Goal: Task Accomplishment & Management: Use online tool/utility

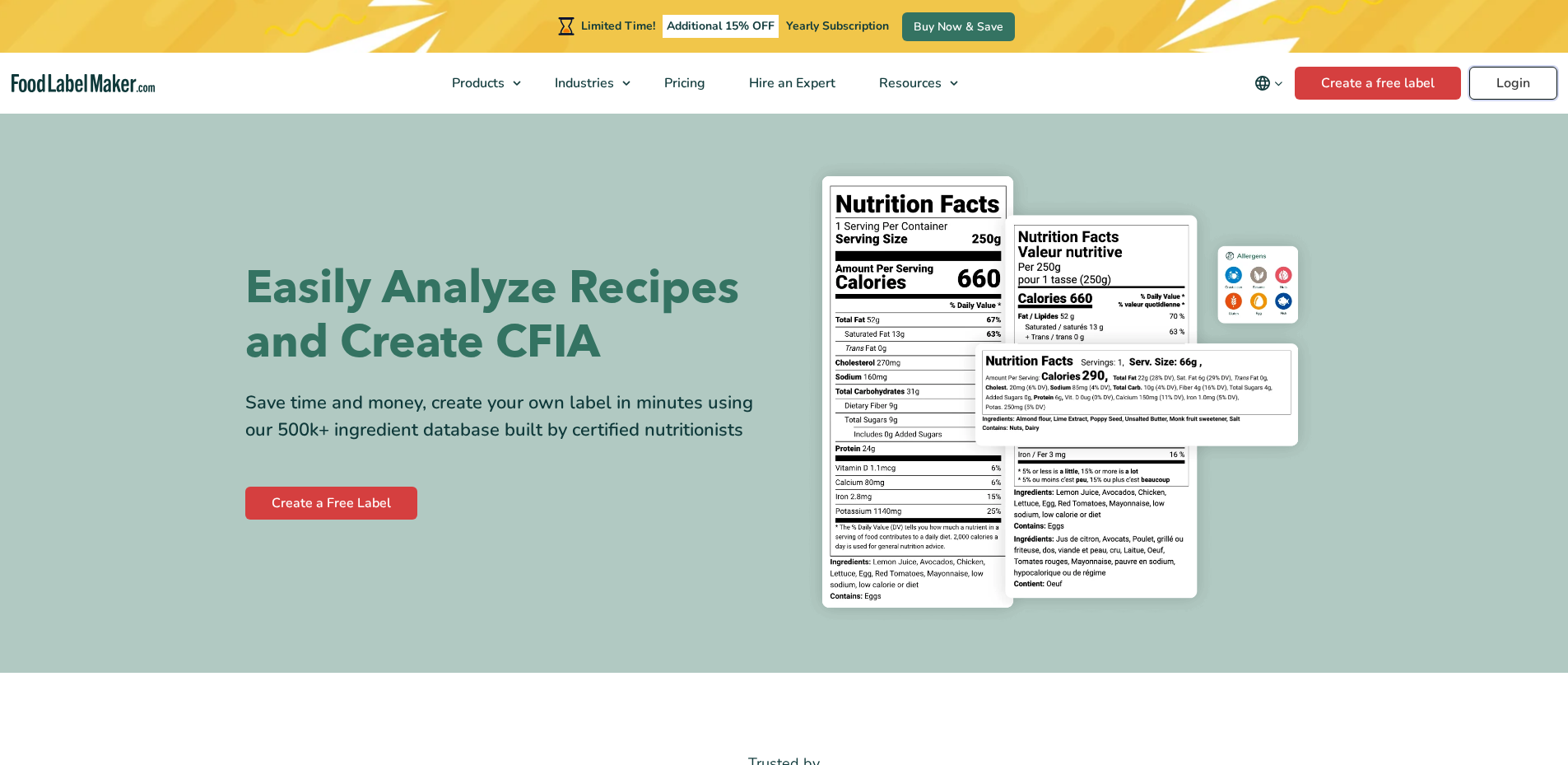
click at [1479, 72] on link "Login" at bounding box center [1514, 83] width 88 height 33
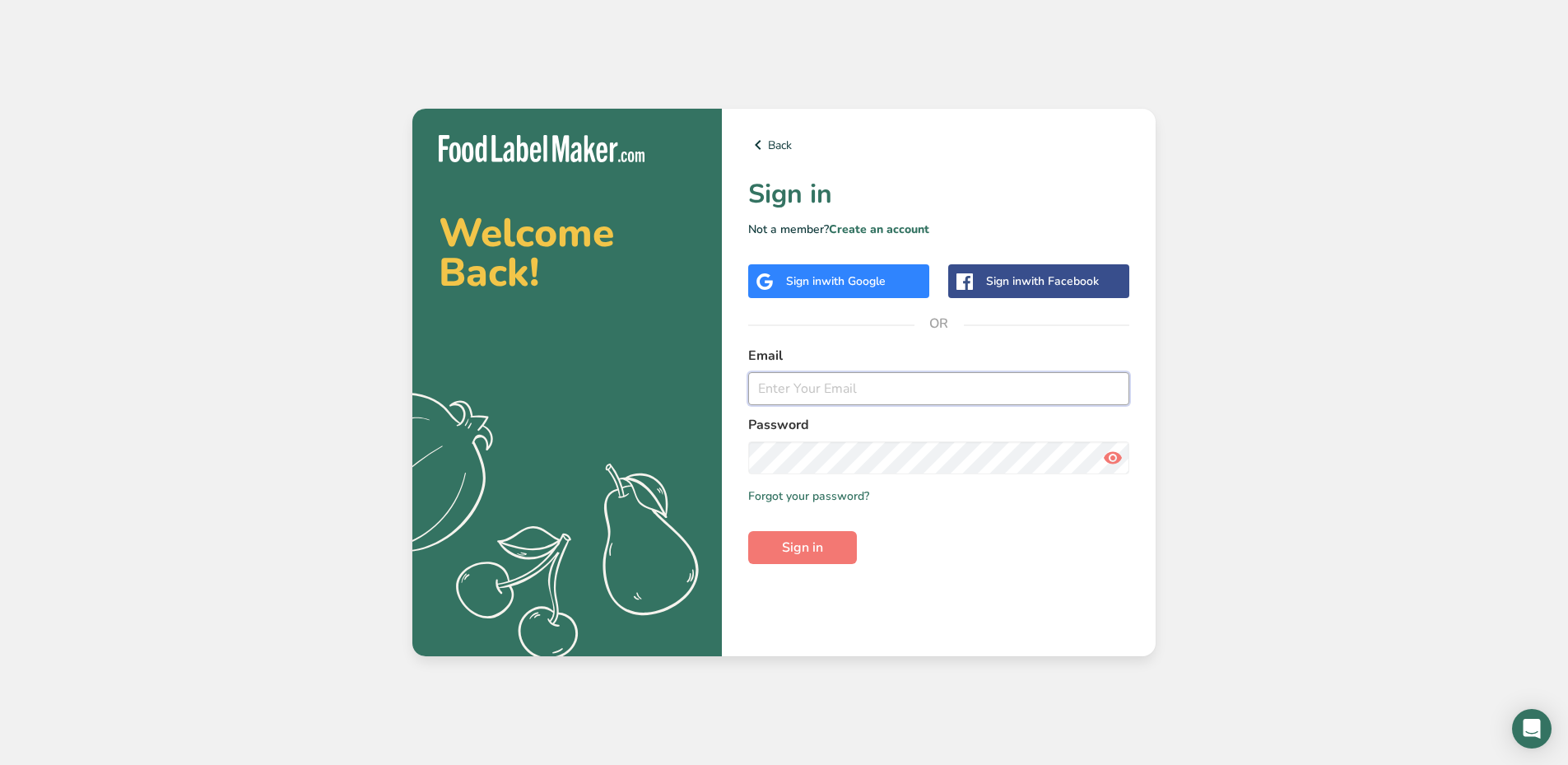
click at [848, 402] on input "email" at bounding box center [939, 389] width 381 height 33
type input "[EMAIL_ADDRESS][DOMAIN_NAME]"
click at [806, 541] on span "Sign in" at bounding box center [803, 547] width 41 height 20
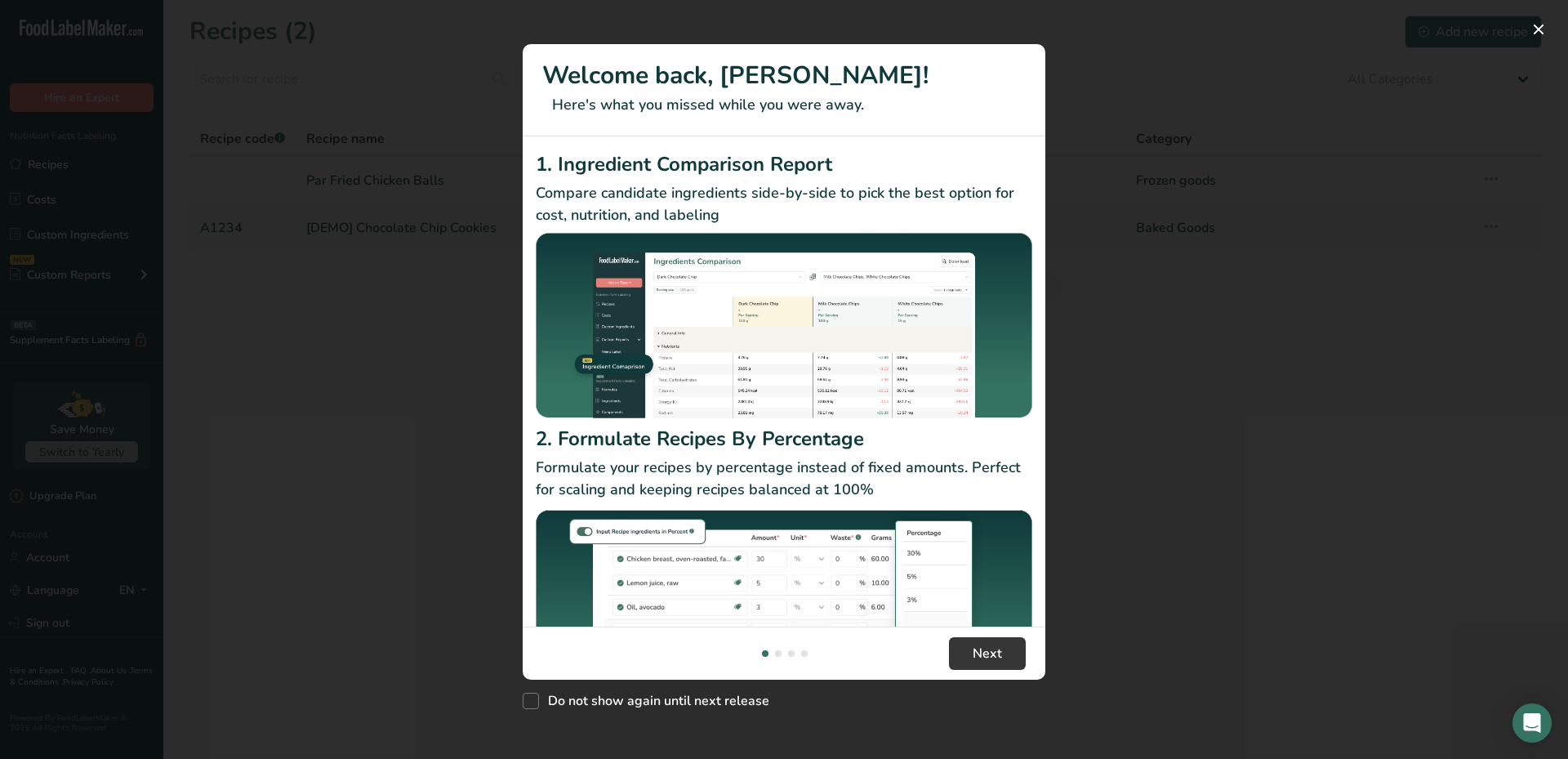
drag, startPoint x: 1167, startPoint y: 561, endPoint x: 1158, endPoint y: 563, distance: 9.2
click at [1159, 563] on div "New Features" at bounding box center [784, 380] width 1568 height 759
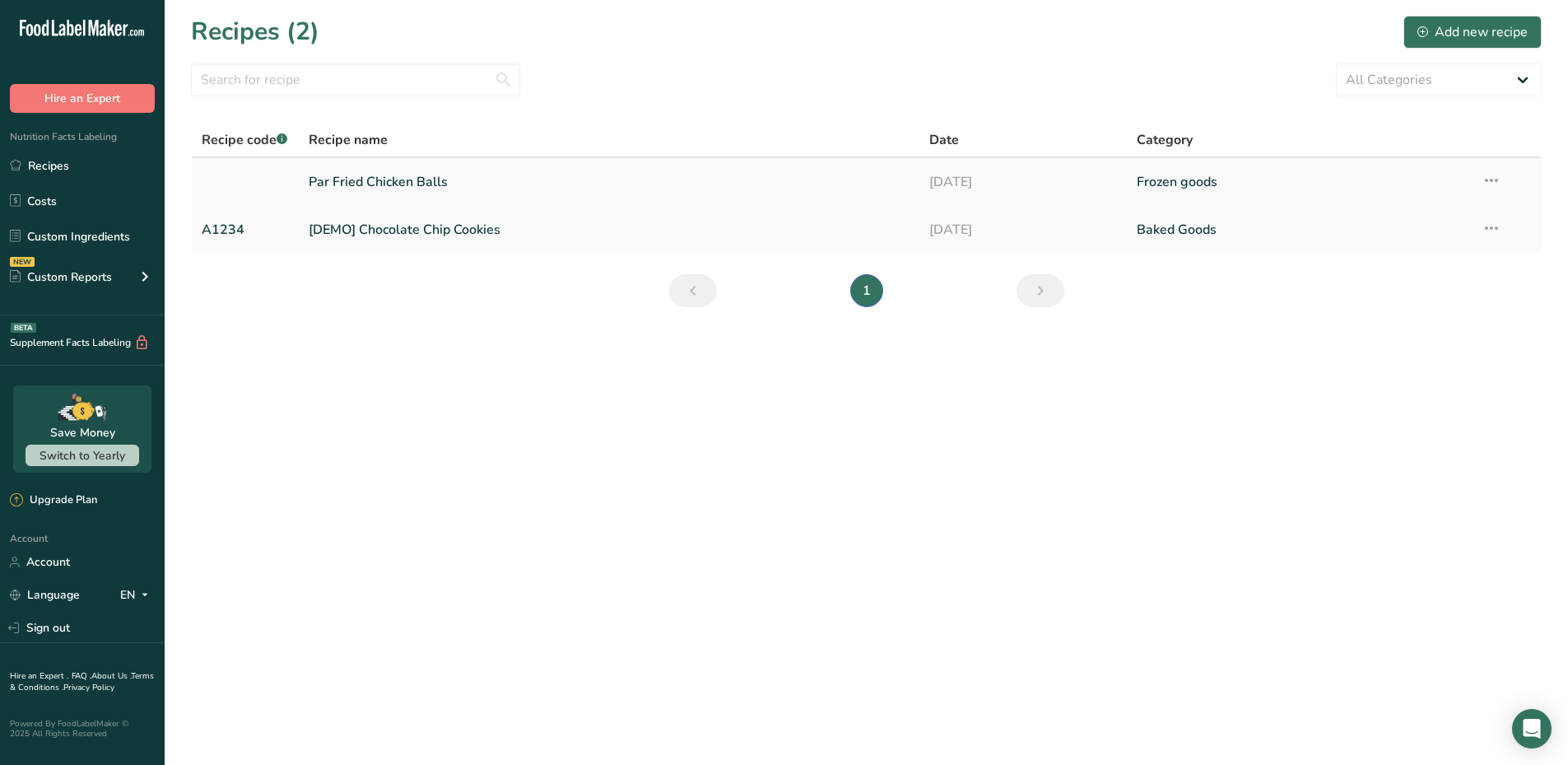
click at [455, 182] on link "Par Fried Chicken Balls" at bounding box center [609, 182] width 602 height 35
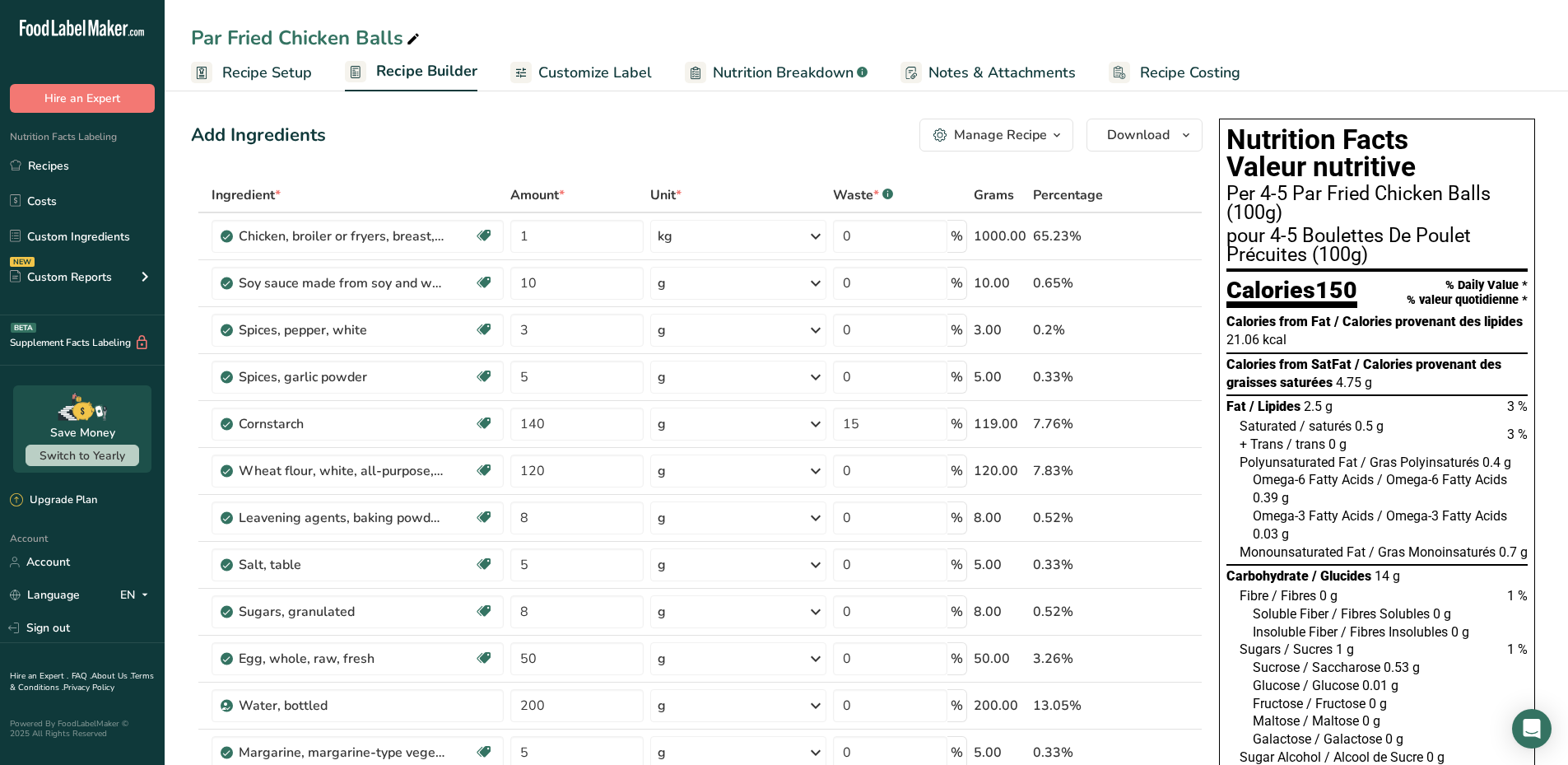
click at [556, 63] on span "Customize Label" at bounding box center [595, 73] width 114 height 22
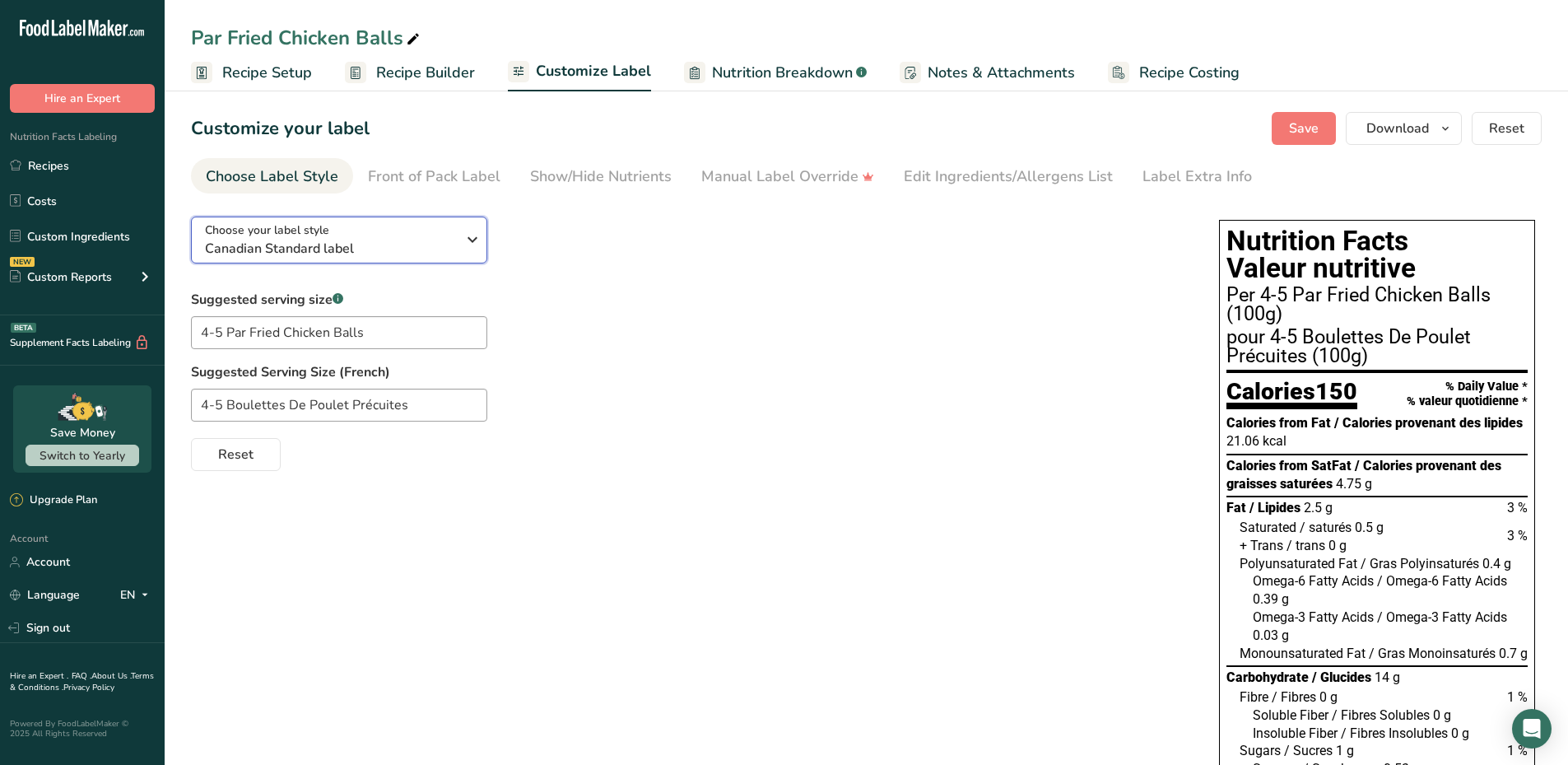
click at [446, 243] on span "Canadian Standard label" at bounding box center [330, 248] width 251 height 20
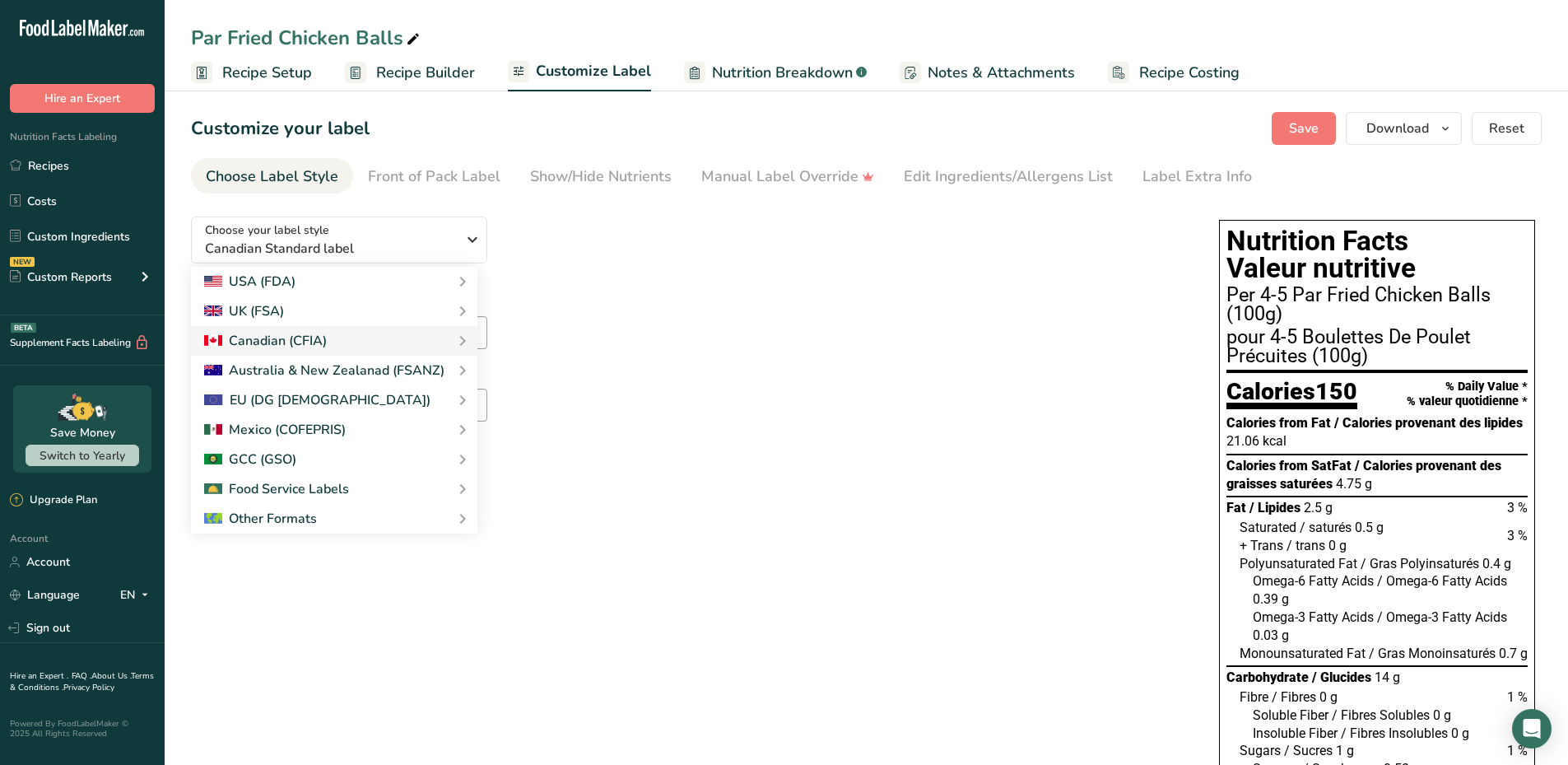
click at [813, 355] on div "Suggested serving size .a-a{fill:#347362;}.b-a{fill:#fff;} 4-5 Par Fried Chicke…" at bounding box center [688, 381] width 996 height 181
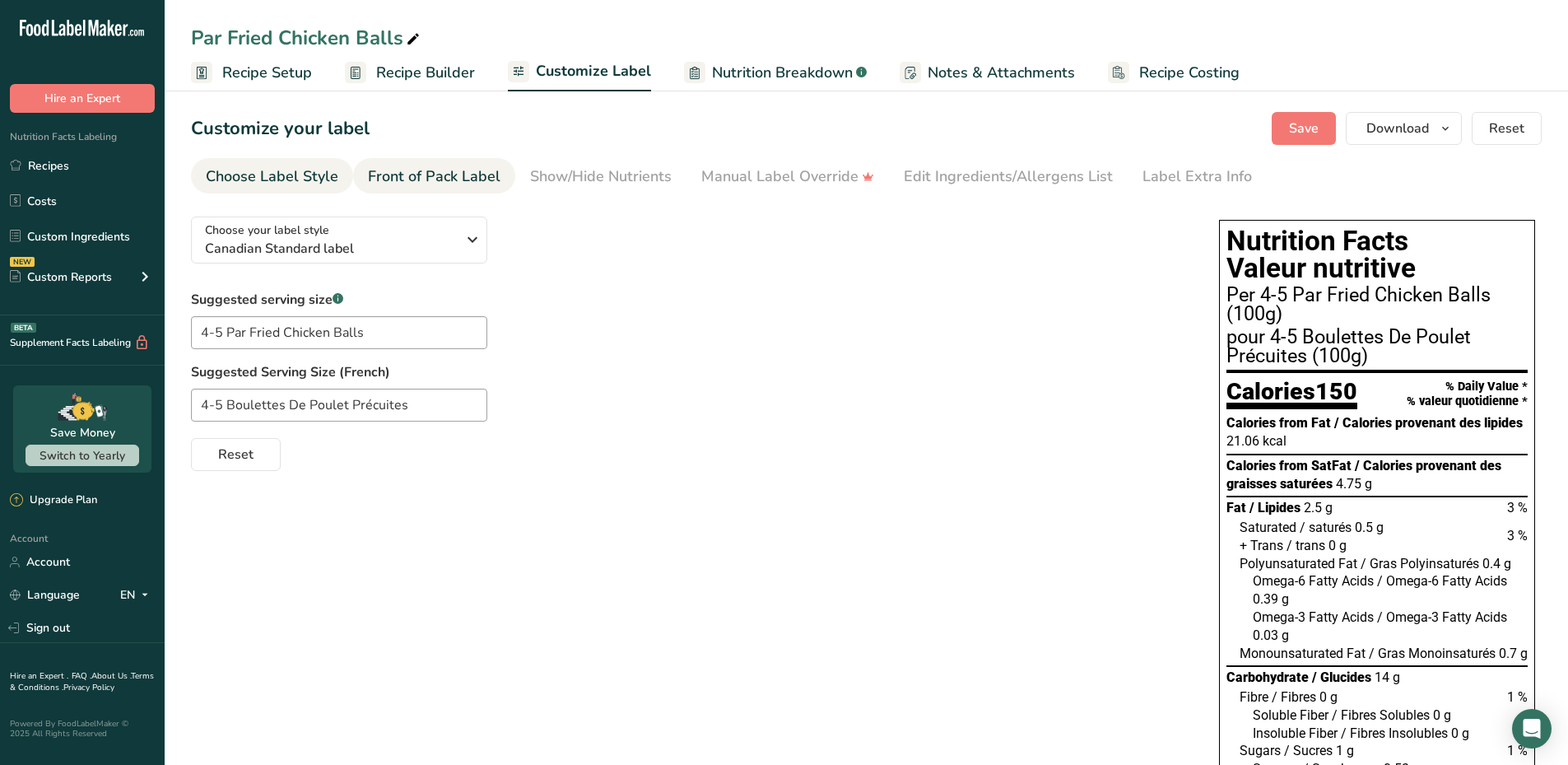
click at [452, 171] on div "Front of Pack Label" at bounding box center [433, 177] width 132 height 22
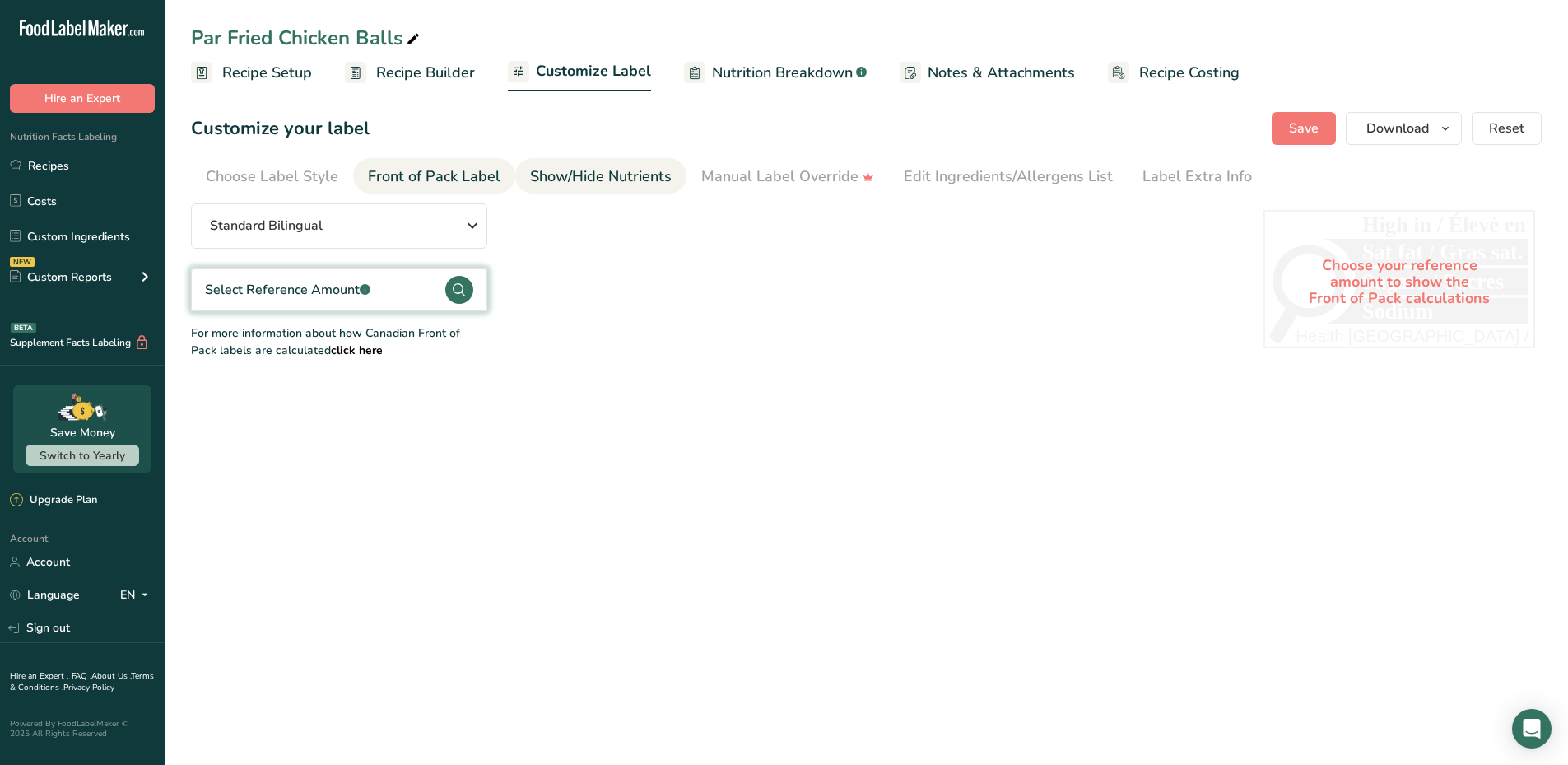
click at [620, 184] on div "Show/Hide Nutrients" at bounding box center [601, 177] width 142 height 22
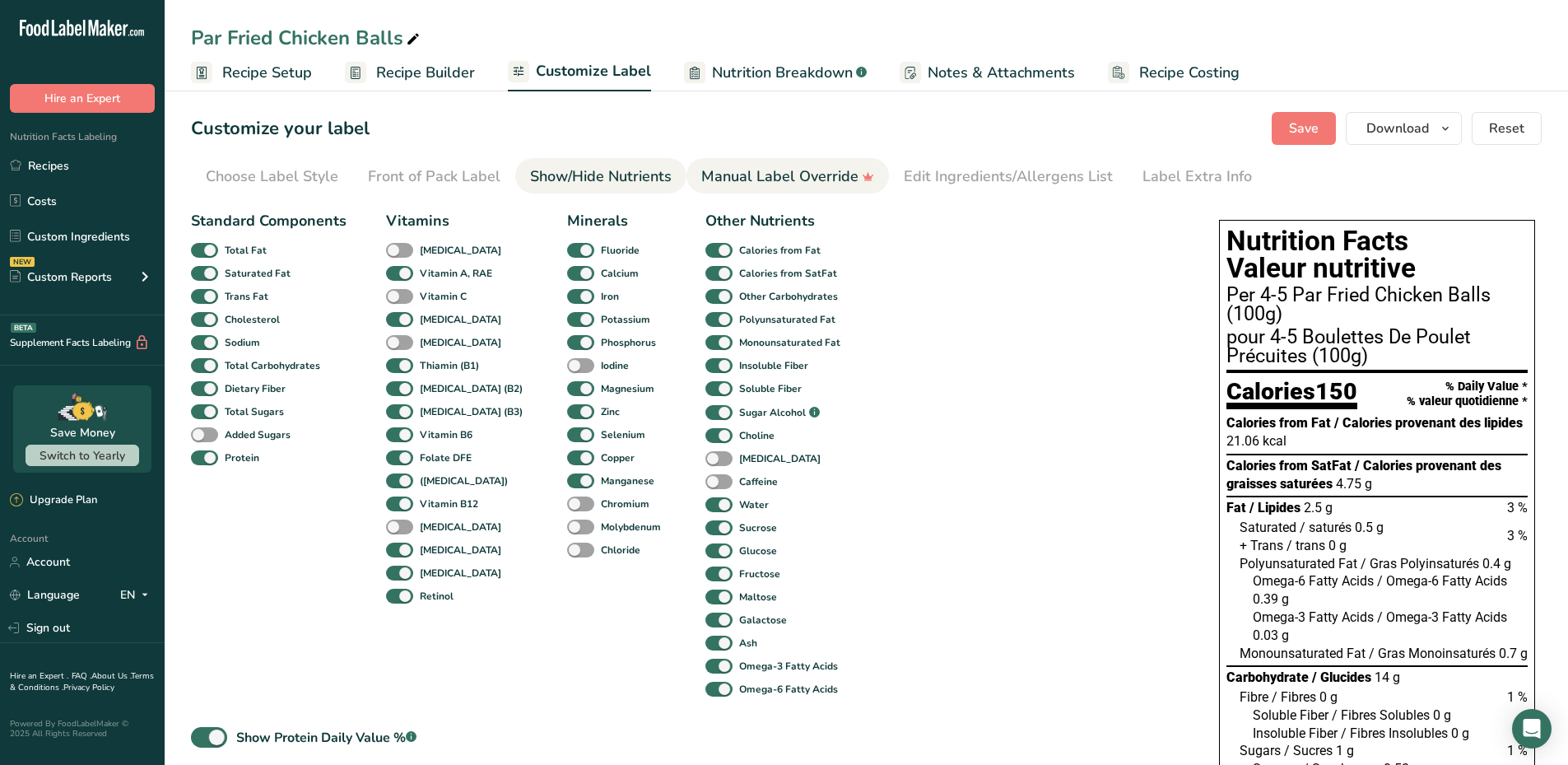
click at [738, 184] on div "Manual Label Override" at bounding box center [787, 177] width 173 height 22
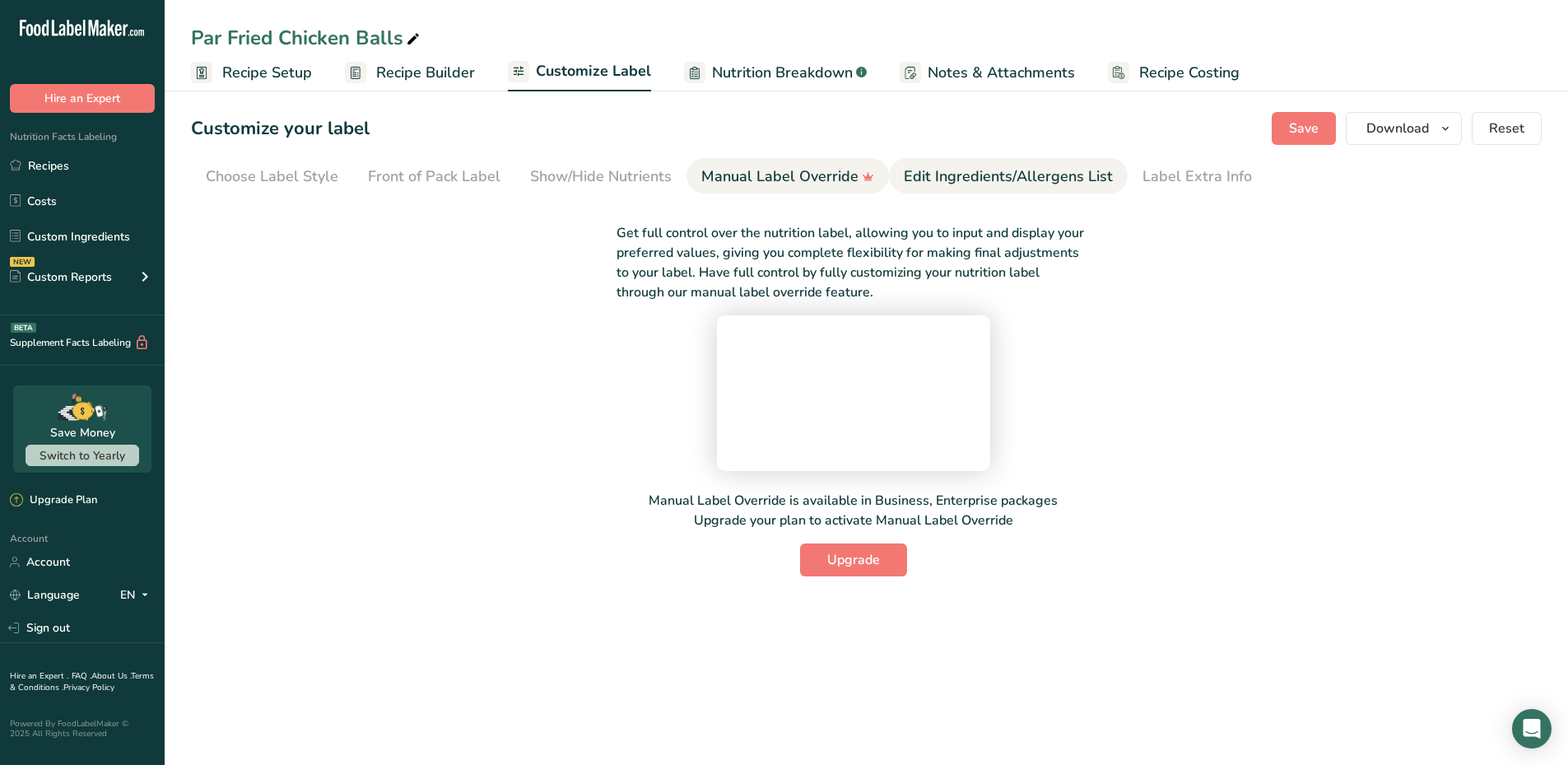
click at [970, 182] on div "Edit Ingredients/Allergens List" at bounding box center [1008, 177] width 209 height 22
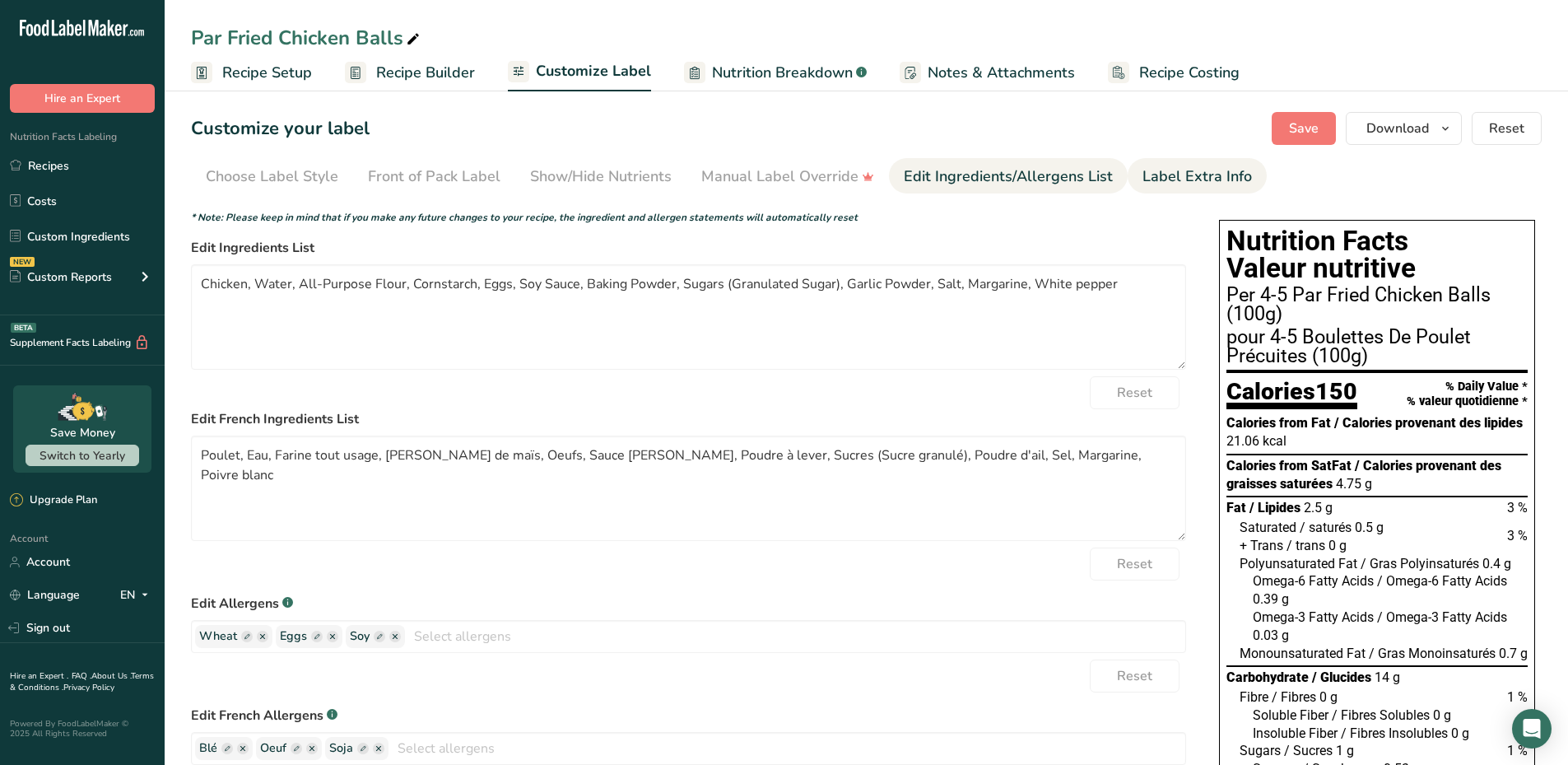
click at [1180, 180] on div "Label Extra Info" at bounding box center [1197, 177] width 110 height 22
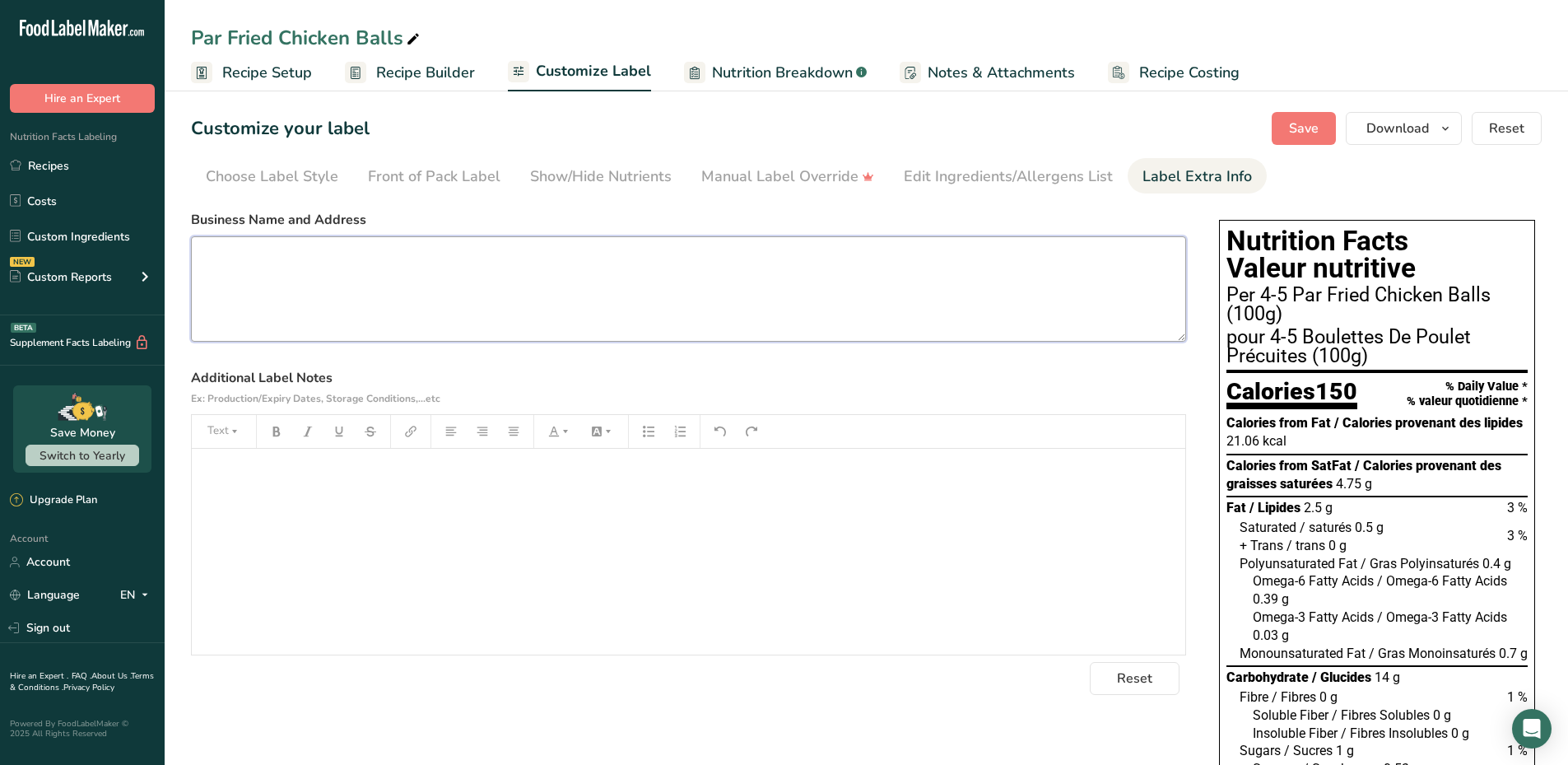
click at [306, 251] on textarea at bounding box center [688, 289] width 996 height 105
click at [344, 255] on textarea at bounding box center [688, 289] width 996 height 105
paste textarea "Distribution Hakimi Inc."
paste textarea "4625 Rue Louis-B.-Mayer, Laval, QC H7P 6G5"
type textarea "Distribution Hakimi Inc. 4625 Rue Louis-B.-Mayer, Laval, QC H7P 6G5"
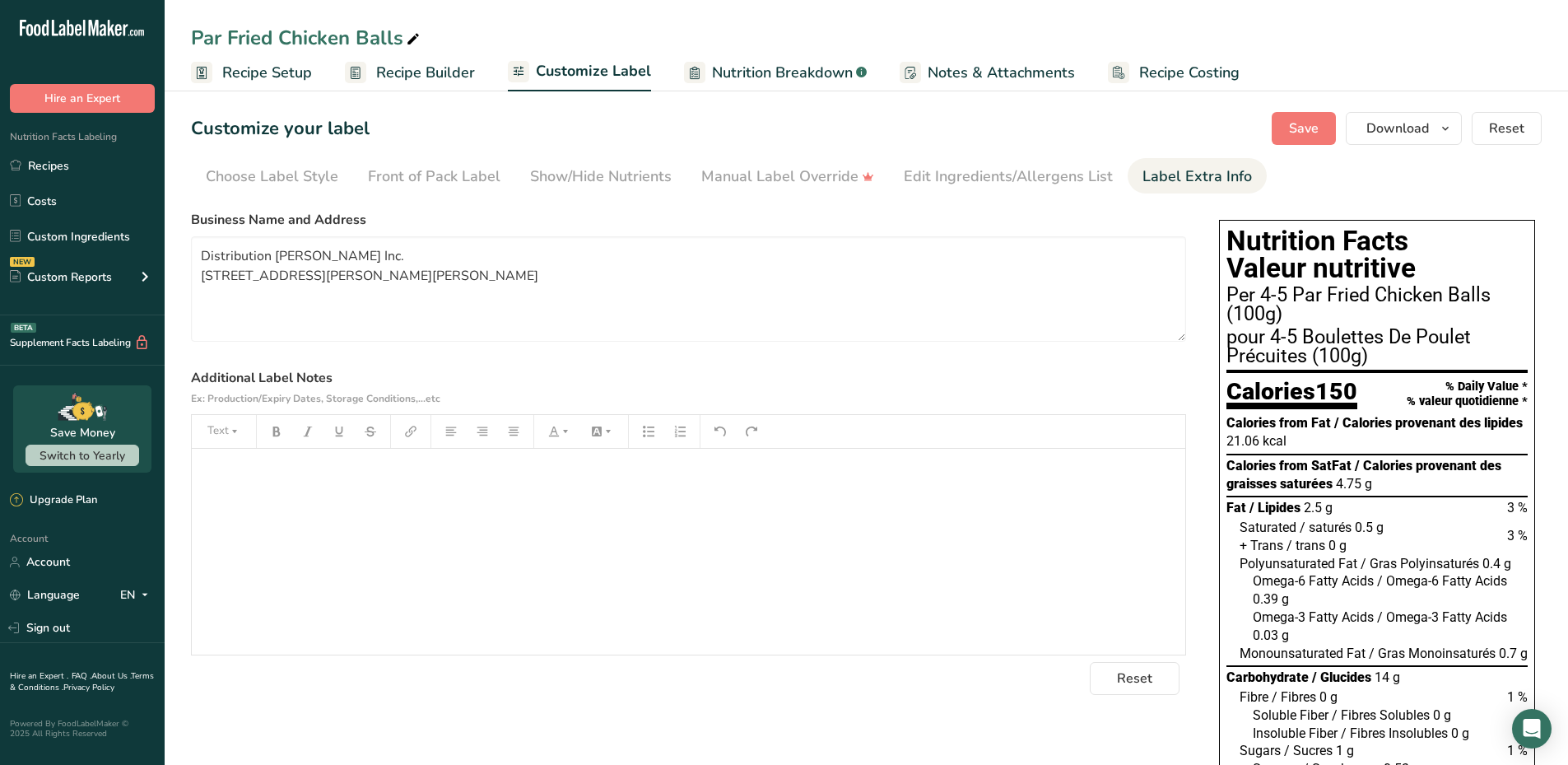
click at [444, 370] on label "Additional Label Notes Ex: Production/Expiry Dates, Storage Conditions,...etc" at bounding box center [688, 388] width 996 height 40
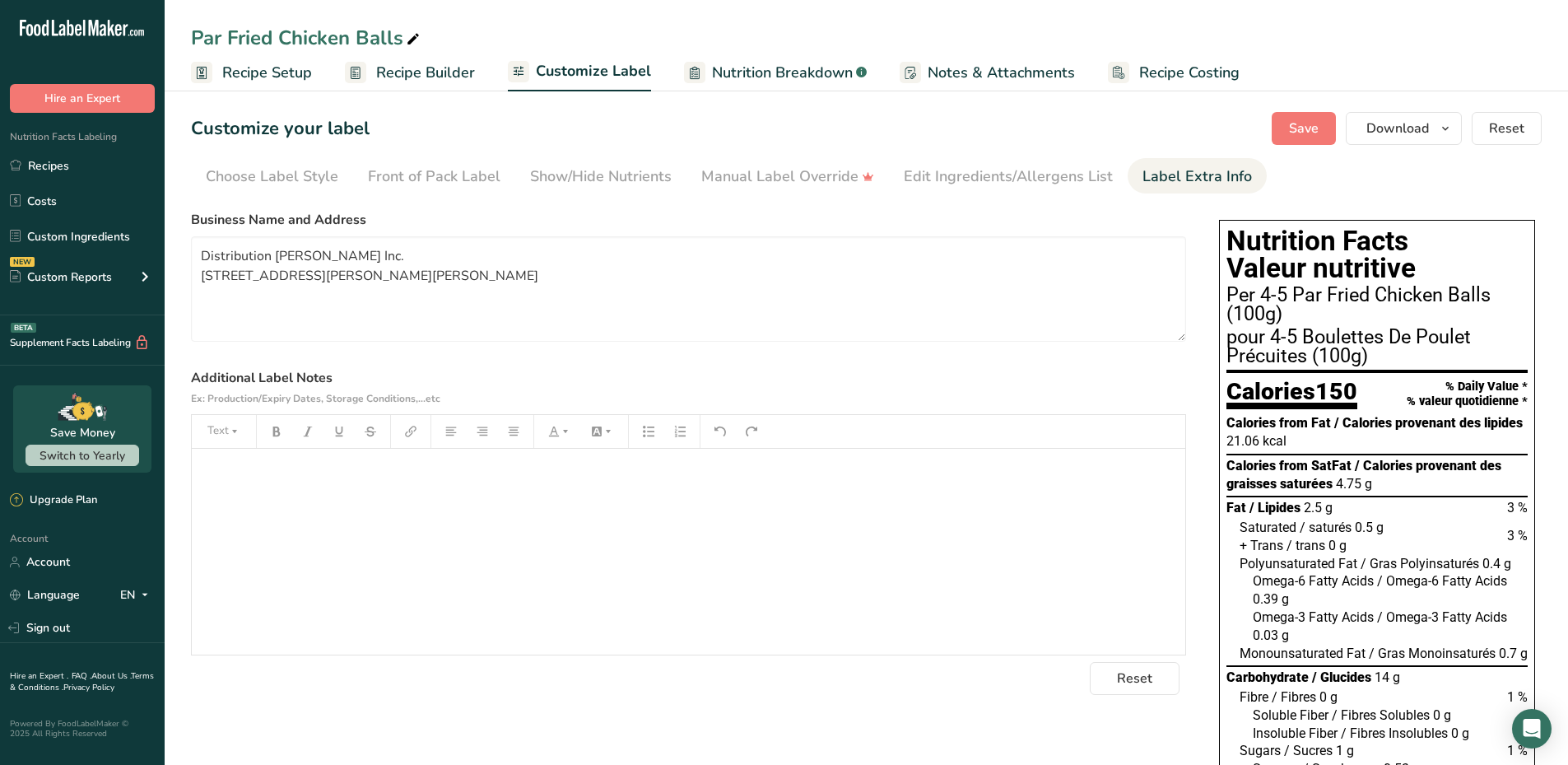
click at [568, 204] on div "Choose your label style Canadian Standard label USA (FDA) Standard FDA label Ta…" at bounding box center [688, 448] width 996 height 491
click at [996, 178] on div "Edit Ingredients/Allergens List" at bounding box center [1008, 177] width 209 height 22
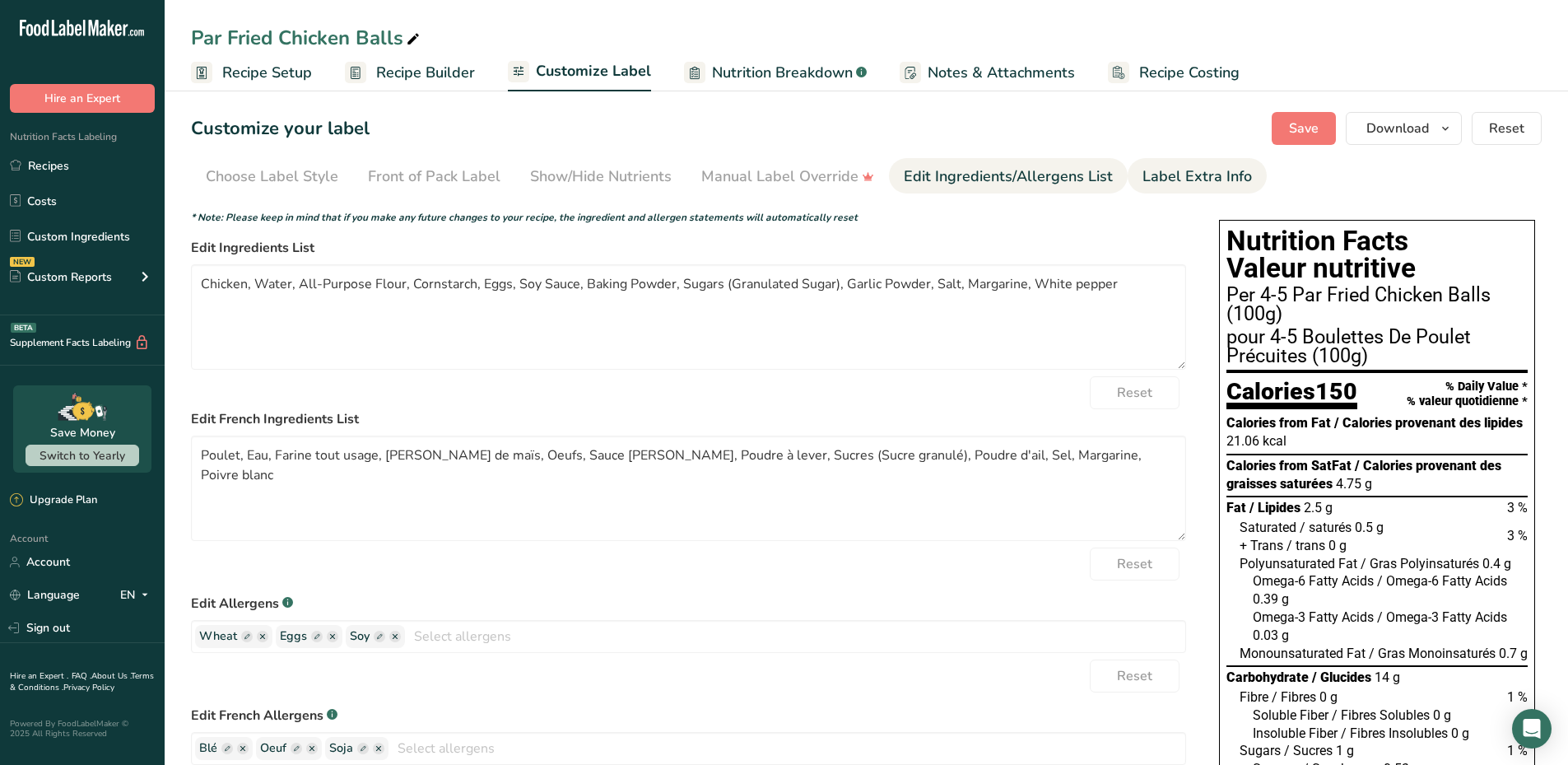
click at [1144, 169] on div "Label Extra Info" at bounding box center [1197, 177] width 110 height 22
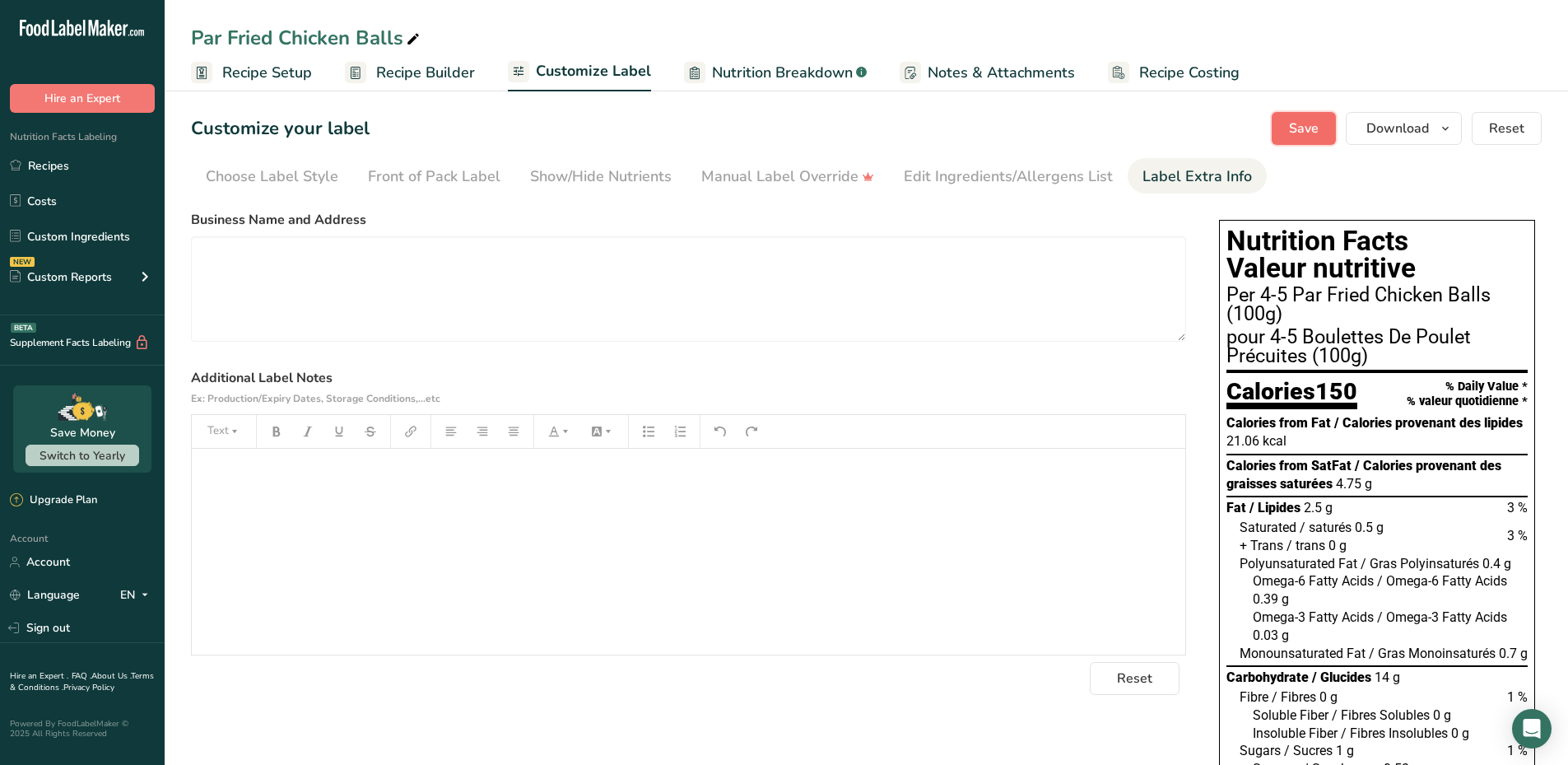
click at [1318, 127] on span "Save" at bounding box center [1304, 128] width 29 height 20
click at [530, 265] on textarea at bounding box center [688, 289] width 996 height 105
click at [286, 252] on textarea at bounding box center [688, 289] width 996 height 105
paste textarea "Distribution Hakimi Inc."
click at [419, 206] on div "Choose your label style Canadian Standard label USA (FDA) Standard FDA label Ta…" at bounding box center [688, 448] width 996 height 491
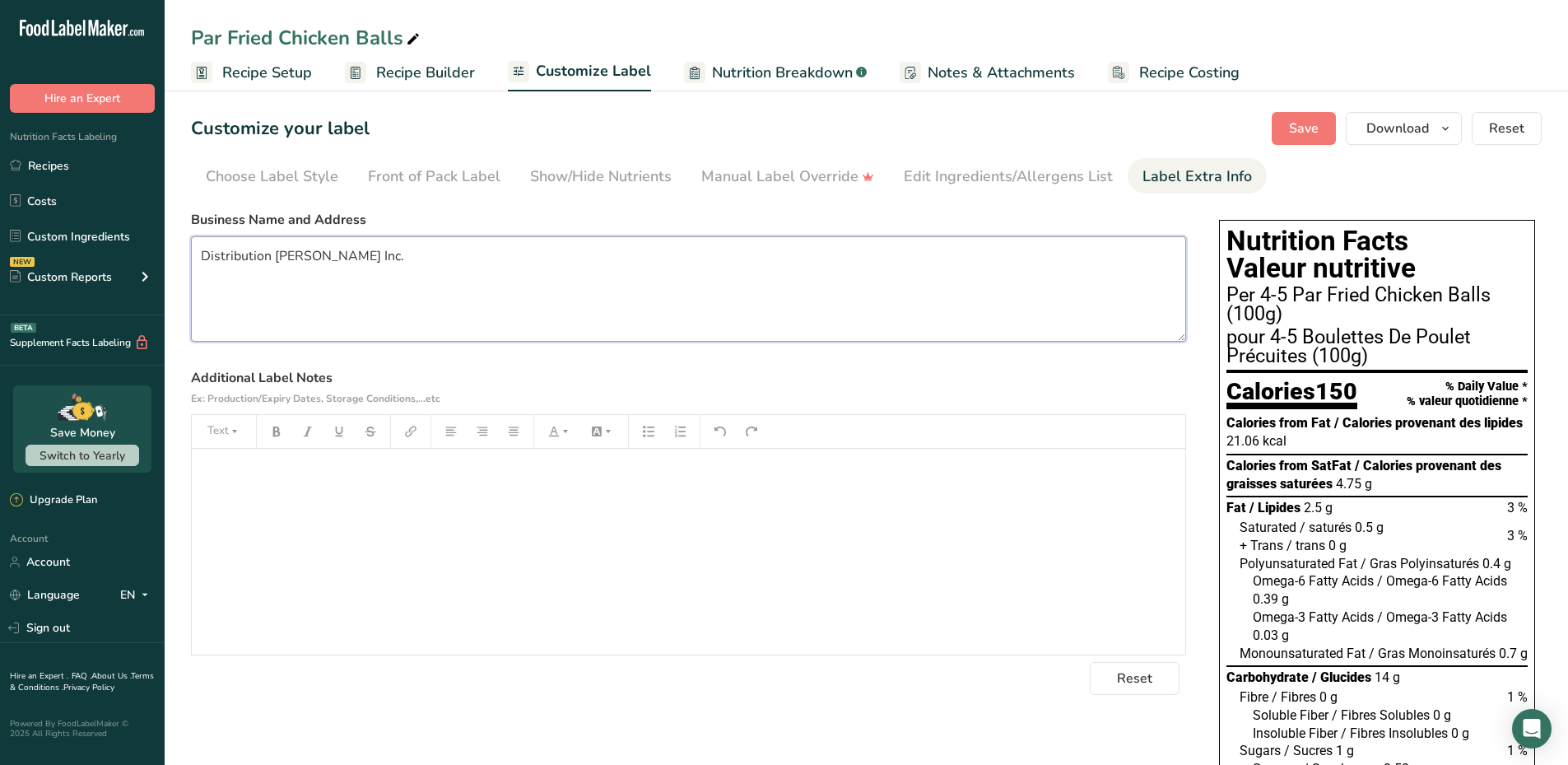
click at [381, 262] on textarea "Distribution Hakimi Inc." at bounding box center [688, 289] width 996 height 105
paste textarea "4625 Rue Louis-B.-Mayer, Laval, QC H7P 6G5"
type textarea "Distribution Hakimi Inc. 4625 Rue Louis-B.-Mayer, Laval, QC H7P 6G5"
click at [1313, 139] on button "Save" at bounding box center [1304, 129] width 64 height 33
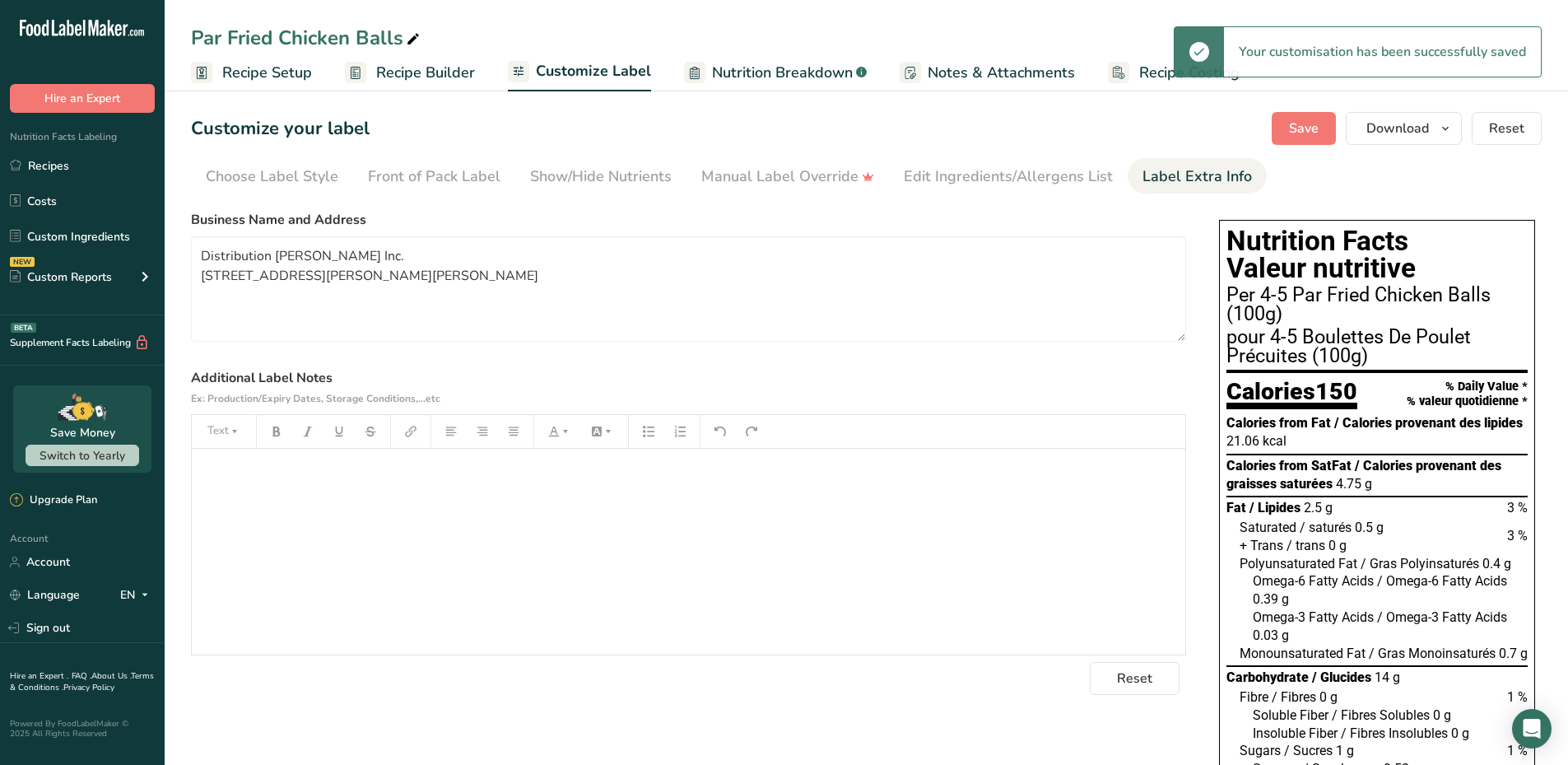
click at [904, 218] on label "Business Name and Address" at bounding box center [688, 219] width 996 height 20
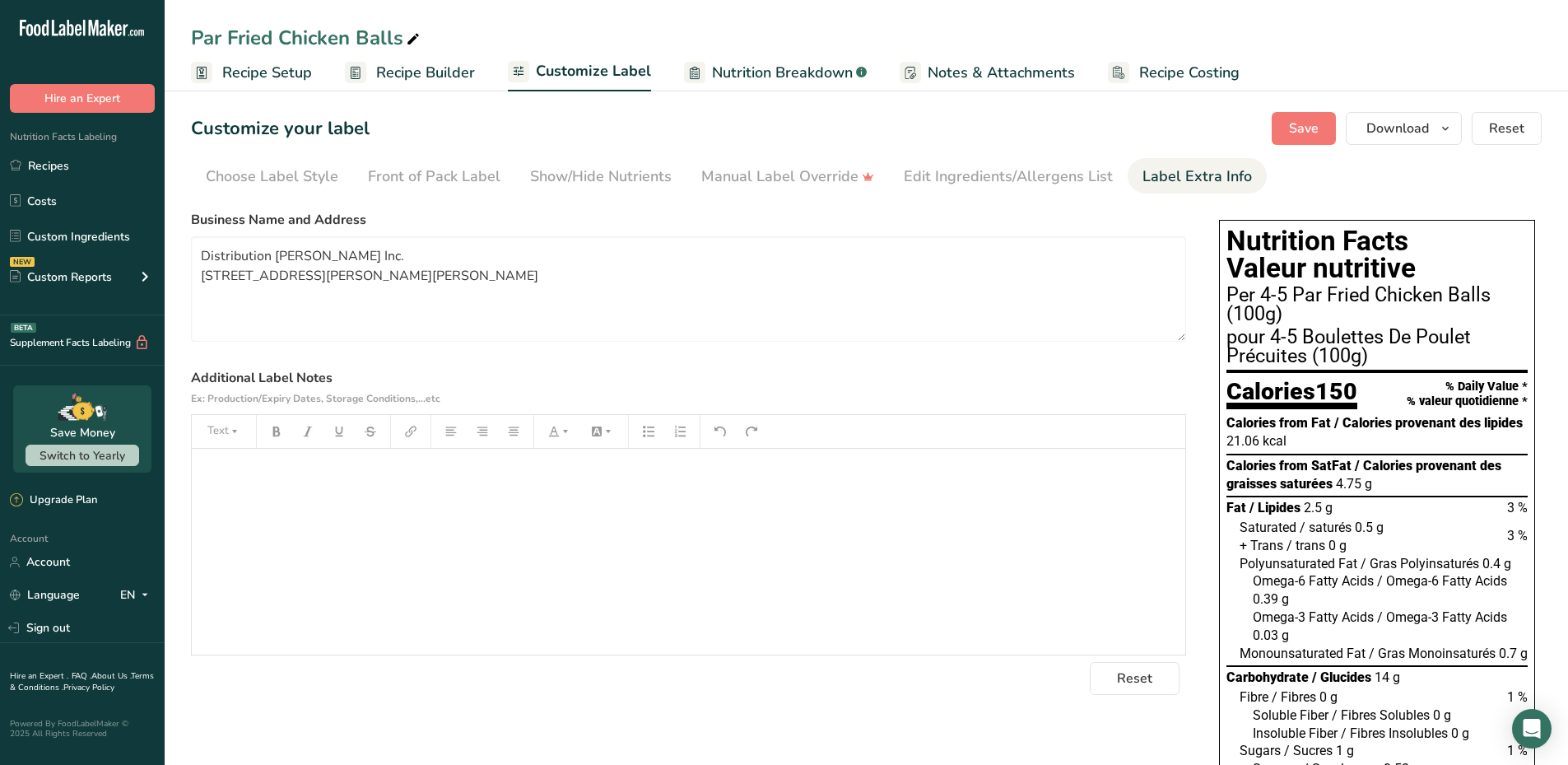
click at [802, 83] on span "Nutrition Breakdown" at bounding box center [782, 73] width 141 height 22
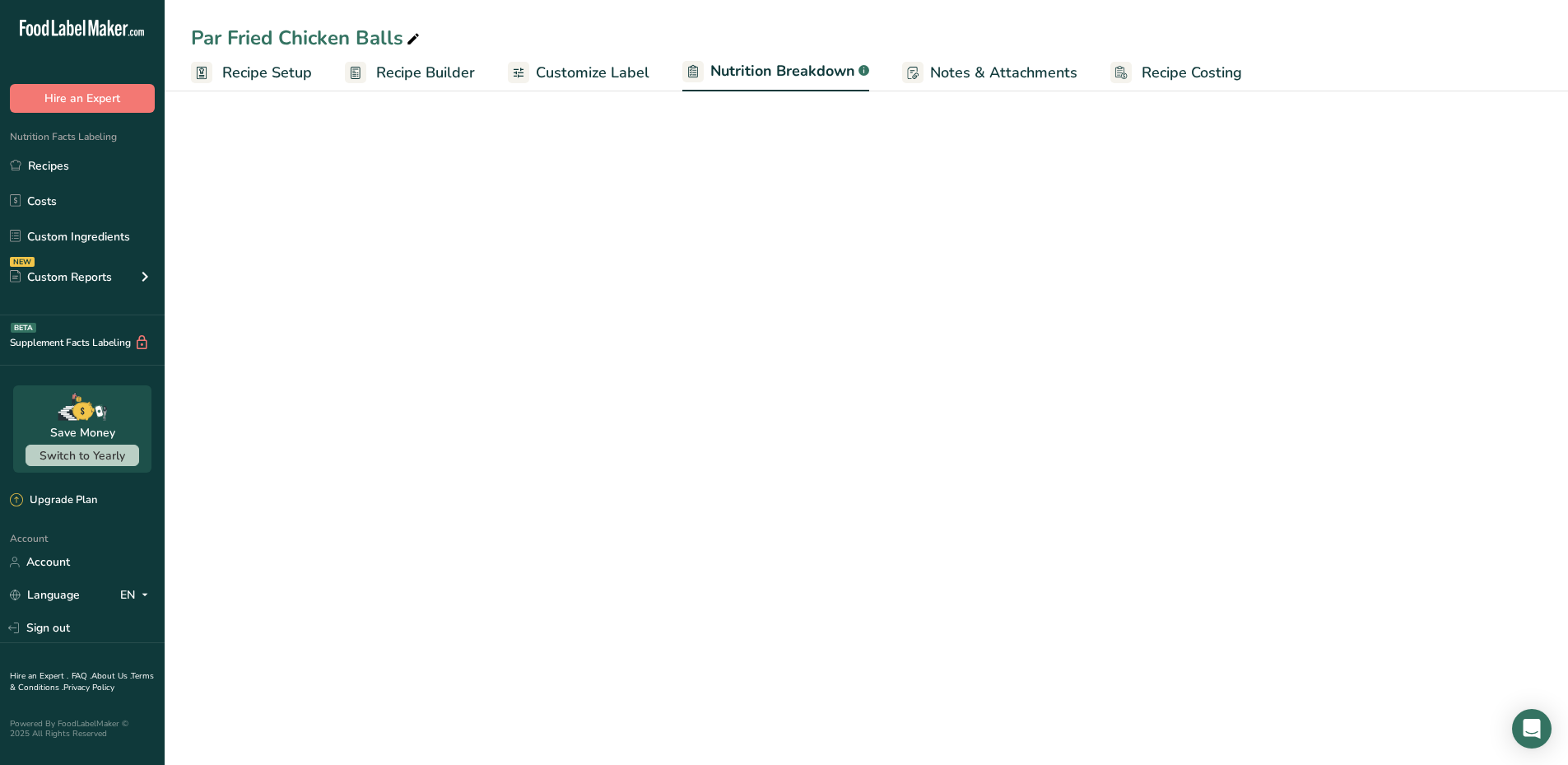
click at [615, 78] on span "Customize Label" at bounding box center [593, 73] width 114 height 22
select select "Calories"
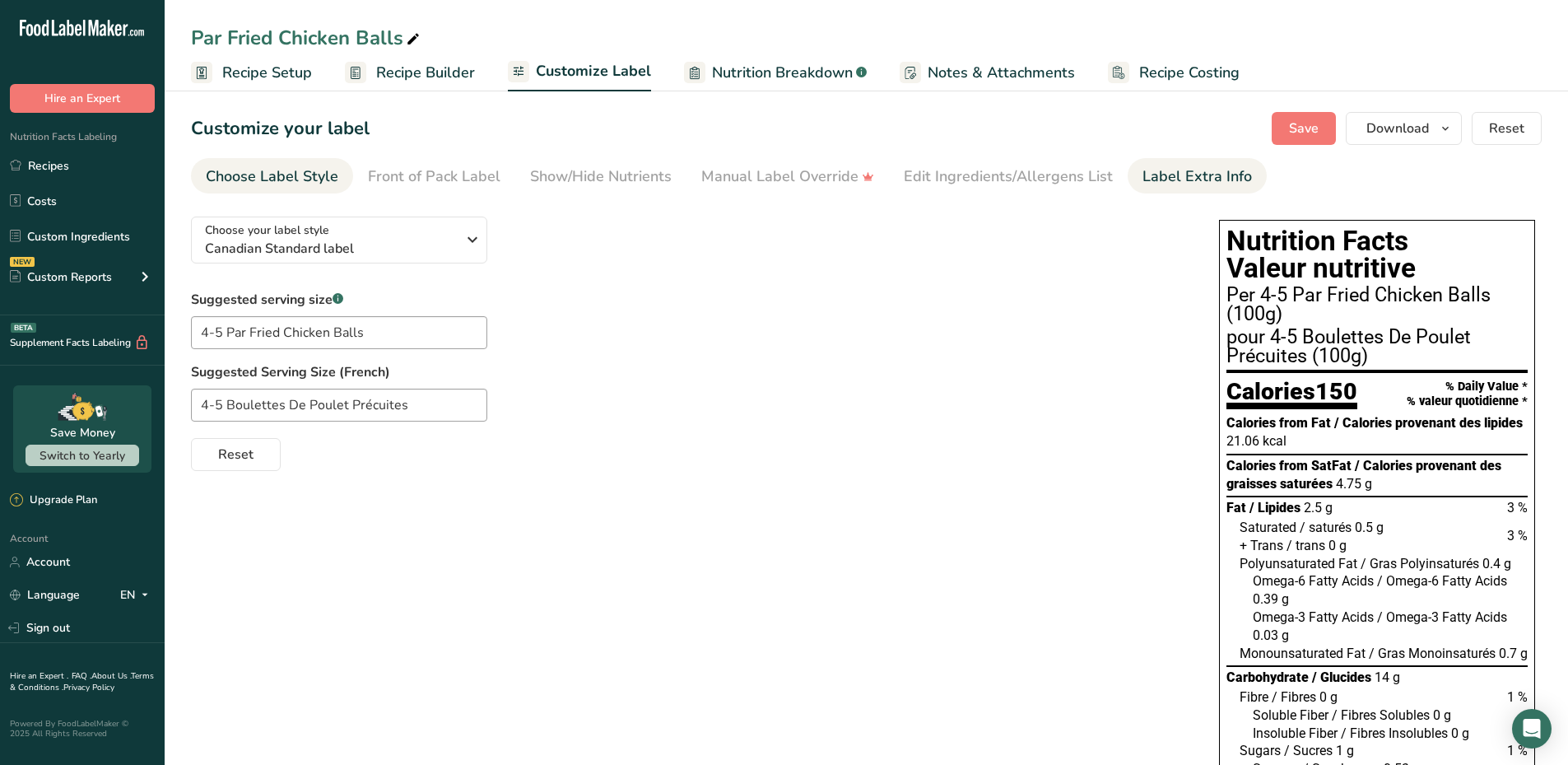
click at [1128, 174] on li "Label Extra Info" at bounding box center [1197, 175] width 139 height 35
click at [1010, 178] on div "Edit Ingredients/Allergens List" at bounding box center [1008, 177] width 209 height 22
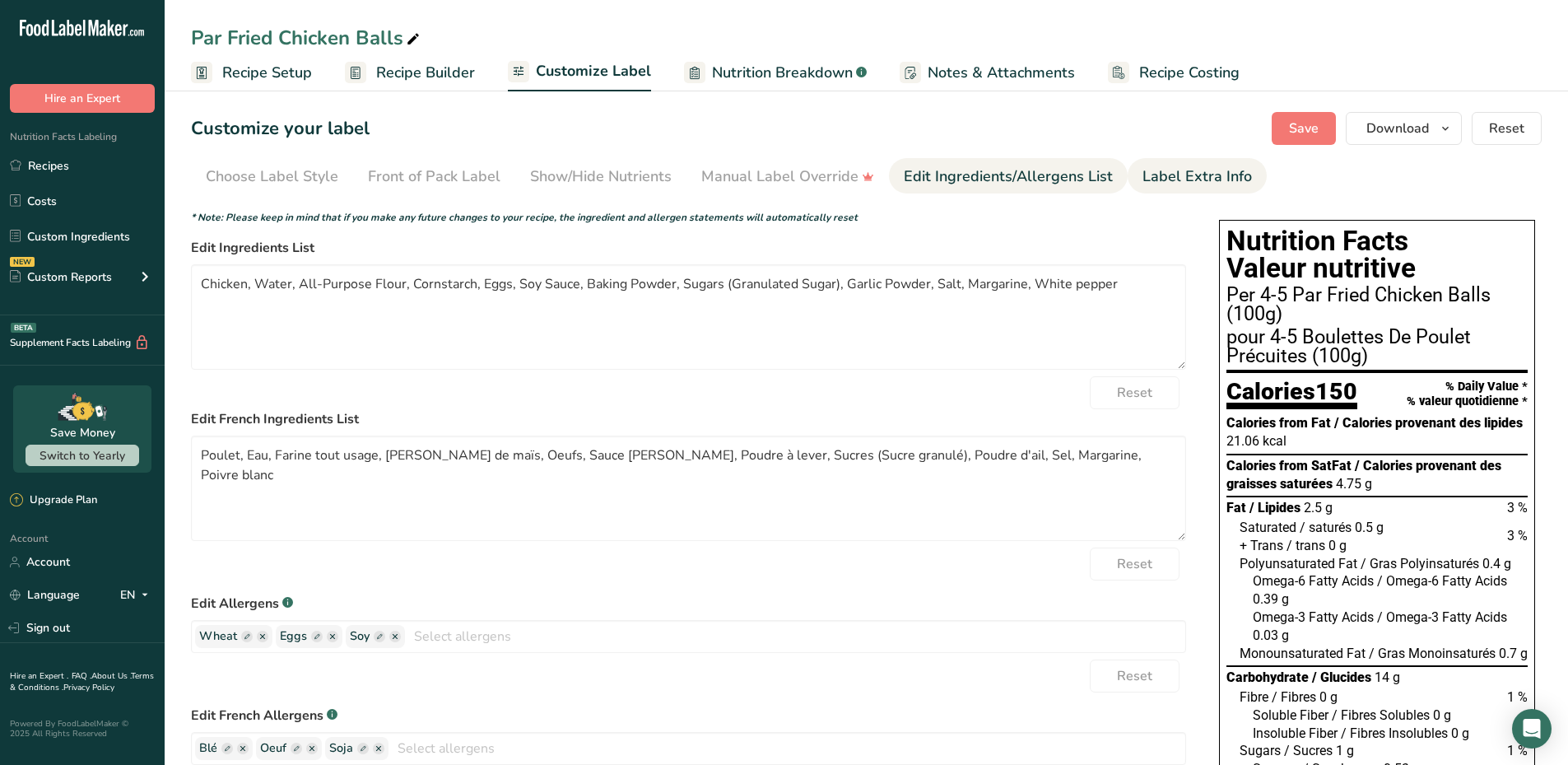
click at [1142, 180] on div "Label Extra Info" at bounding box center [1197, 177] width 110 height 22
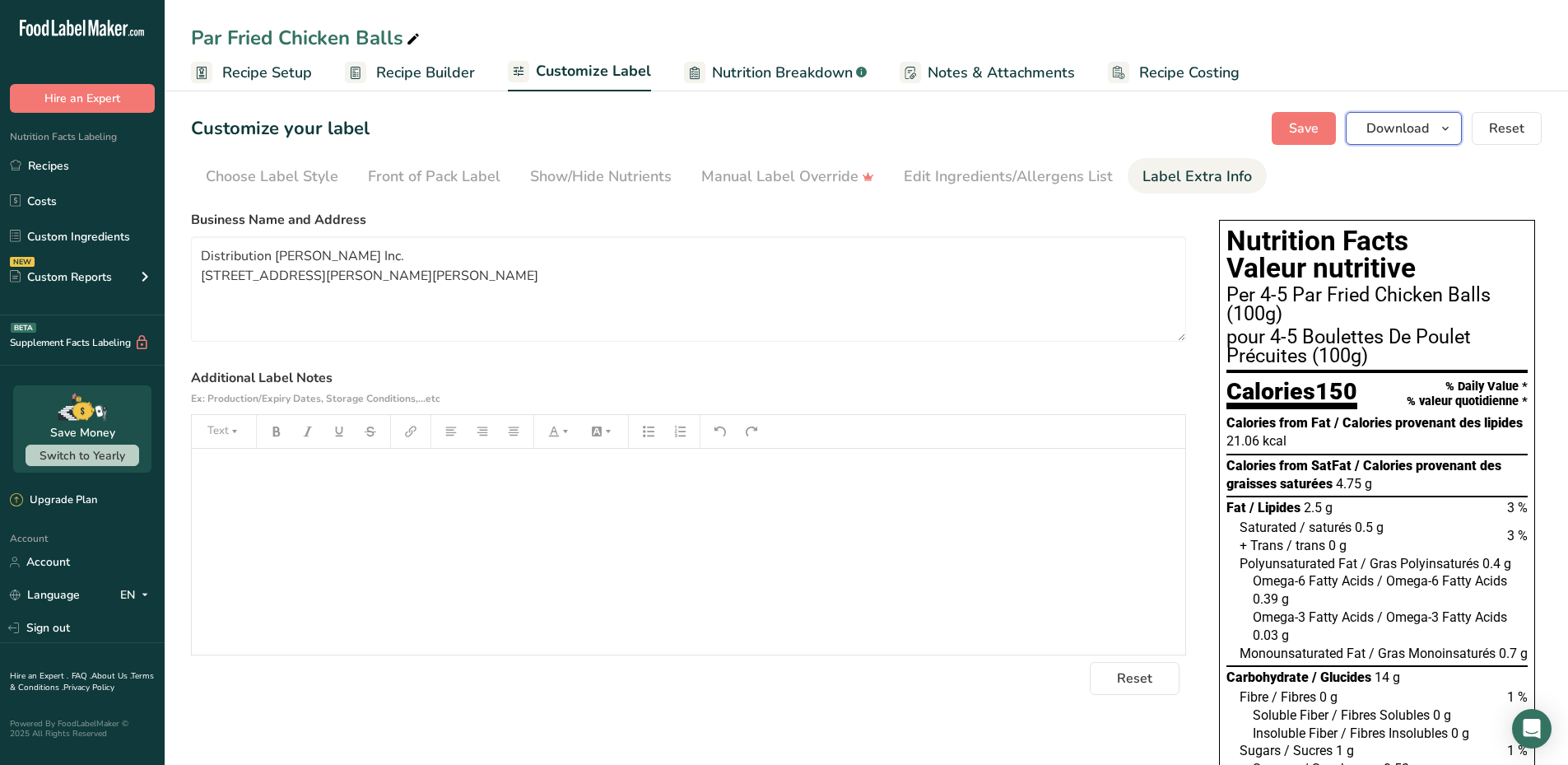
click at [1450, 121] on icon "button" at bounding box center [1445, 129] width 13 height 21
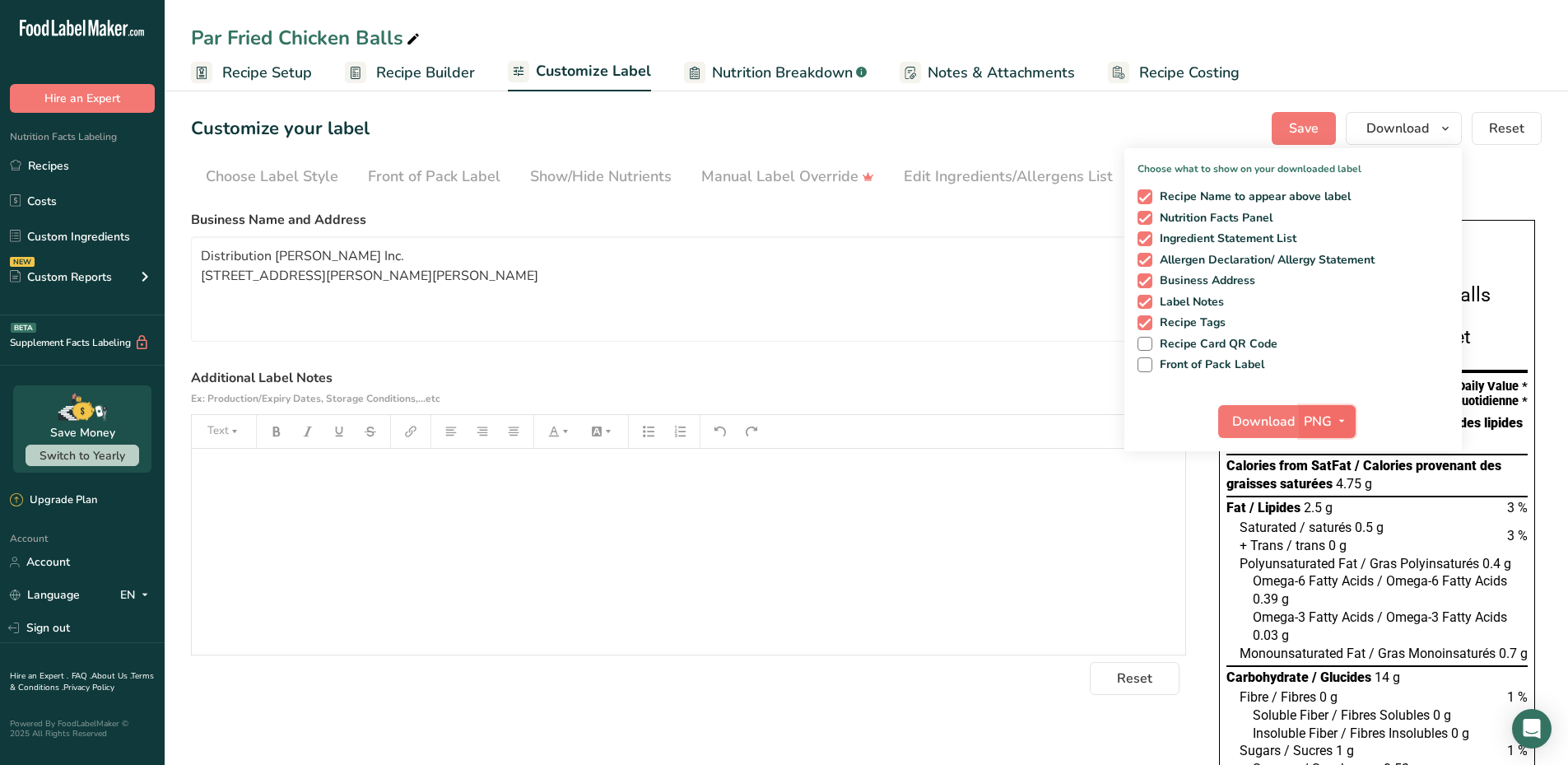
click at [1302, 424] on button "PNG" at bounding box center [1327, 421] width 57 height 33
click at [1334, 527] on link "PDF" at bounding box center [1329, 535] width 53 height 27
click at [1253, 427] on span "Download" at bounding box center [1264, 421] width 62 height 20
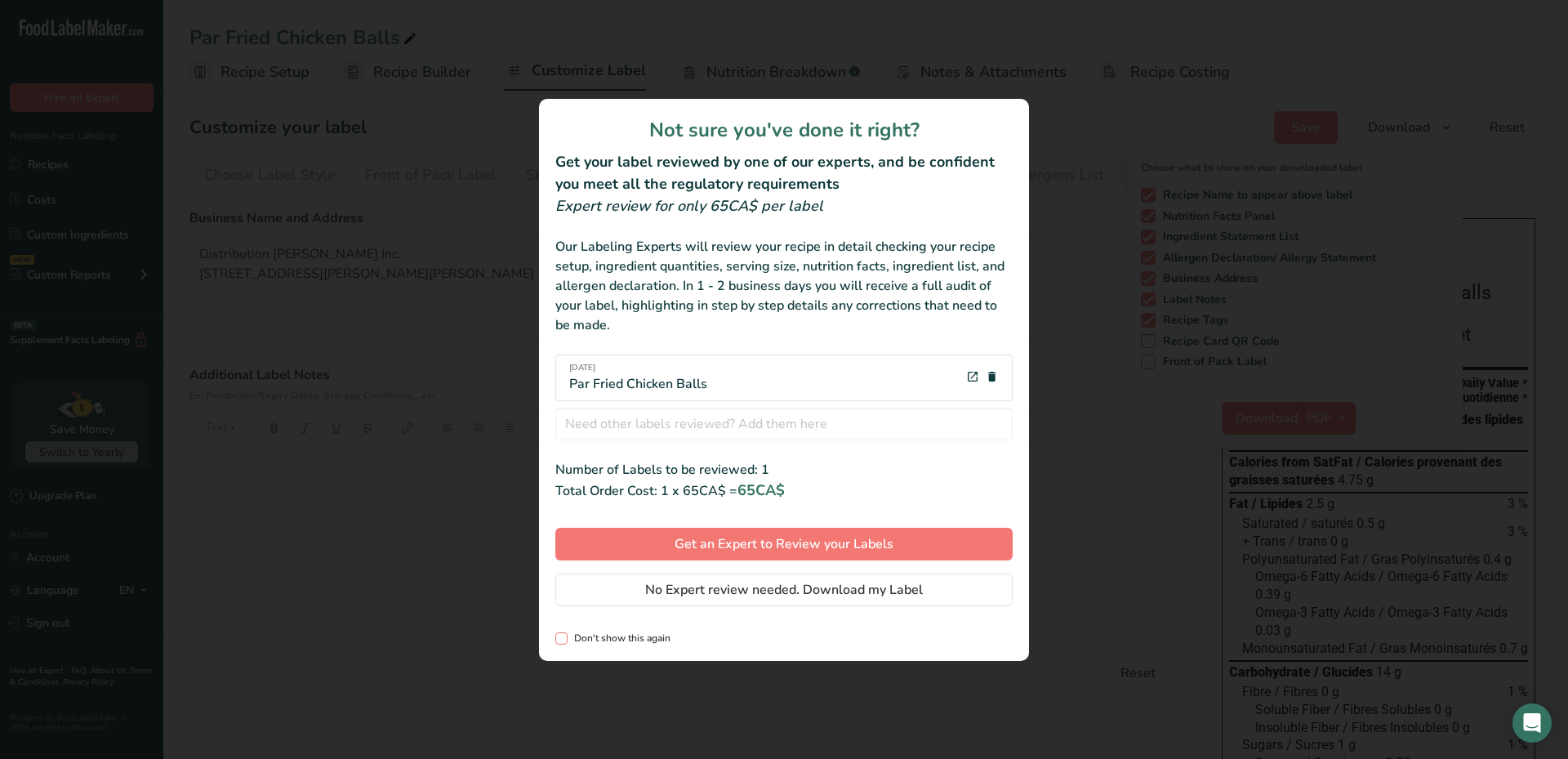
click at [560, 635] on span "review labels modal" at bounding box center [561, 638] width 12 height 12
click at [560, 635] on input "Don't show this again" at bounding box center [560, 638] width 10 height 10
checkbox input "true"
click at [727, 596] on span "No Expert review needed. Download my Label" at bounding box center [784, 589] width 278 height 20
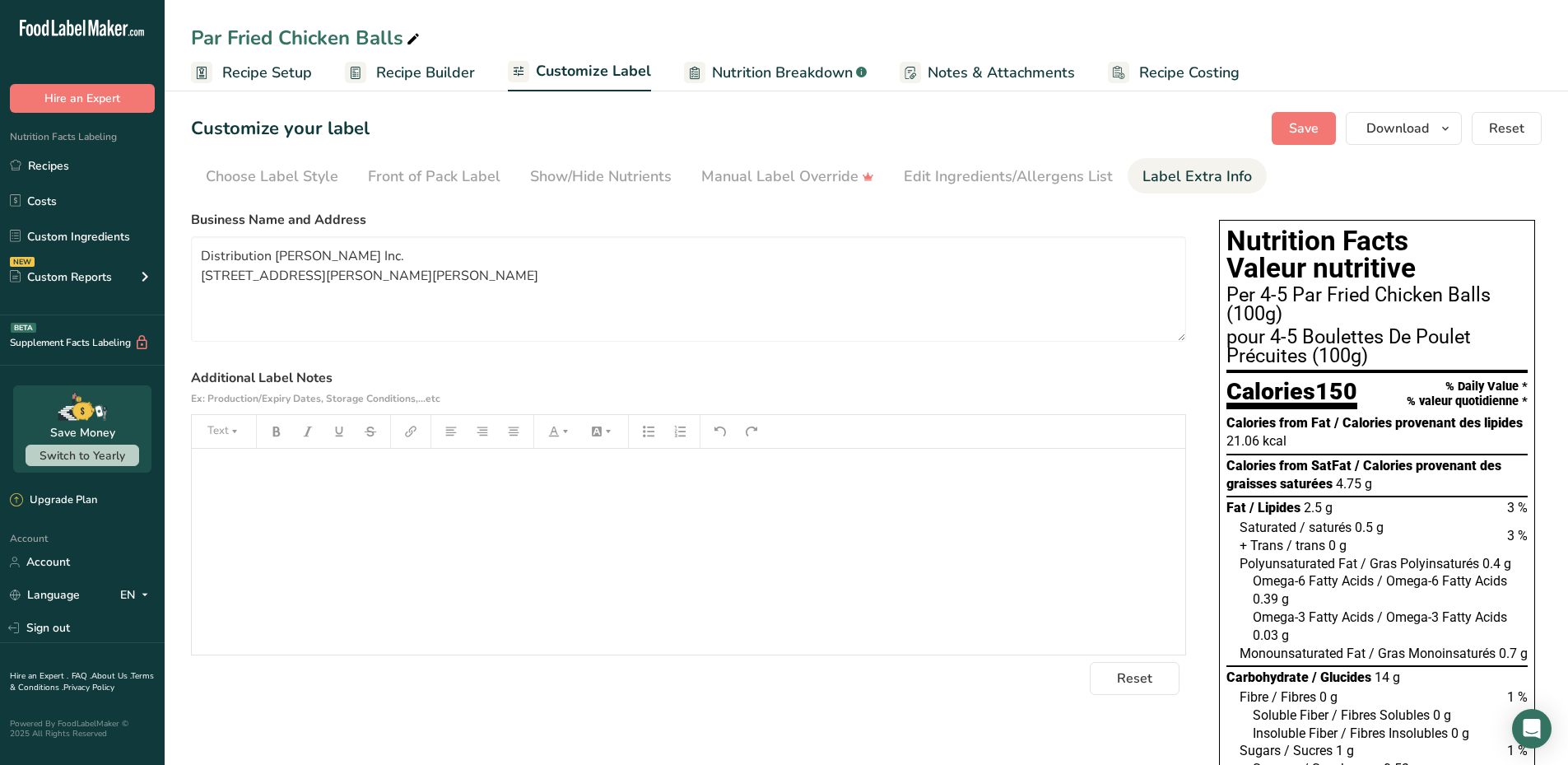
drag, startPoint x: 785, startPoint y: 62, endPoint x: 784, endPoint y: 73, distance: 11.0
click at [785, 62] on span "Nutrition Breakdown" at bounding box center [782, 73] width 141 height 22
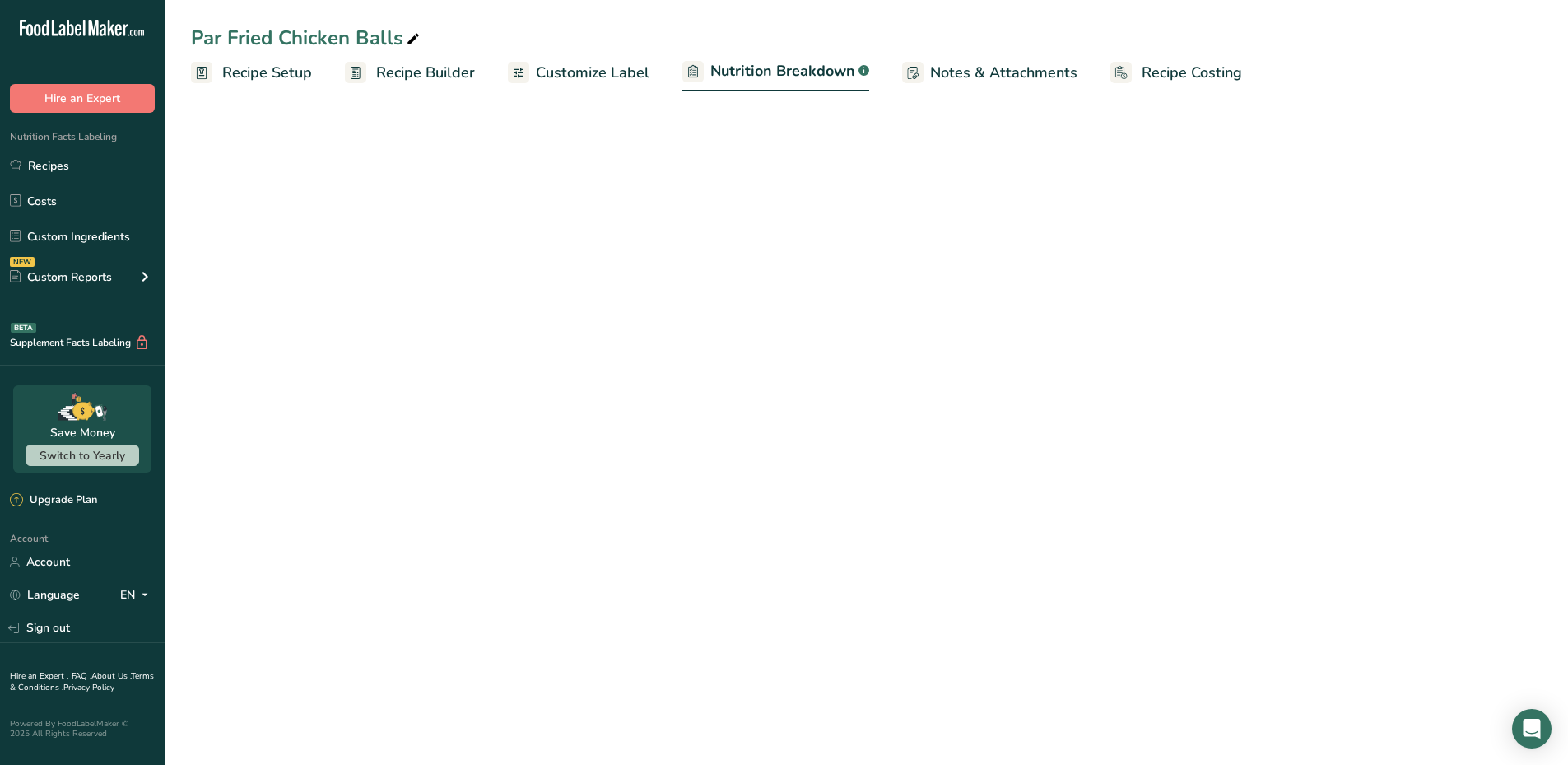
select select "Calories"
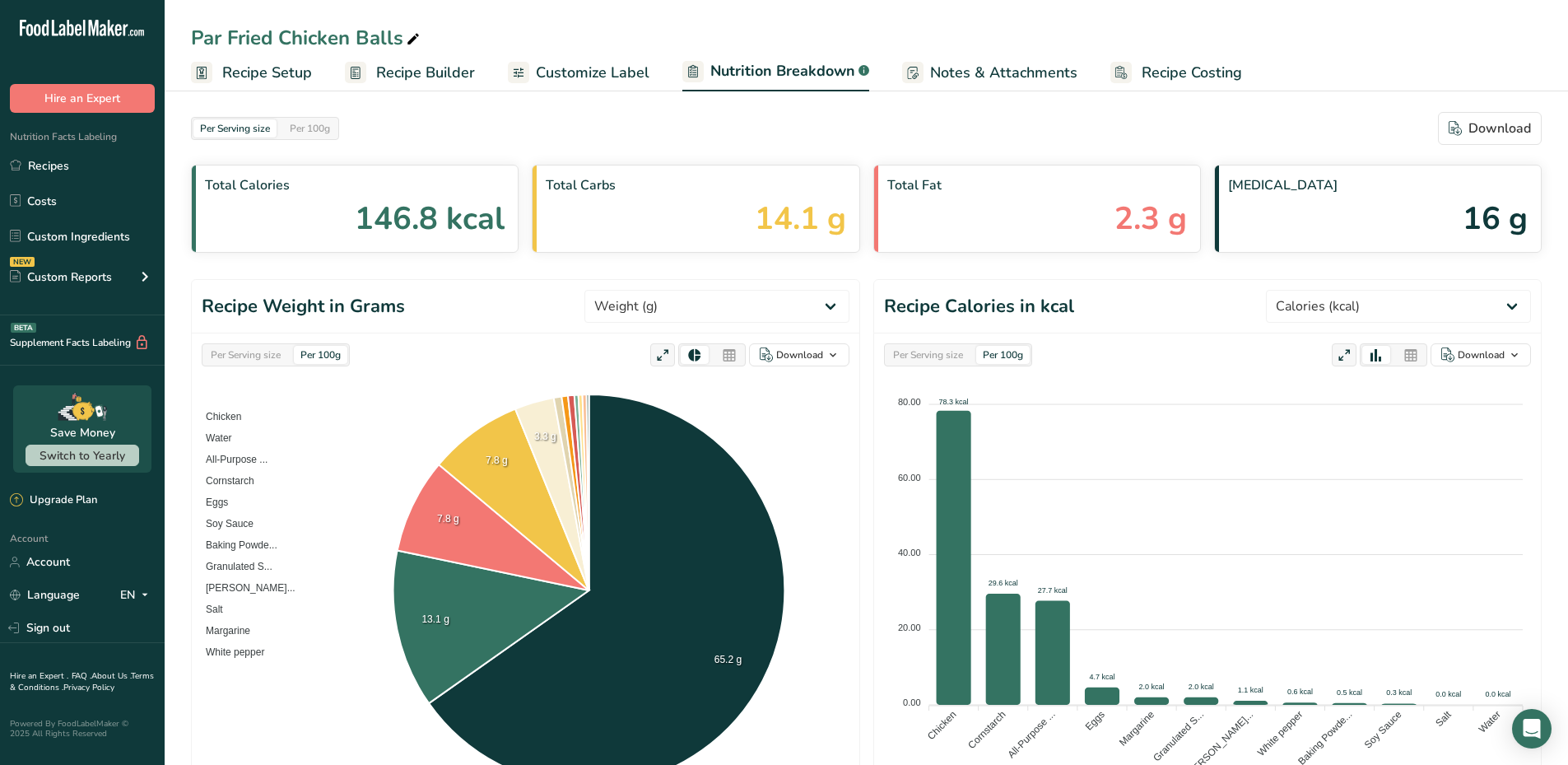
click at [620, 15] on div "Par Fried Chicken Balls Recipe Setup Recipe Builder Customize Label Nutrition B…" at bounding box center [866, 46] width 1403 height 92
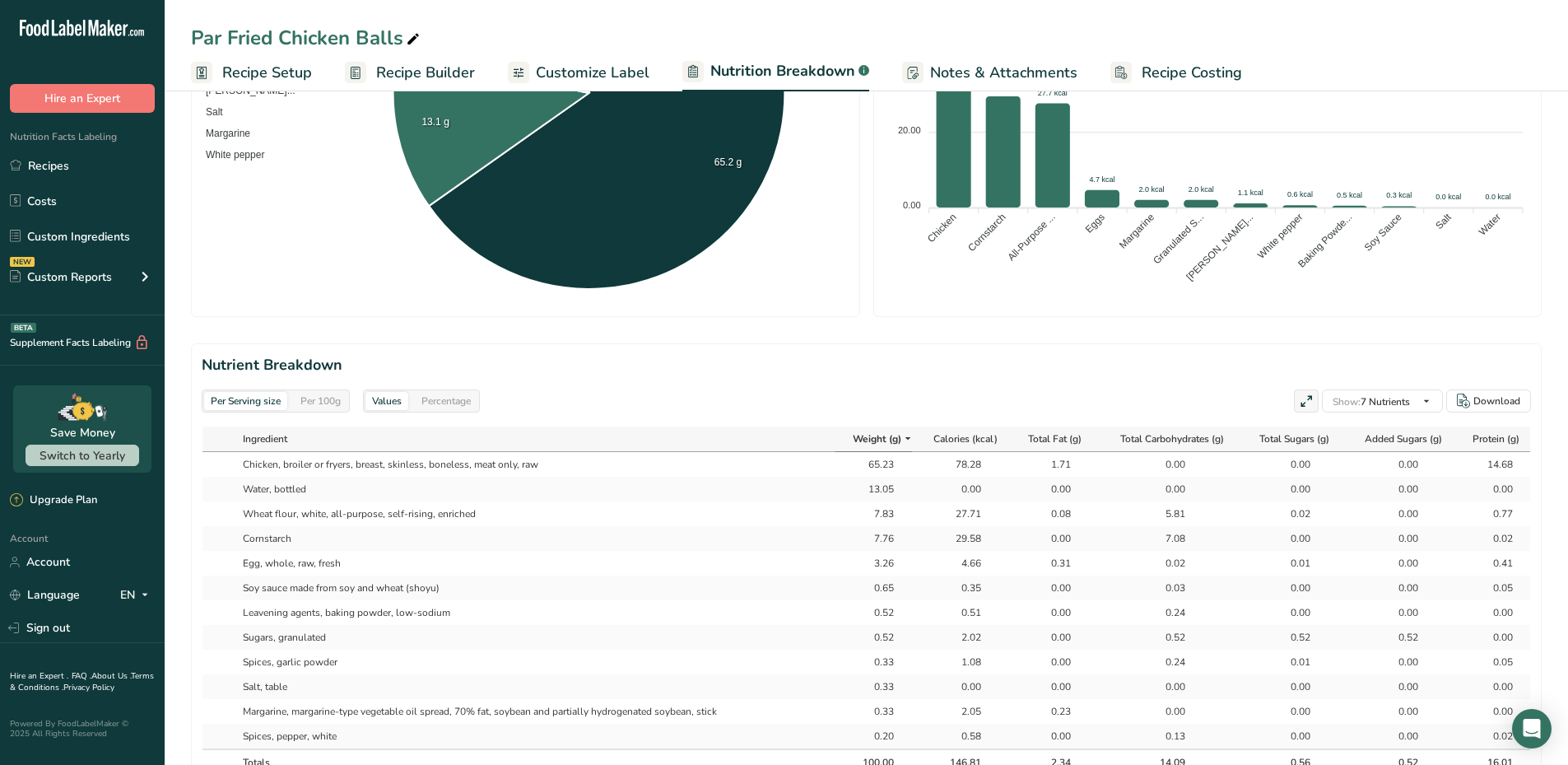
scroll to position [1006, 0]
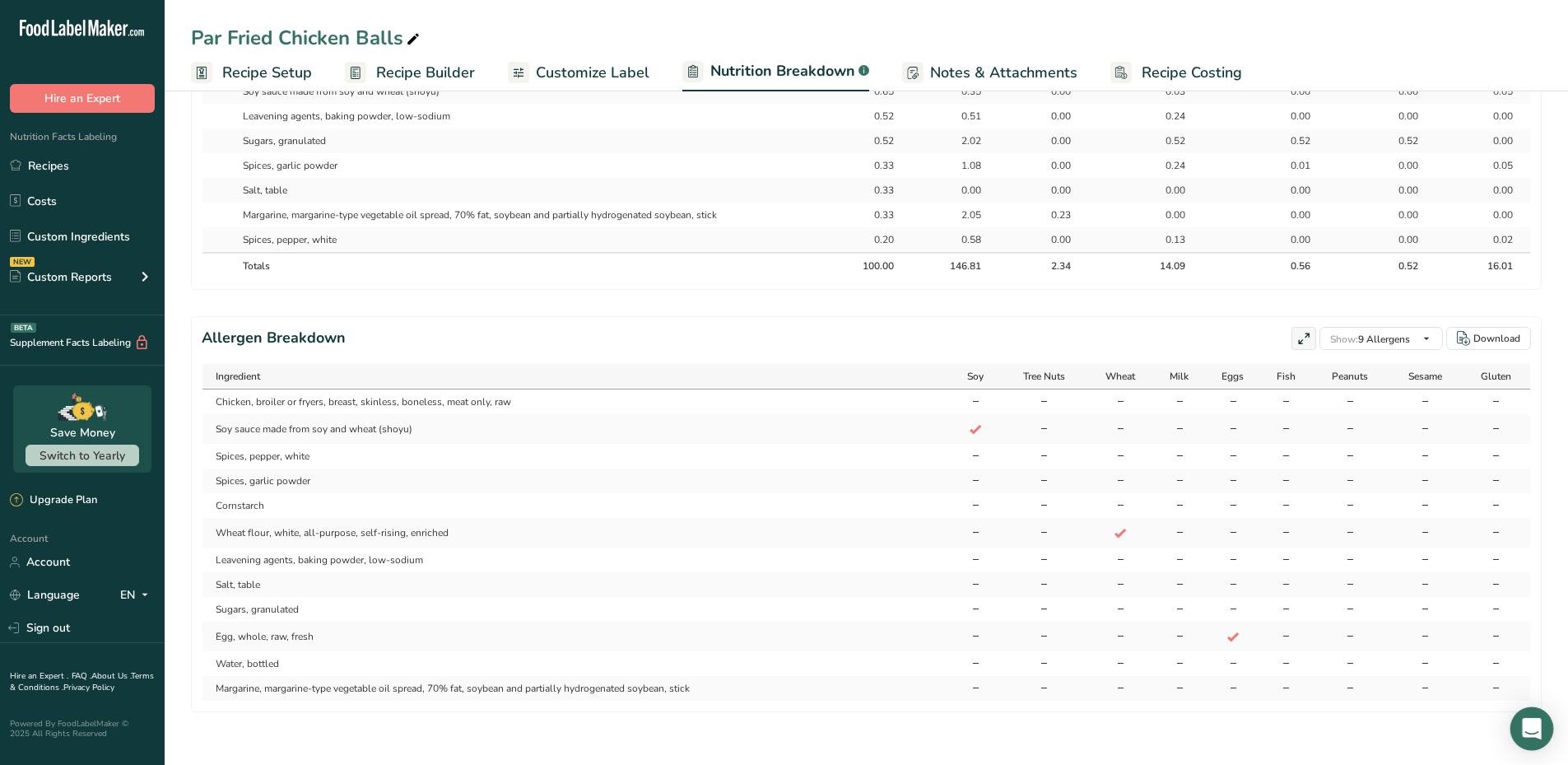
click at [1539, 727] on icon "Open Intercom Messenger" at bounding box center [1532, 728] width 19 height 22
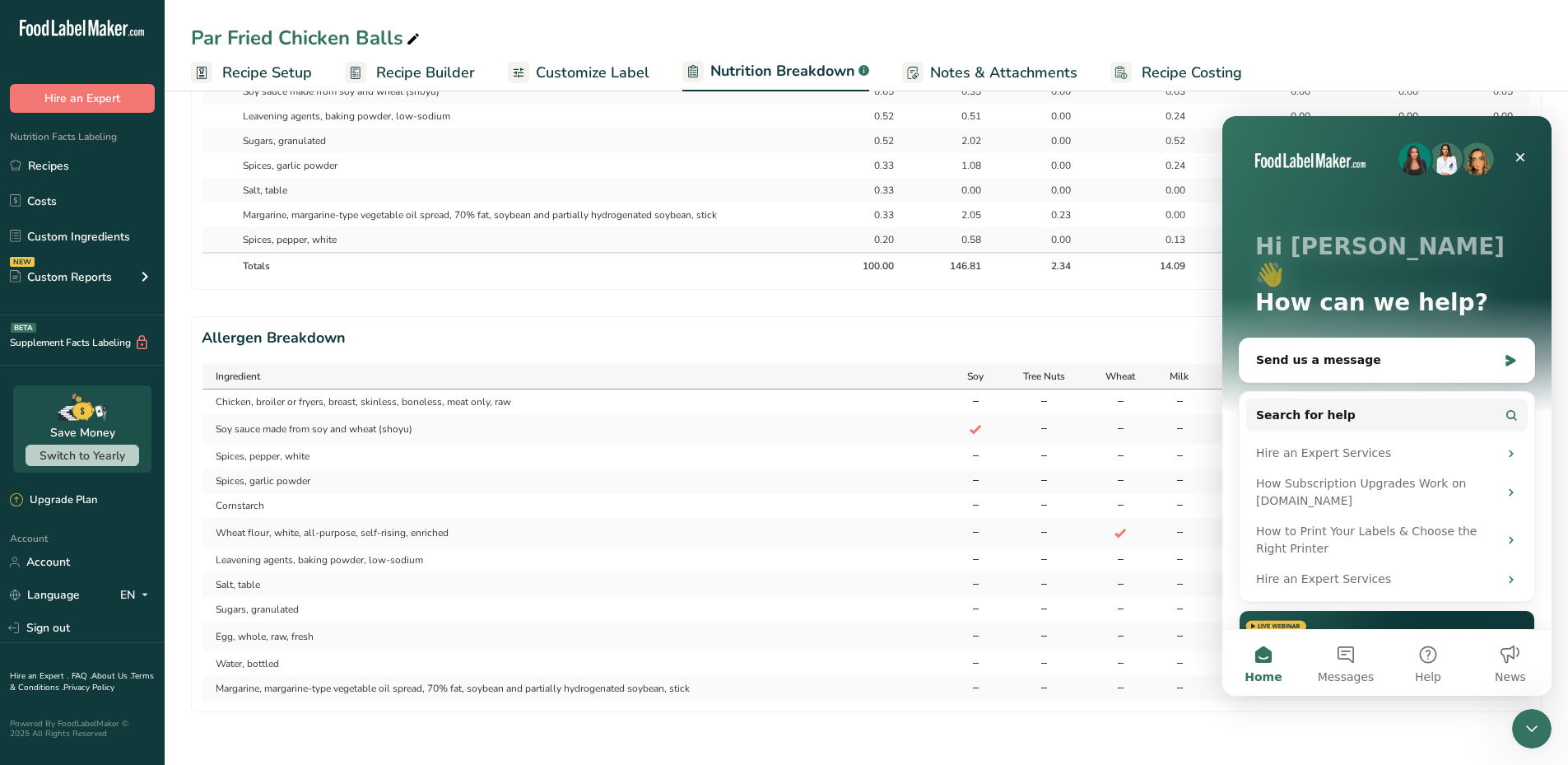
scroll to position [0, 0]
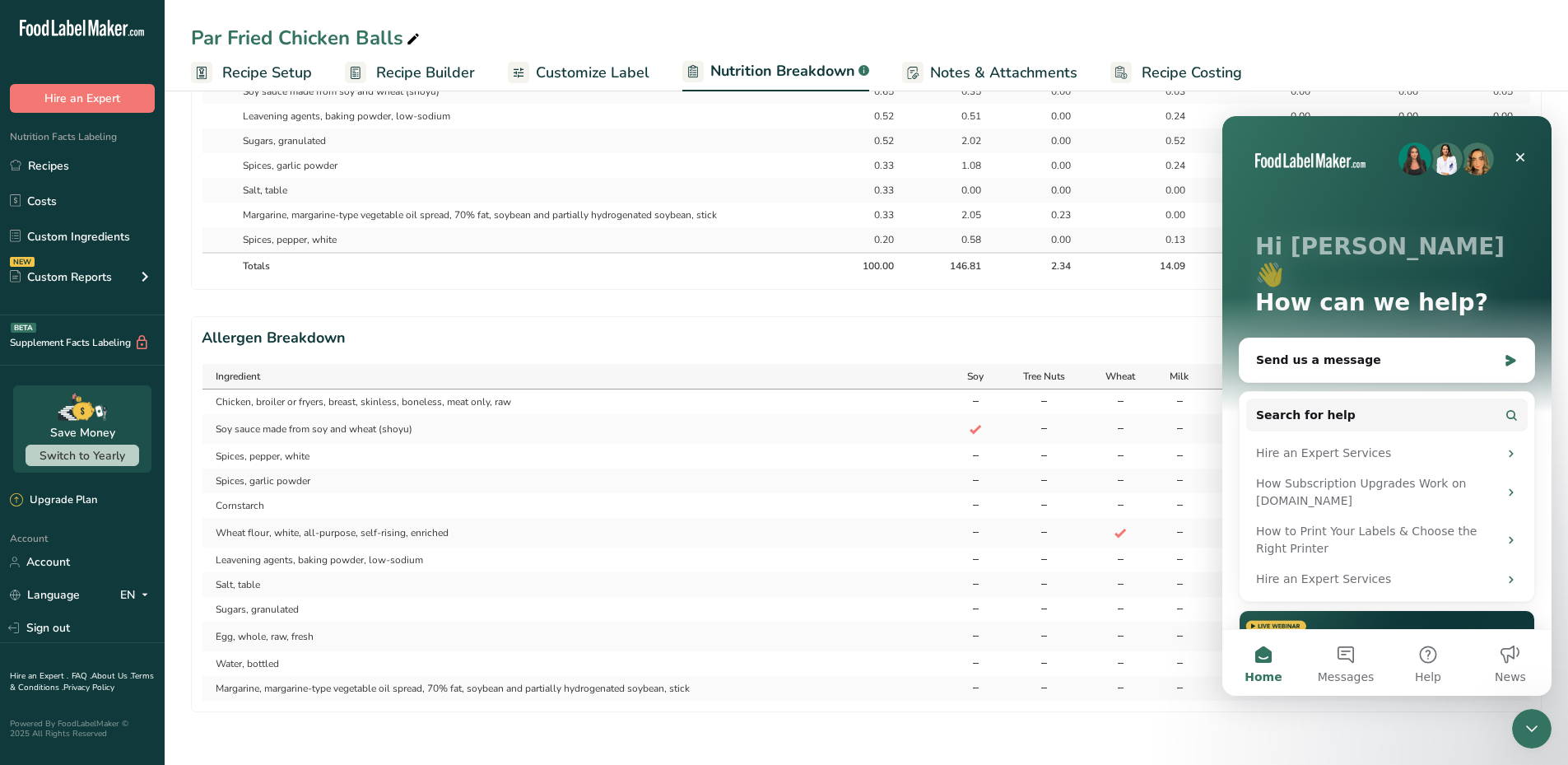
click at [1523, 154] on icon "Close" at bounding box center [1521, 157] width 9 height 9
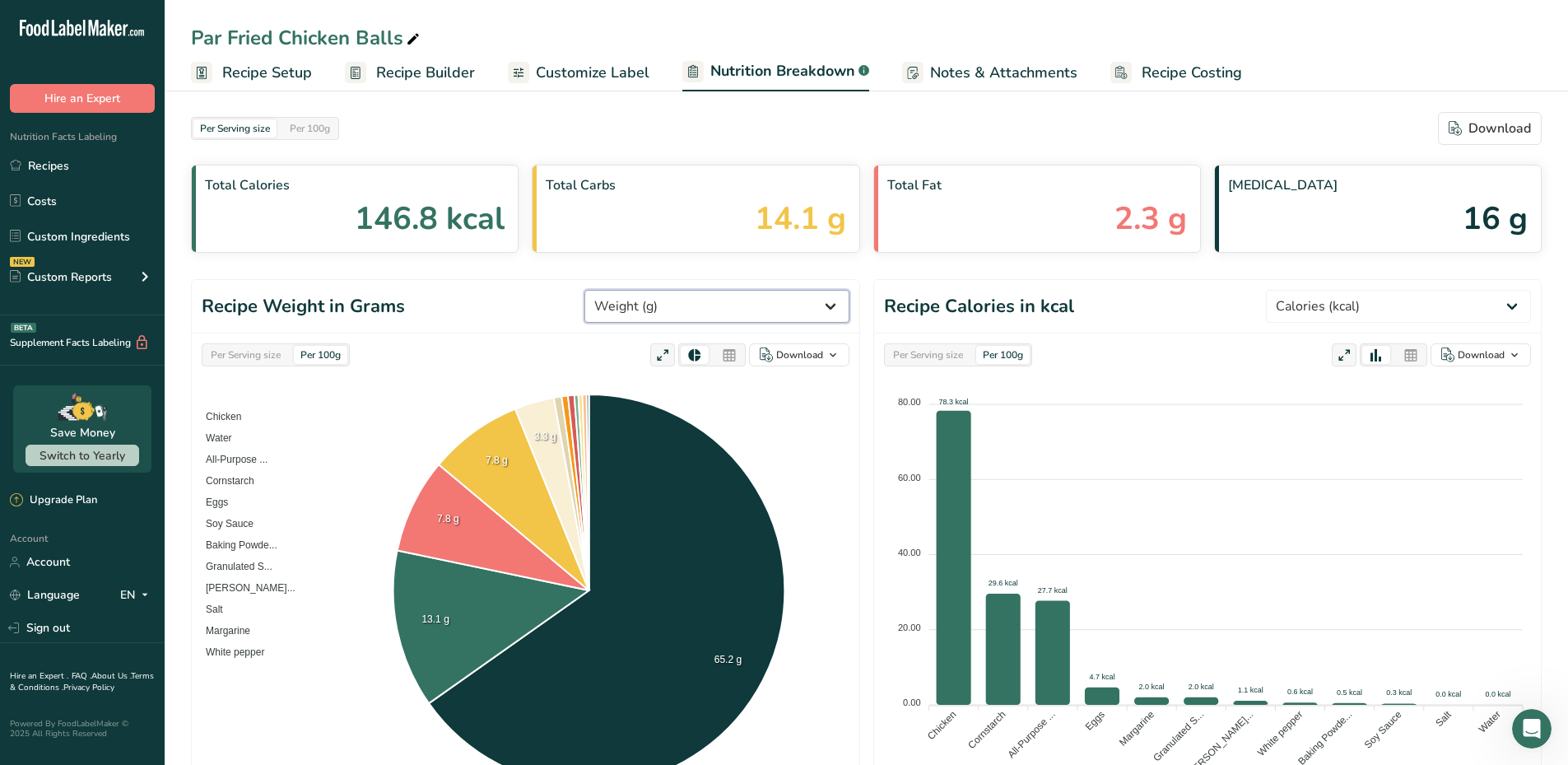
click at [756, 307] on select "Weight (g) Calories (kcal) Energy KJ (kj) Total Fat (g) Saturated Fat (g) Trans…" at bounding box center [717, 307] width 265 height 33
click at [756, 307] on select "Weight (g) Calories (kcal) Energy KJ (kj) Total Fat (g) Saturated Fat (g) Trans…" at bounding box center [717, 307] width 265 height 33
select select "Calories"
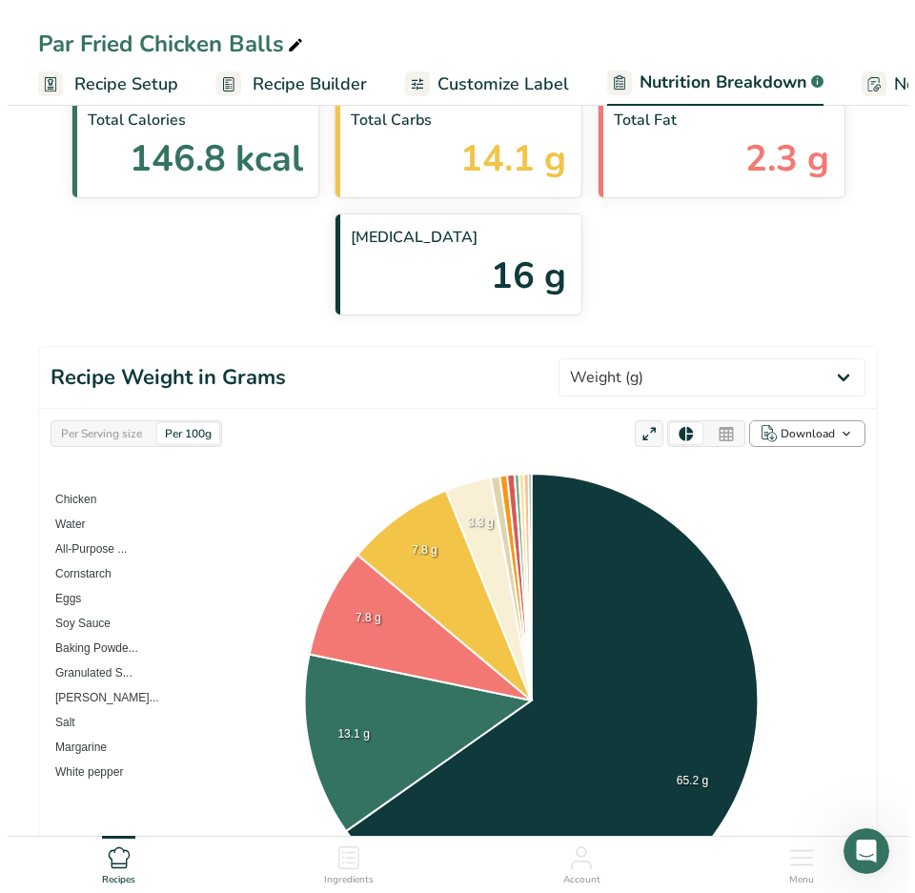
scroll to position [95, 0]
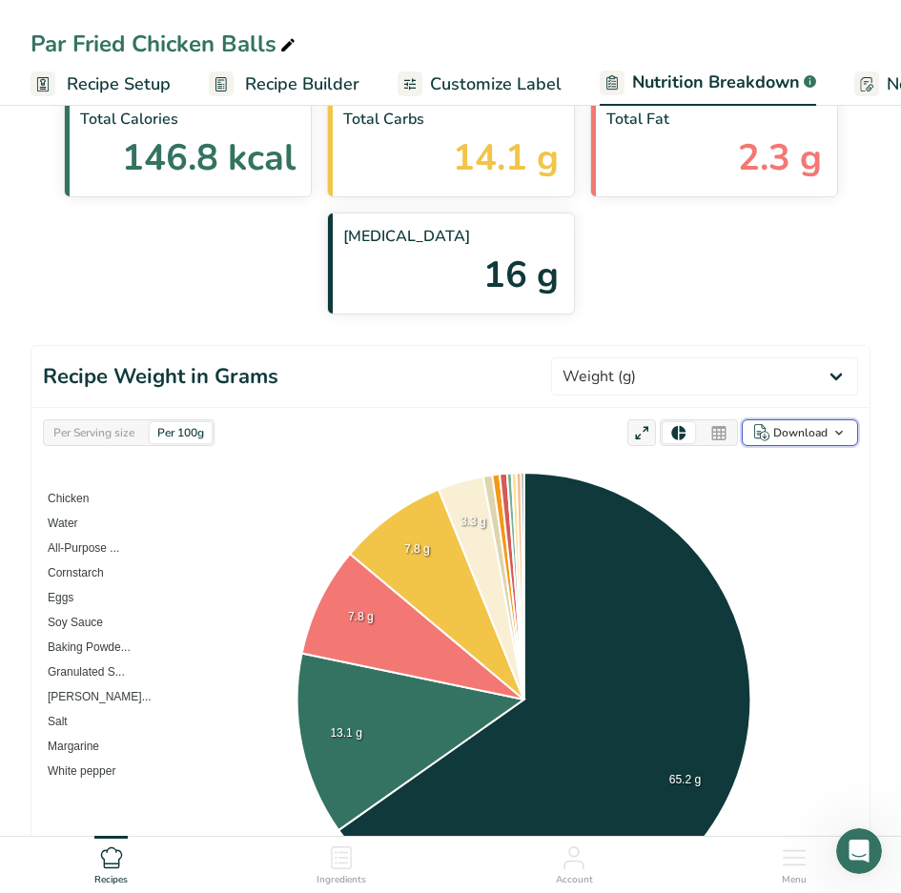
click at [854, 438] on button "Download" at bounding box center [800, 432] width 116 height 27
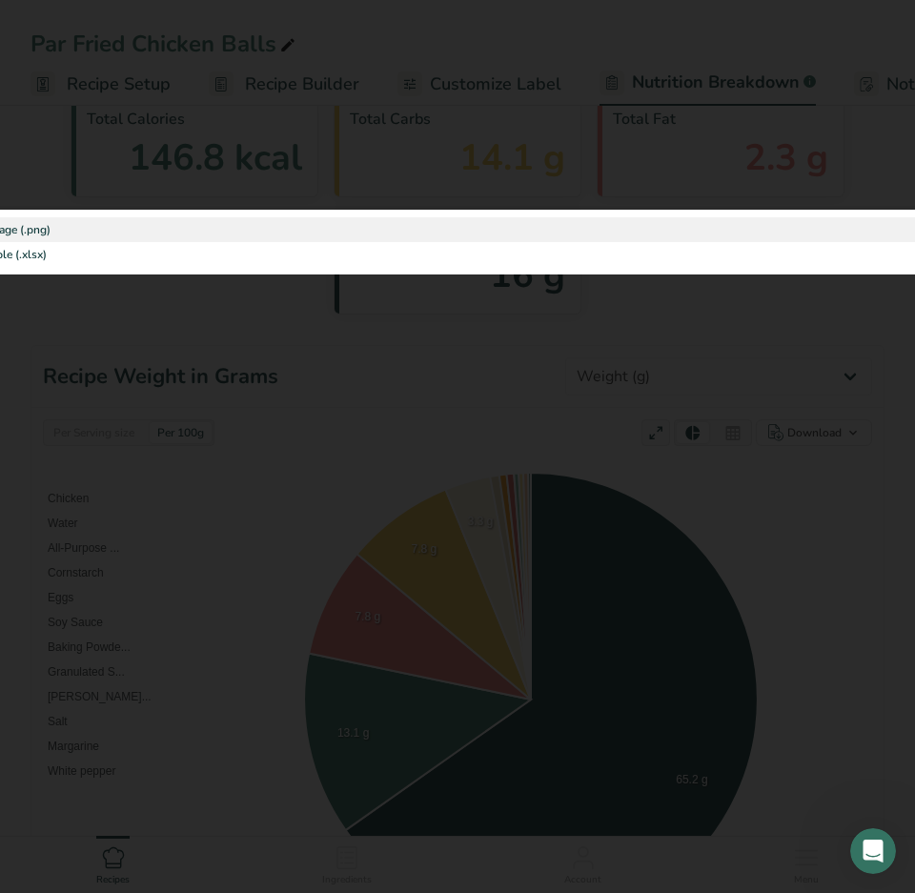
click at [50, 233] on div "As image (.png)" at bounding box center [458, 229] width 984 height 25
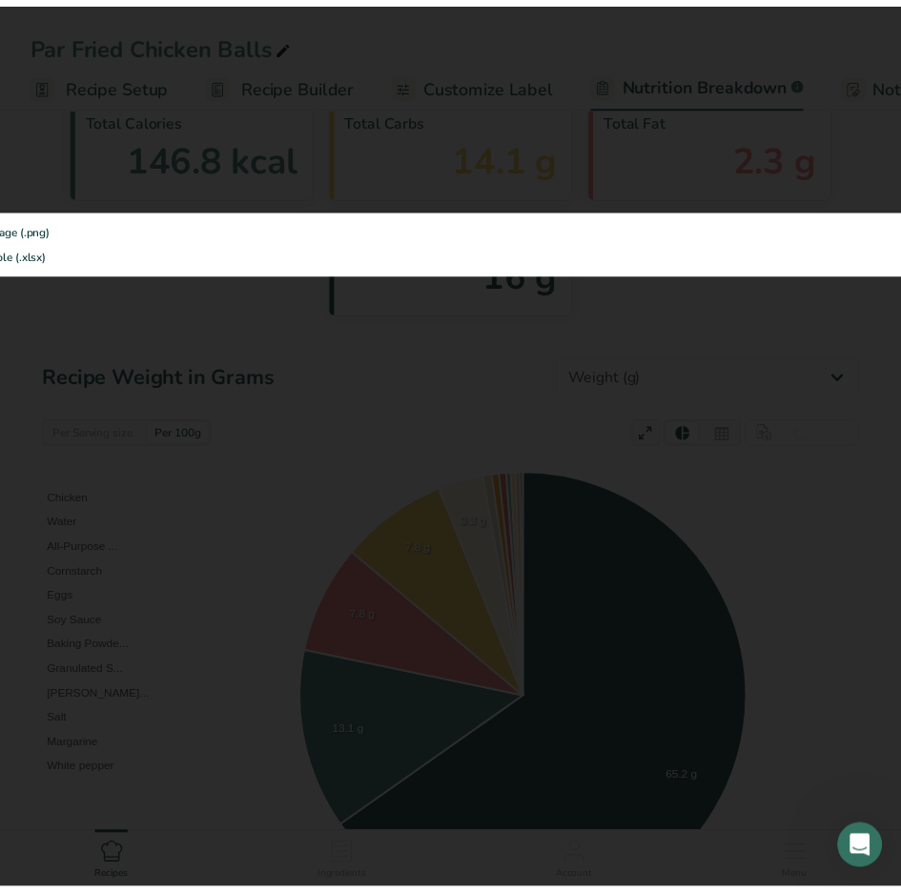
scroll to position [0, 0]
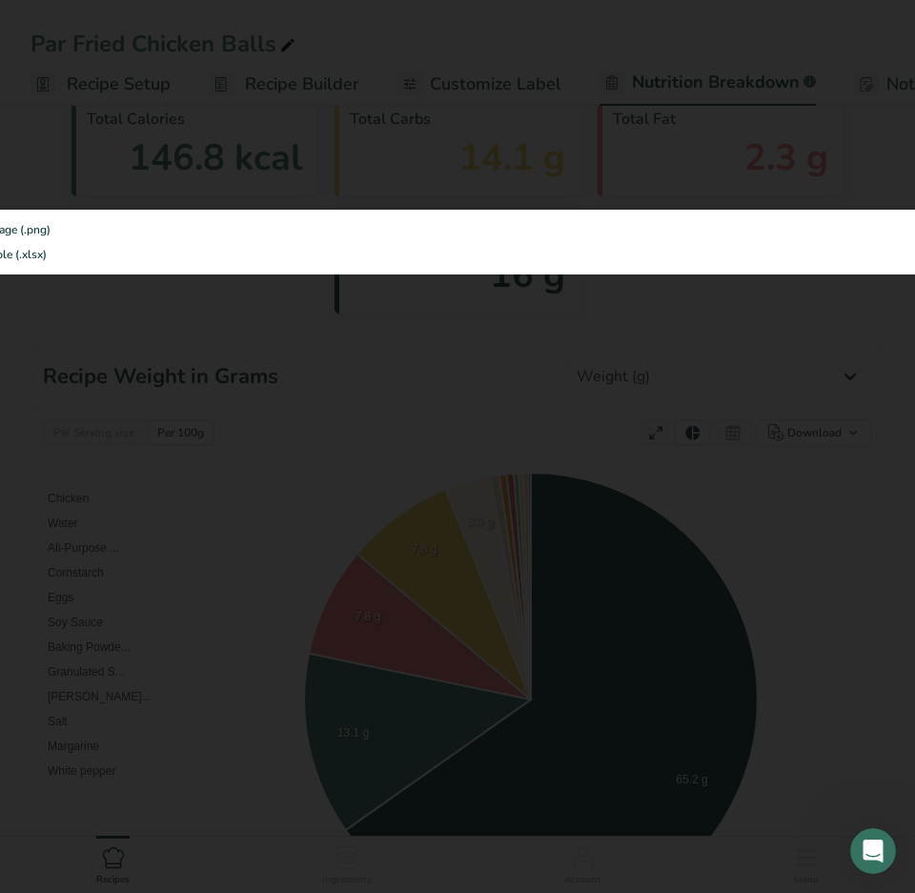
click at [307, 457] on div at bounding box center [457, 446] width 915 height 893
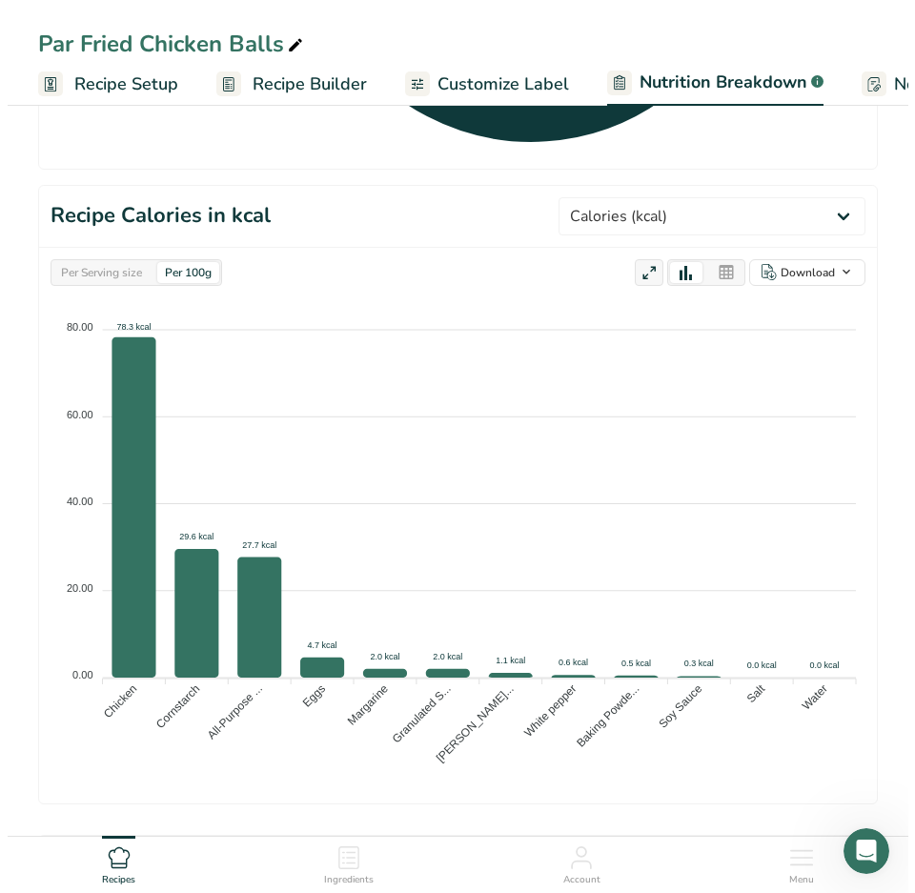
scroll to position [858, 0]
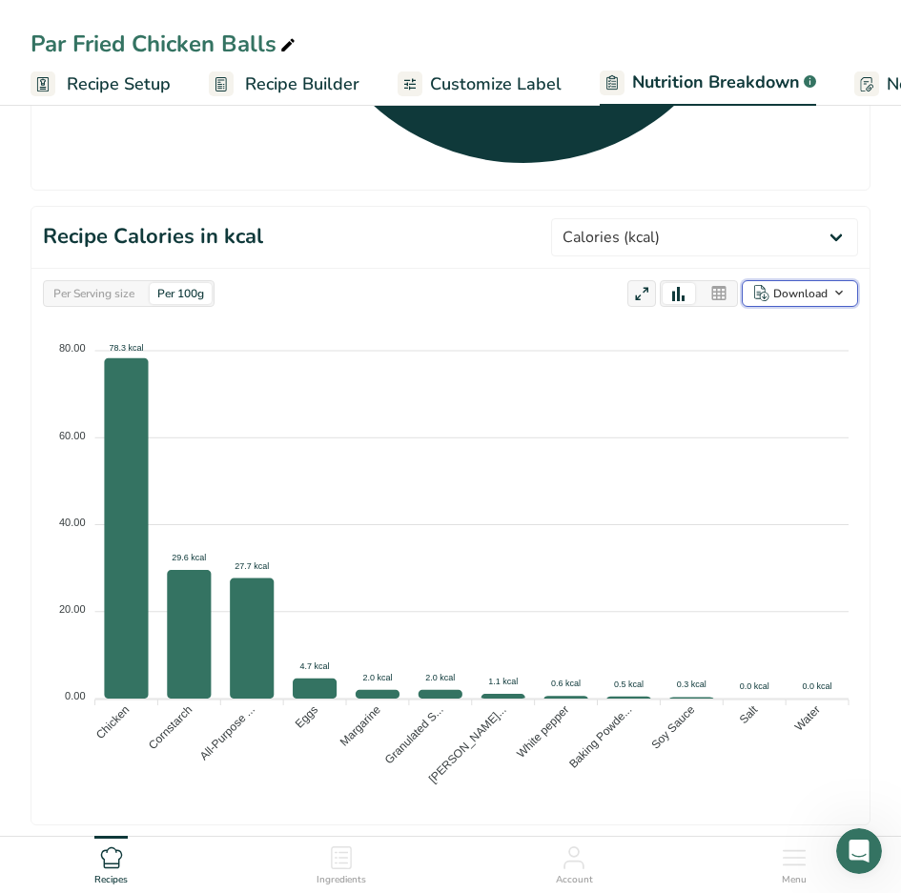
click at [805, 296] on div "Download" at bounding box center [800, 293] width 54 height 17
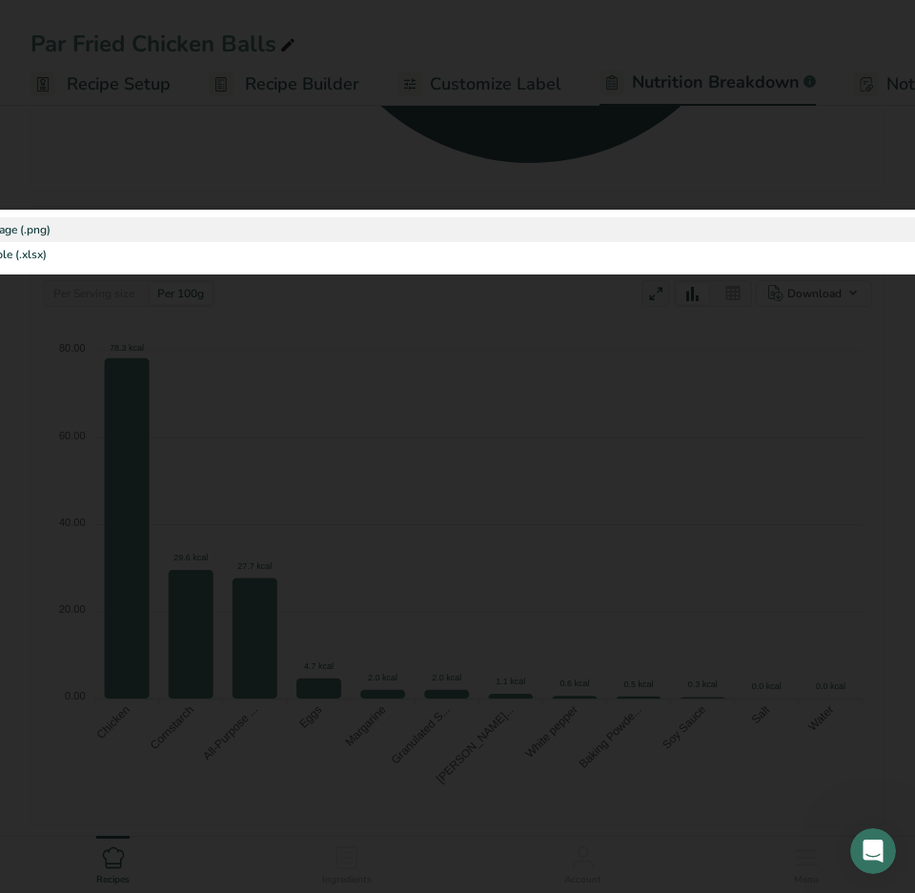
click at [44, 232] on div "As image (.png)" at bounding box center [458, 229] width 984 height 25
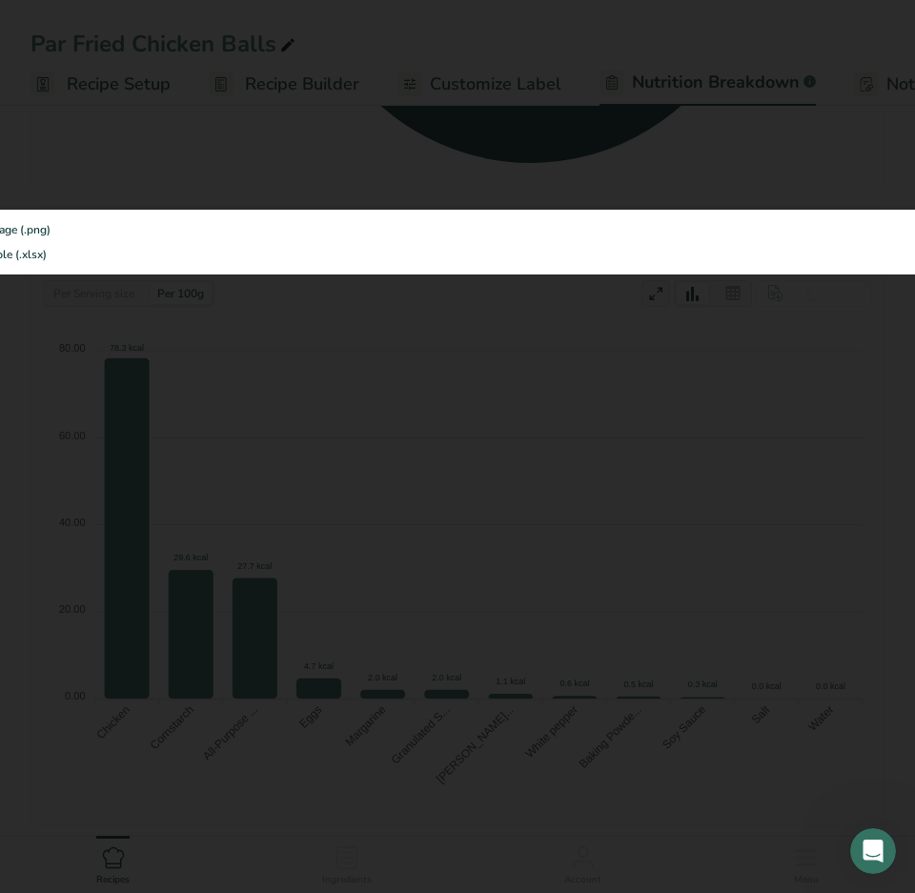
scroll to position [0, 0]
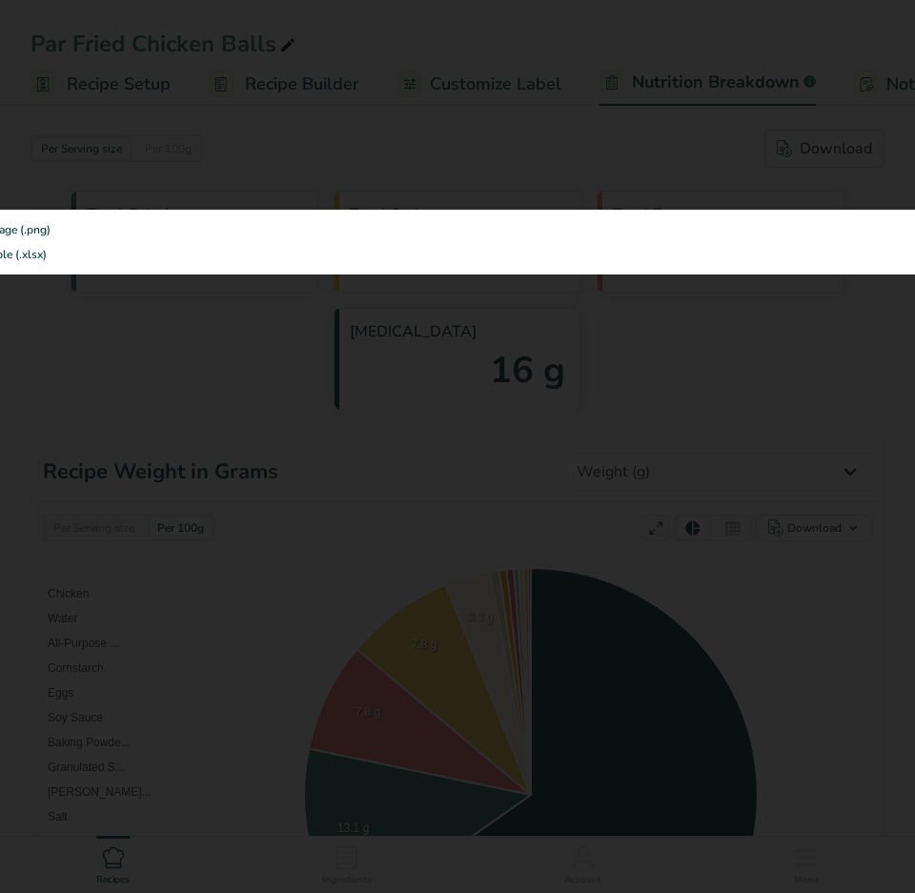
select select "Calories"
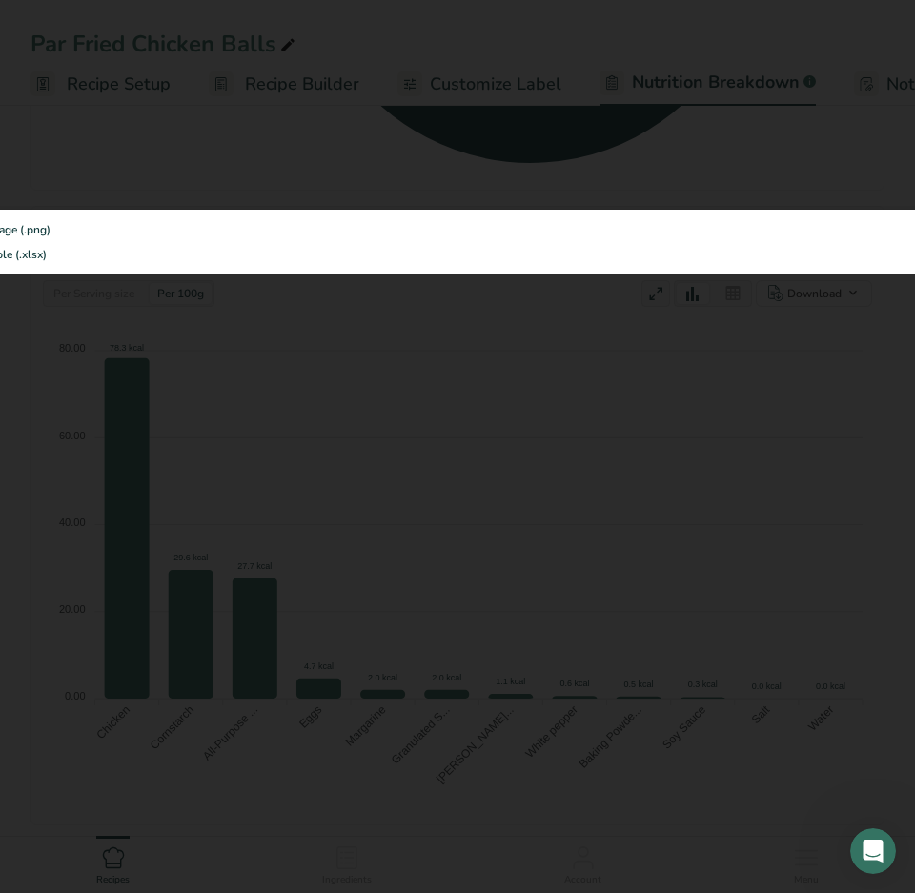
click at [285, 424] on div at bounding box center [457, 446] width 915 height 893
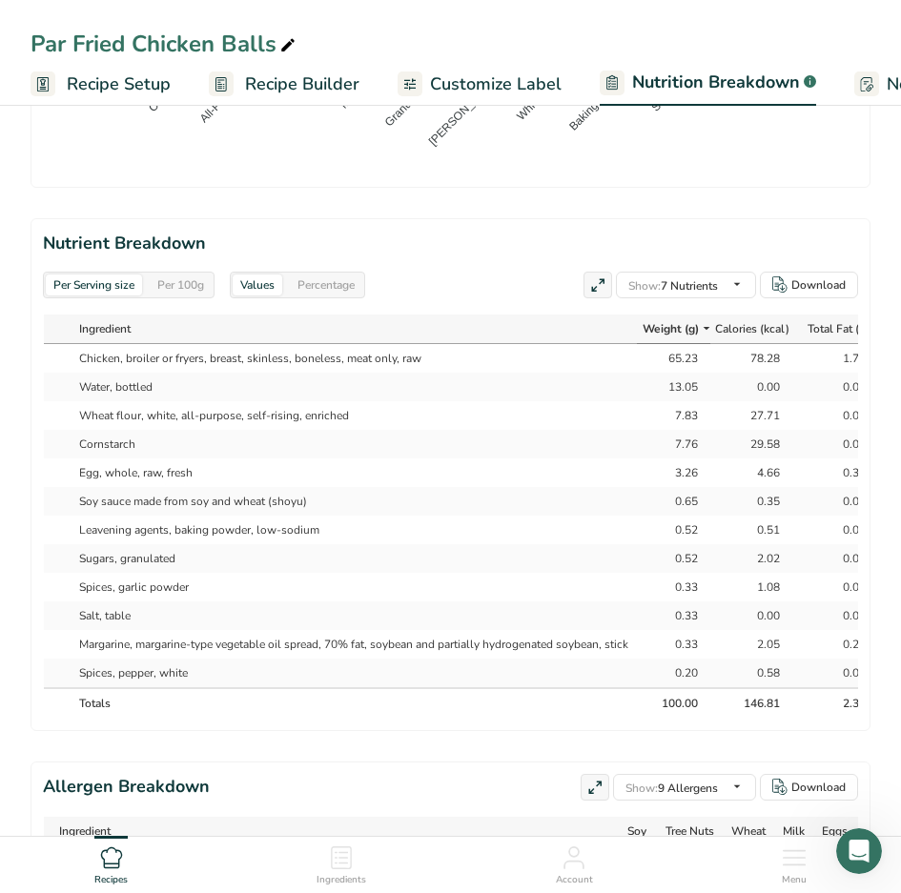
scroll to position [1525, 0]
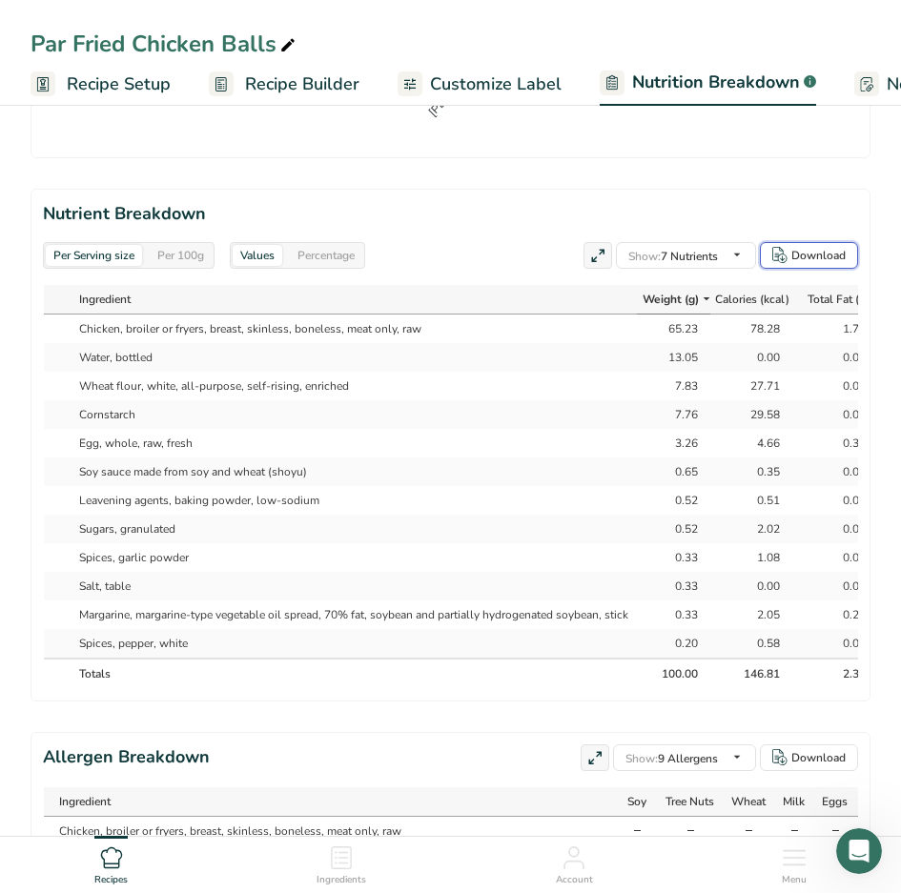
click at [814, 250] on div "Download" at bounding box center [818, 255] width 54 height 17
click at [842, 259] on div "Download" at bounding box center [818, 255] width 54 height 17
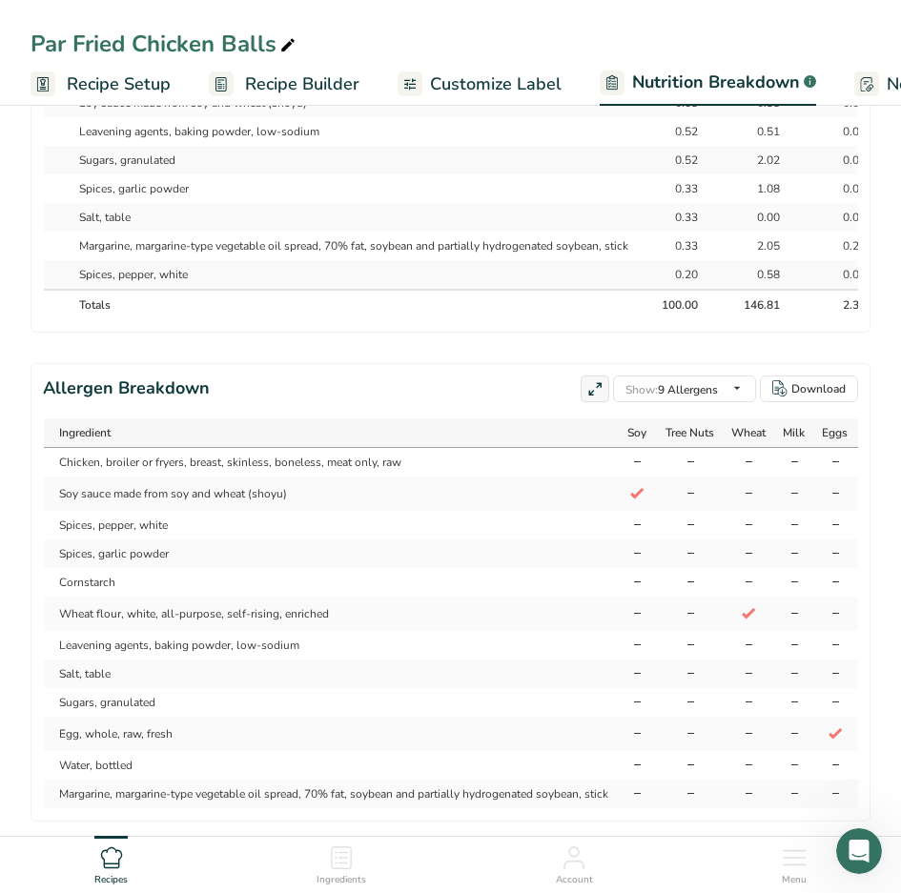
scroll to position [1970, 0]
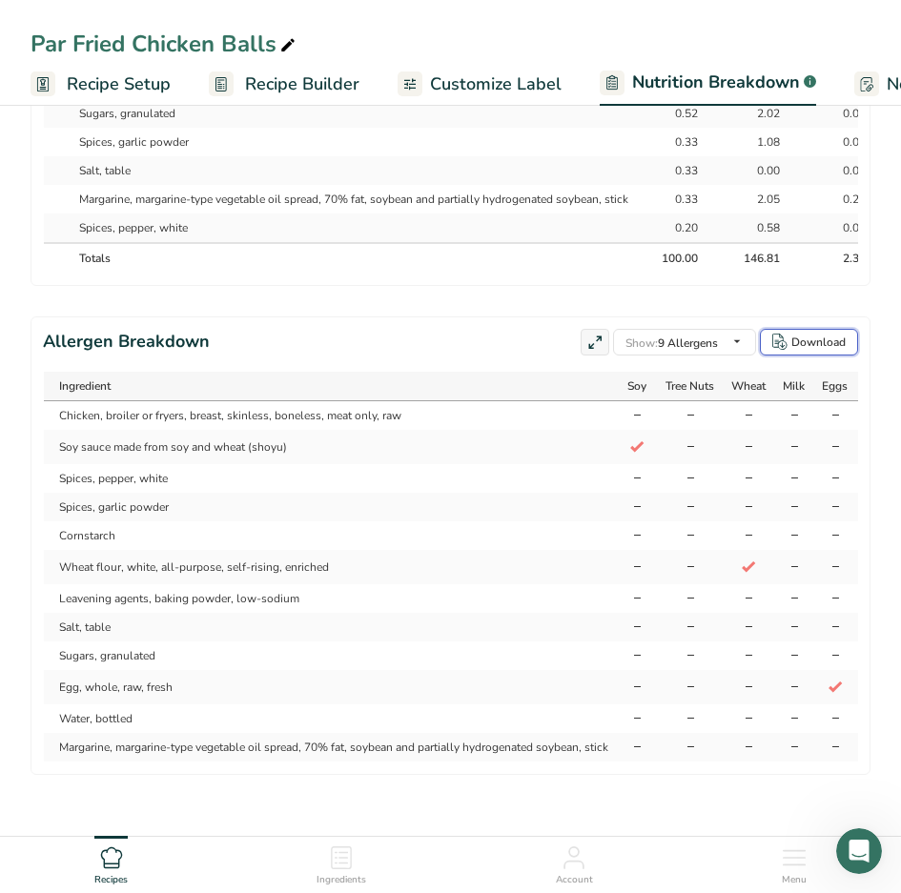
click at [817, 334] on div "Download" at bounding box center [818, 342] width 54 height 17
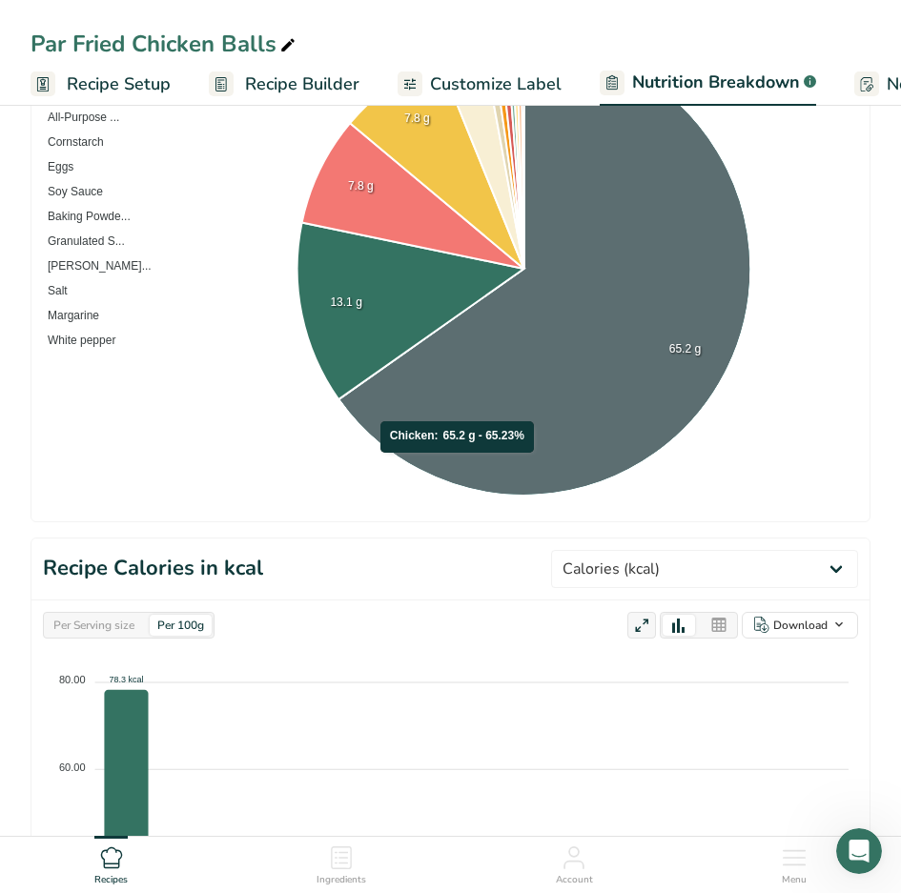
scroll to position [0, 0]
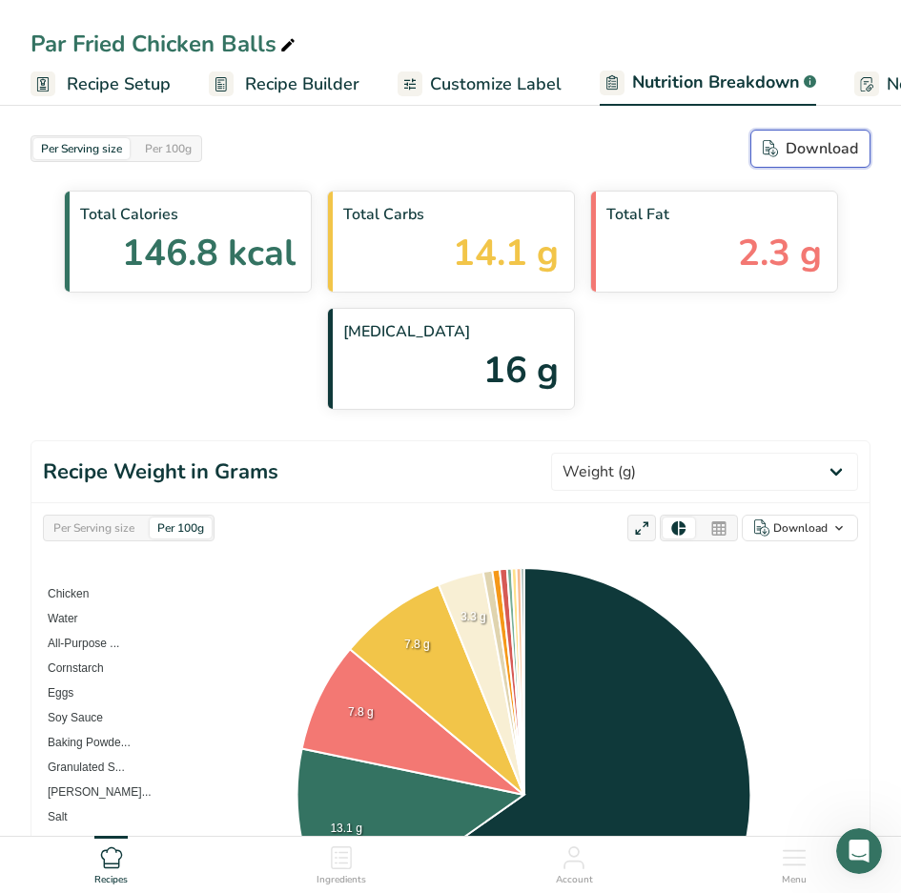
click at [815, 143] on div "Download" at bounding box center [810, 148] width 95 height 23
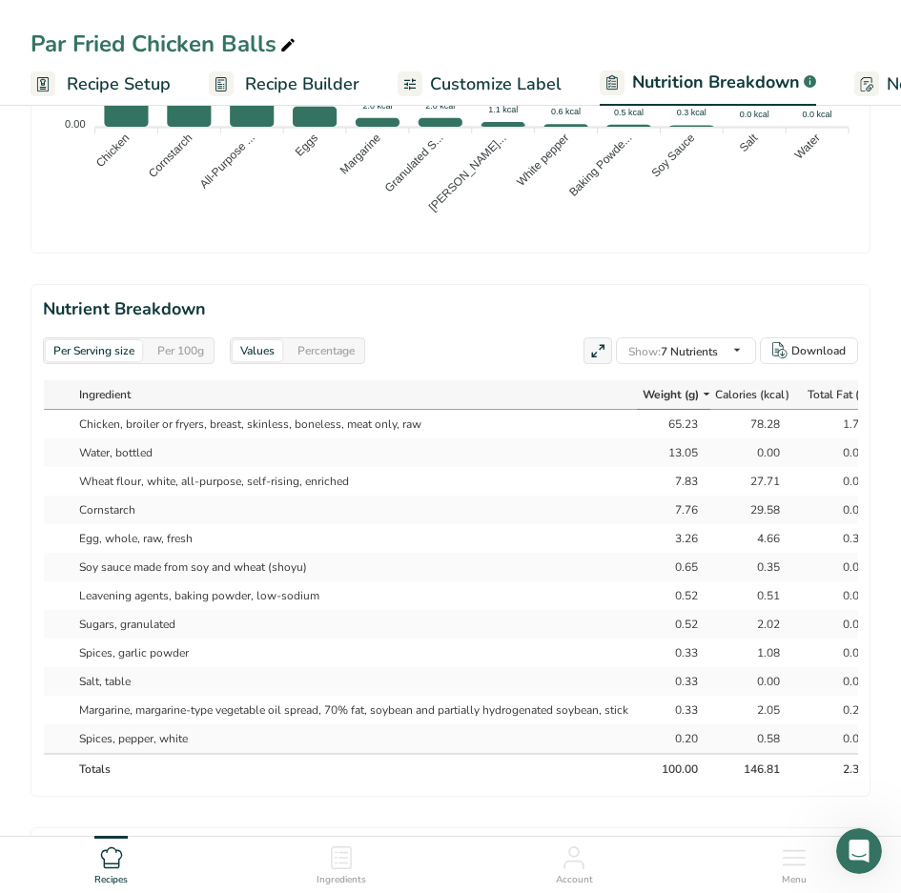
select select "Calories"
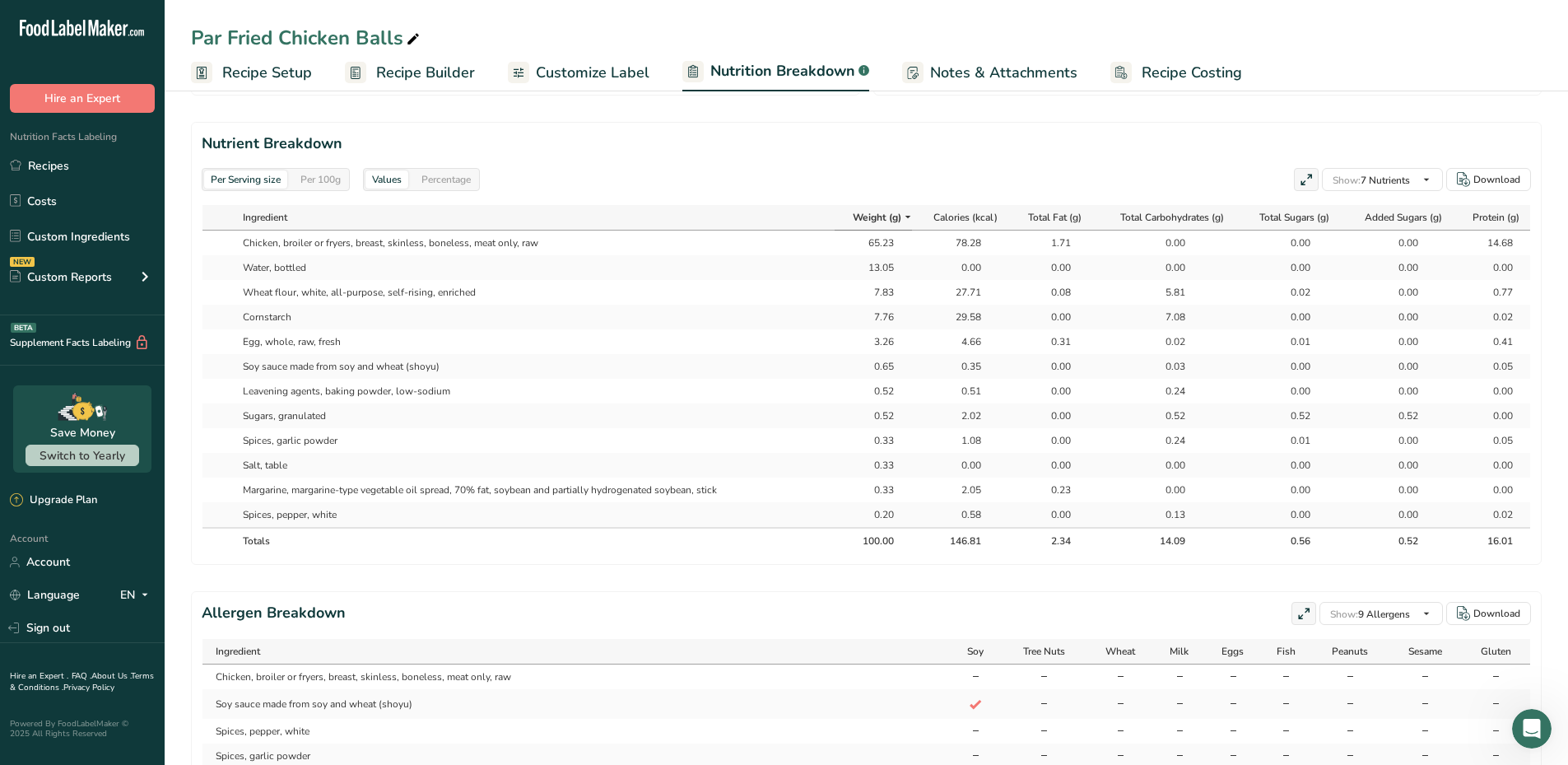
scroll to position [1006, 0]
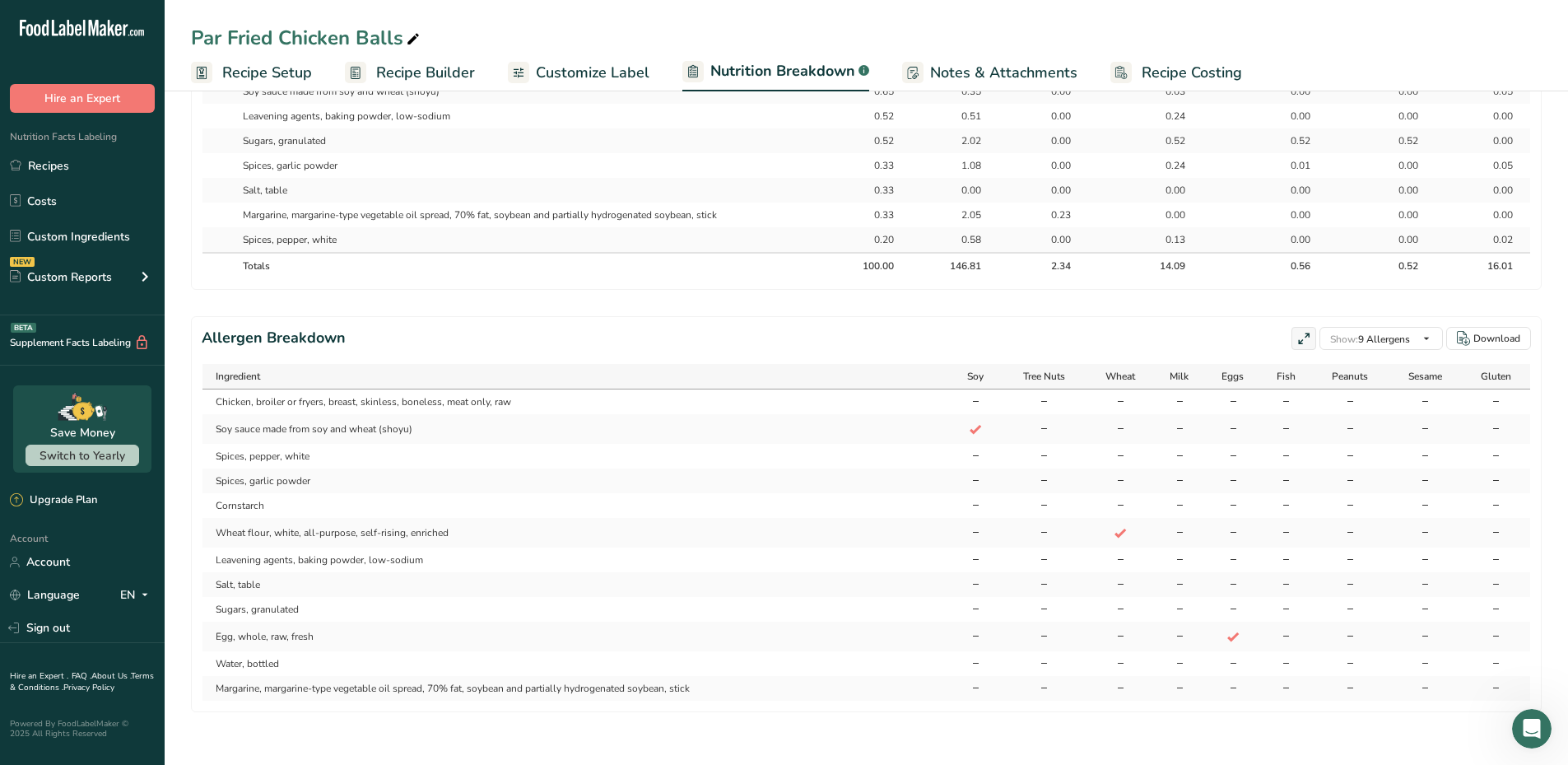
drag, startPoint x: 1126, startPoint y: 737, endPoint x: 1003, endPoint y: 714, distance: 125.1
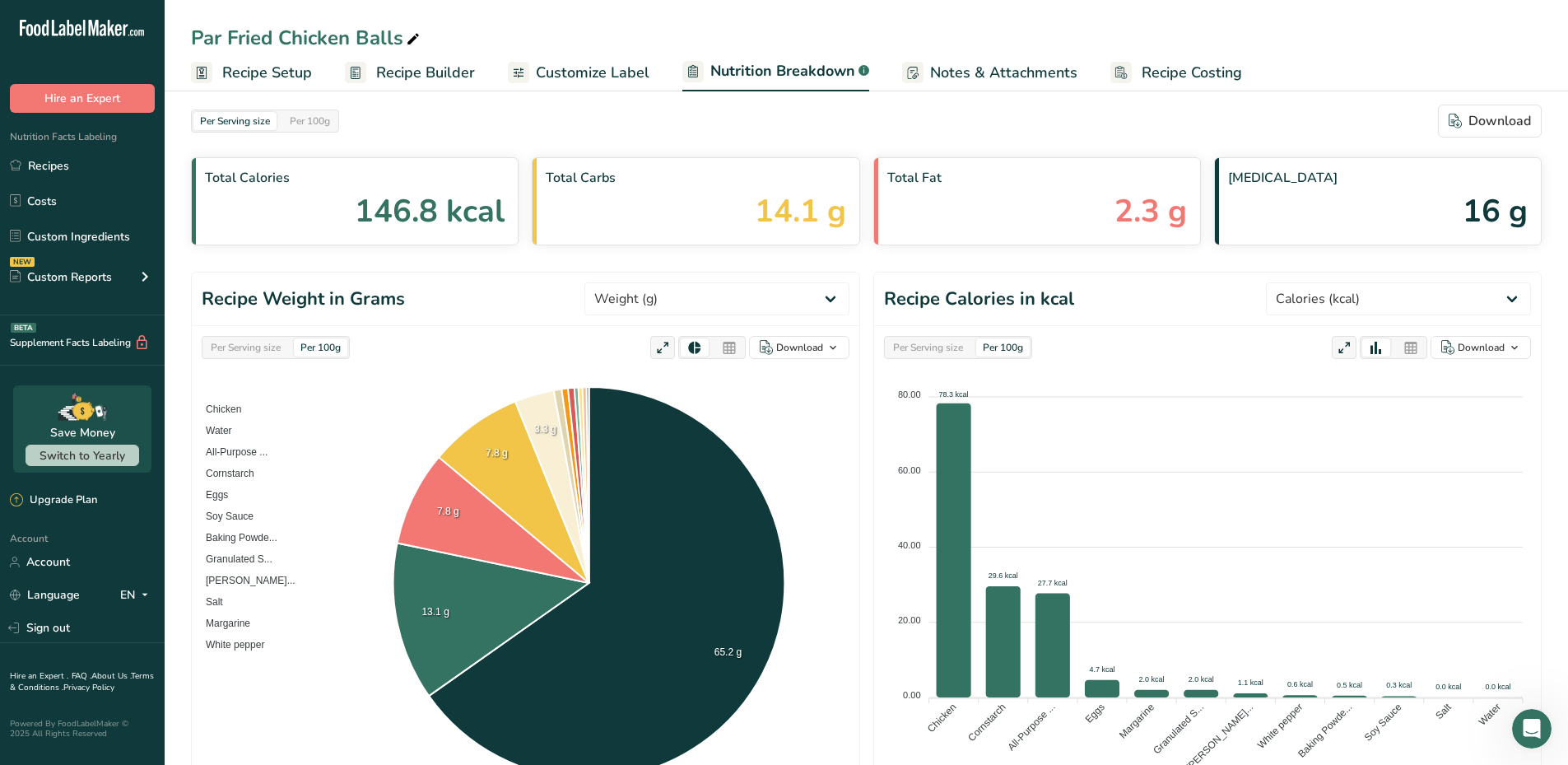
scroll to position [0, 0]
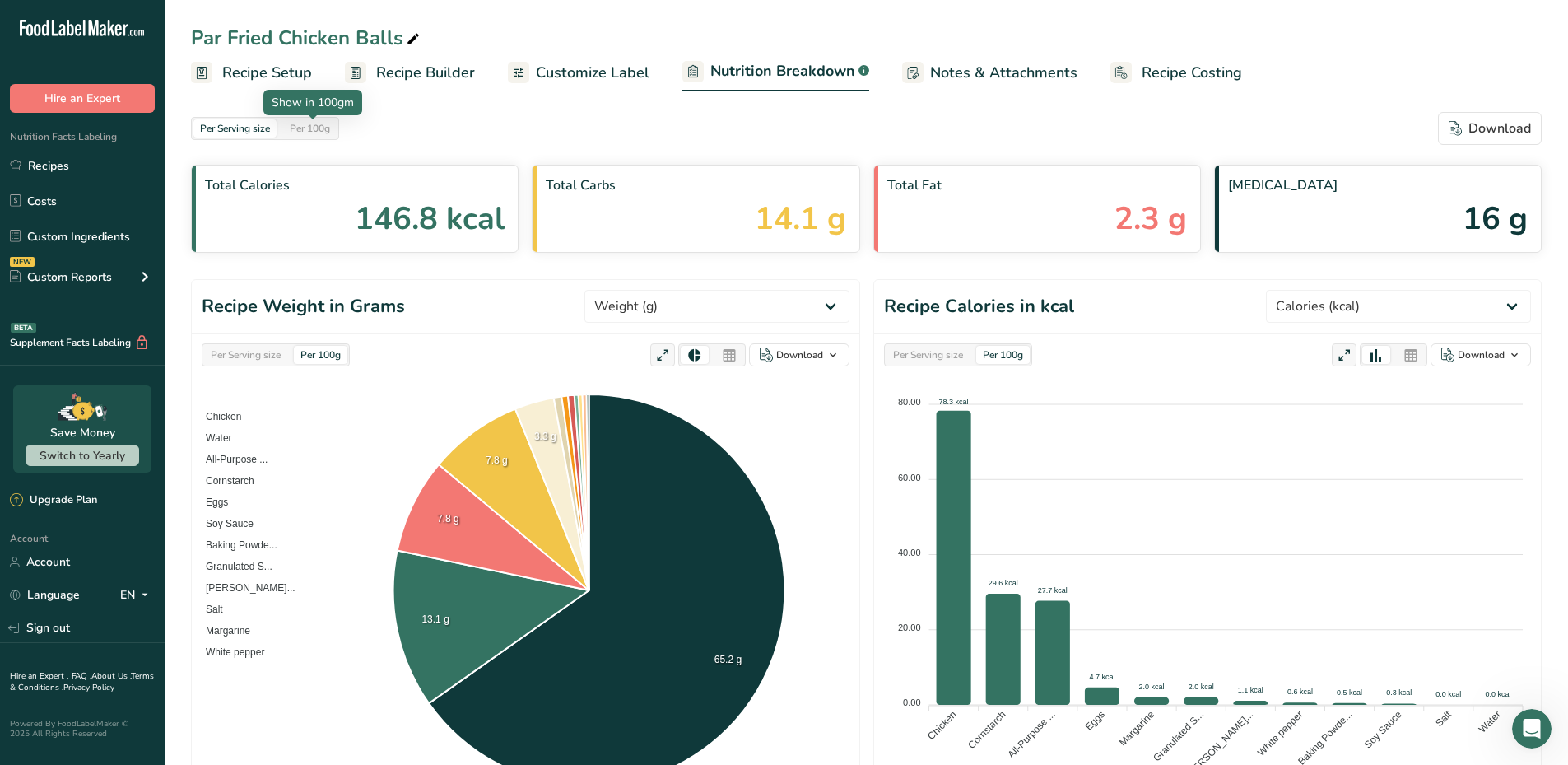
click at [308, 125] on div "Per 100g" at bounding box center [310, 128] width 54 height 18
click at [402, 150] on section "Per Serving size Per 100g Download Total Calories 146.8 kcal Total Carbs 14.1 g…" at bounding box center [866, 182] width 1350 height 141
click at [256, 130] on div "Per Serving size" at bounding box center [235, 128] width 83 height 18
click at [299, 130] on div "Per 100g" at bounding box center [310, 128] width 54 height 18
click at [256, 125] on div "Per Serving size" at bounding box center [235, 128] width 83 height 18
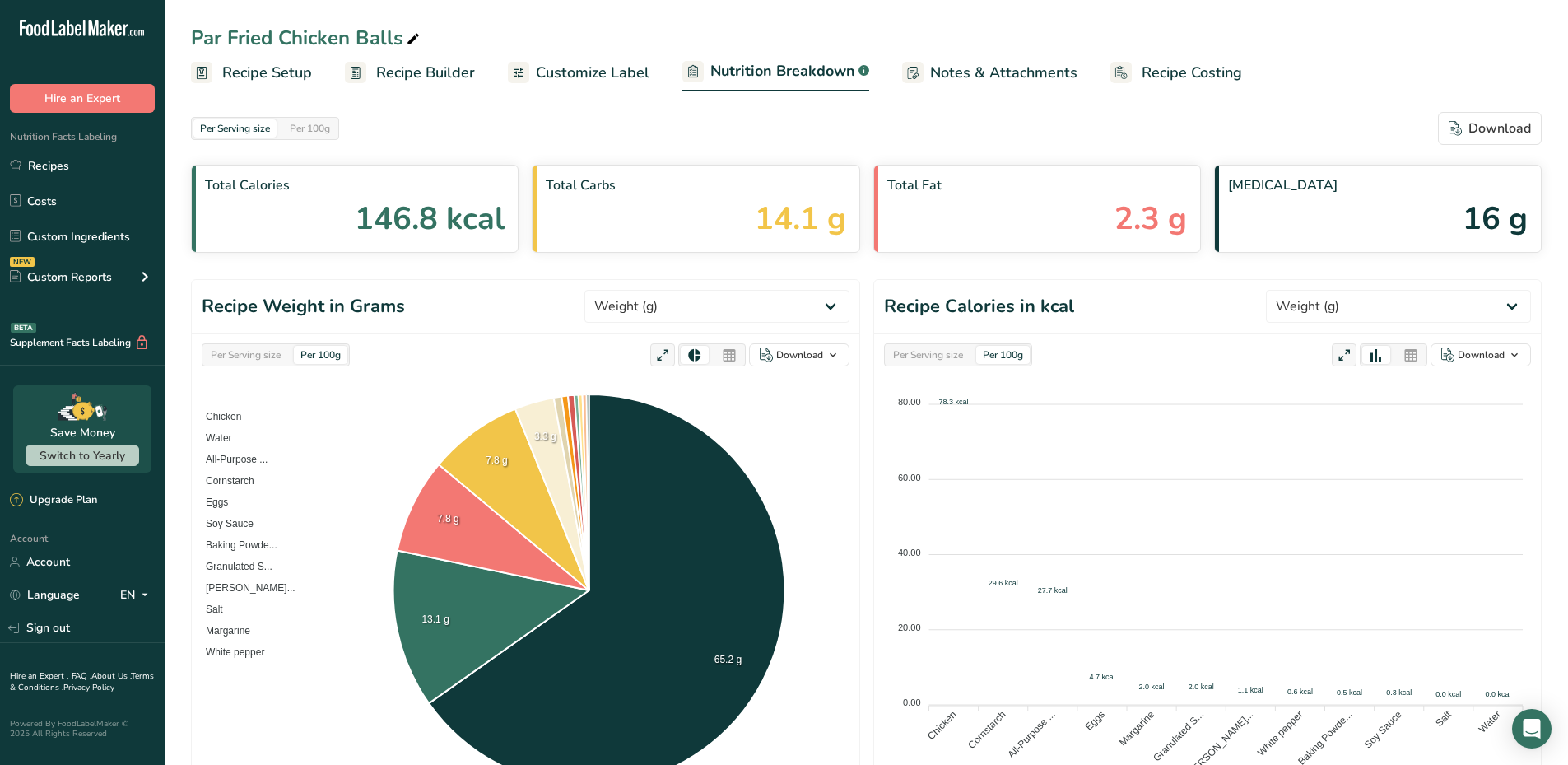
select select "Calories"
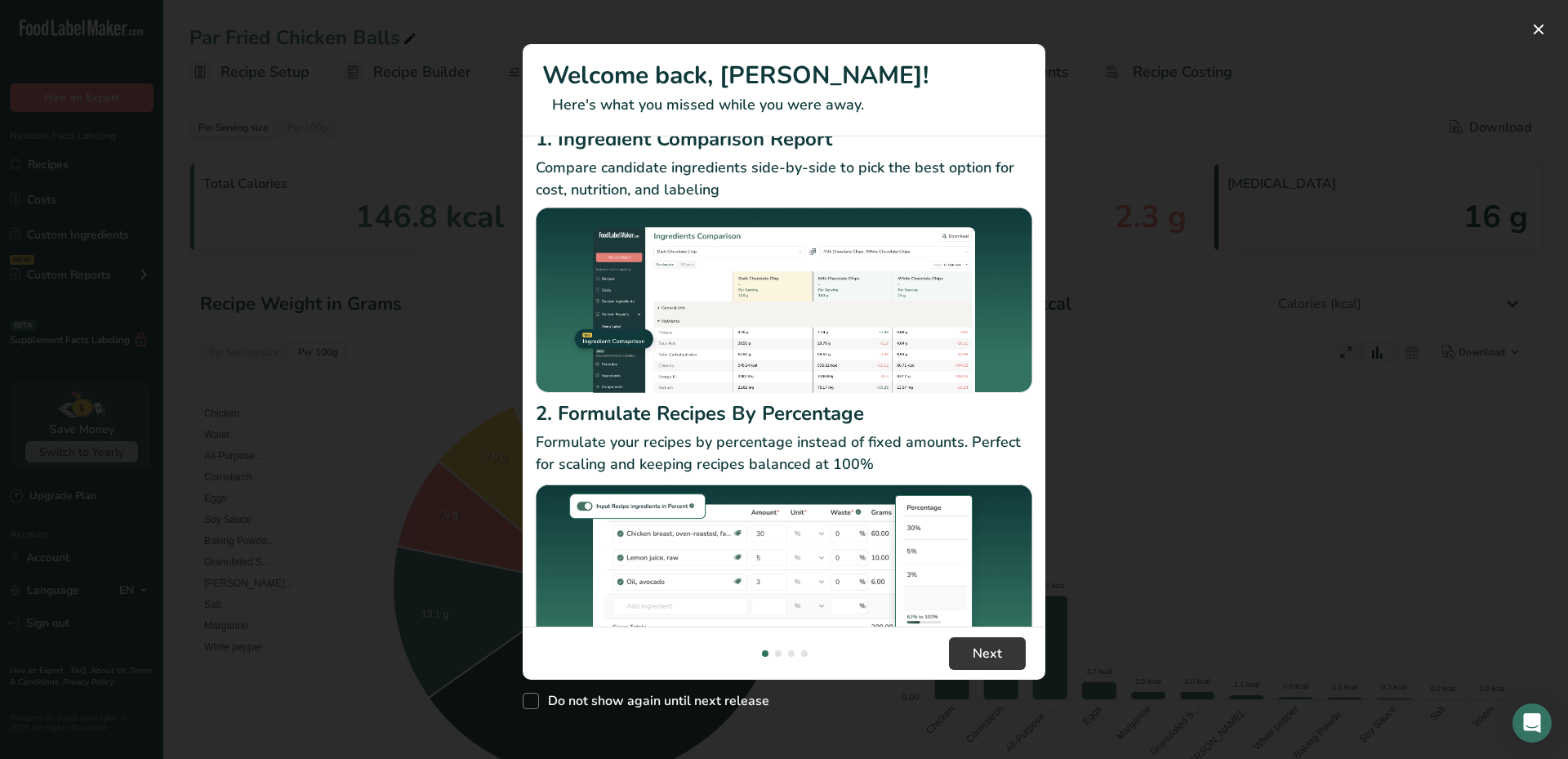
scroll to position [87, 0]
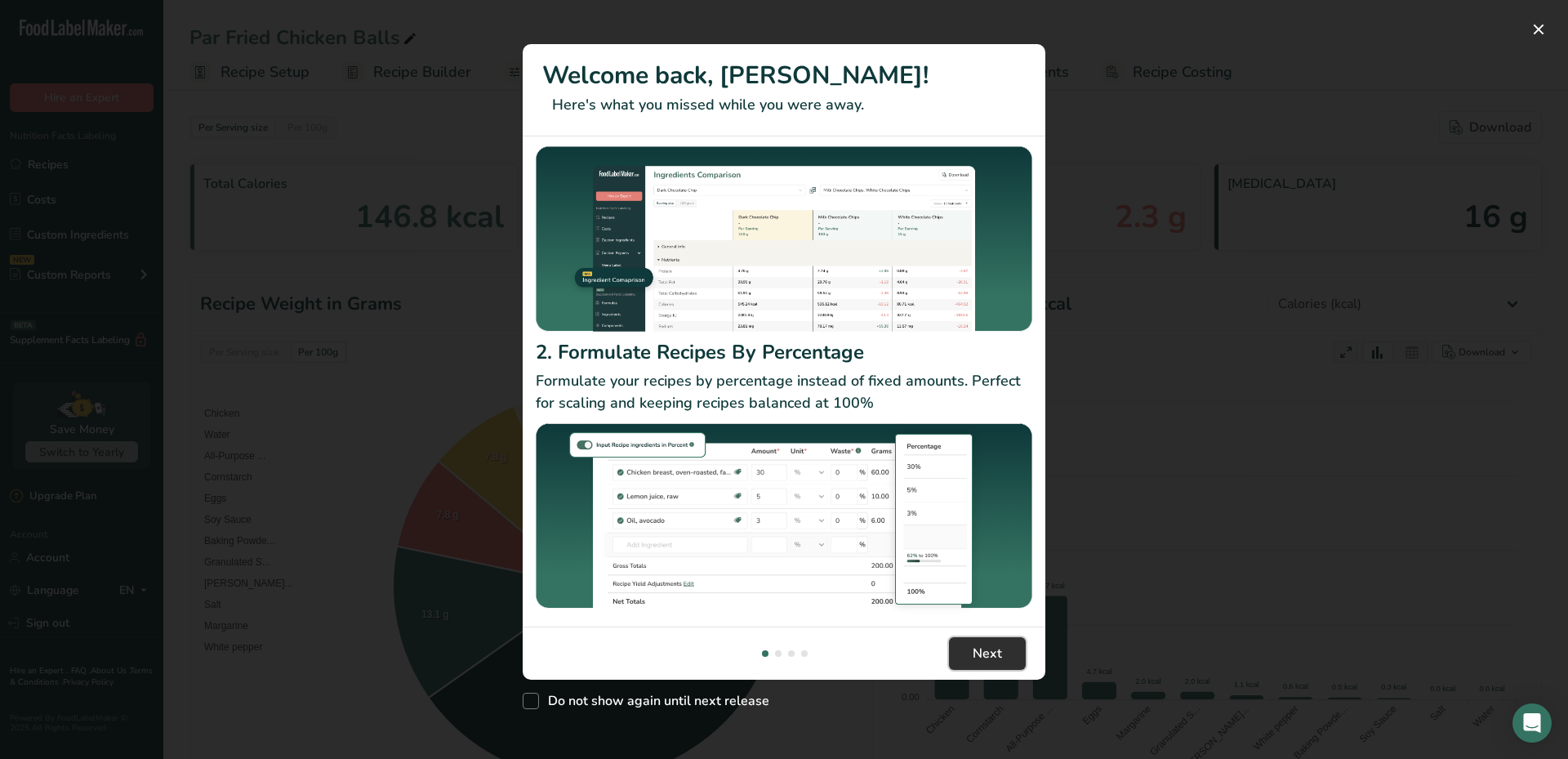
click at [997, 648] on span "Next" at bounding box center [987, 653] width 29 height 20
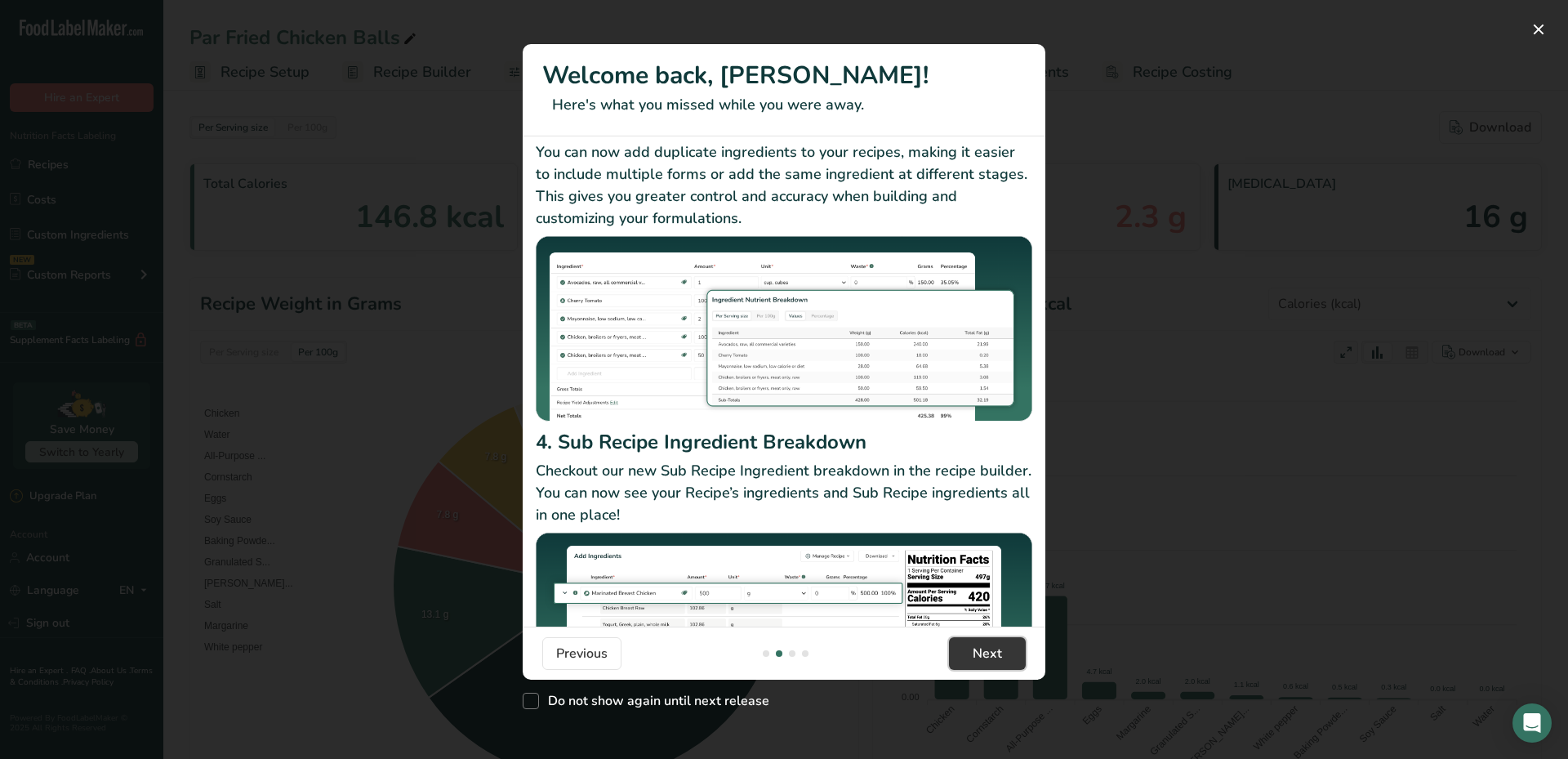
scroll to position [141, 0]
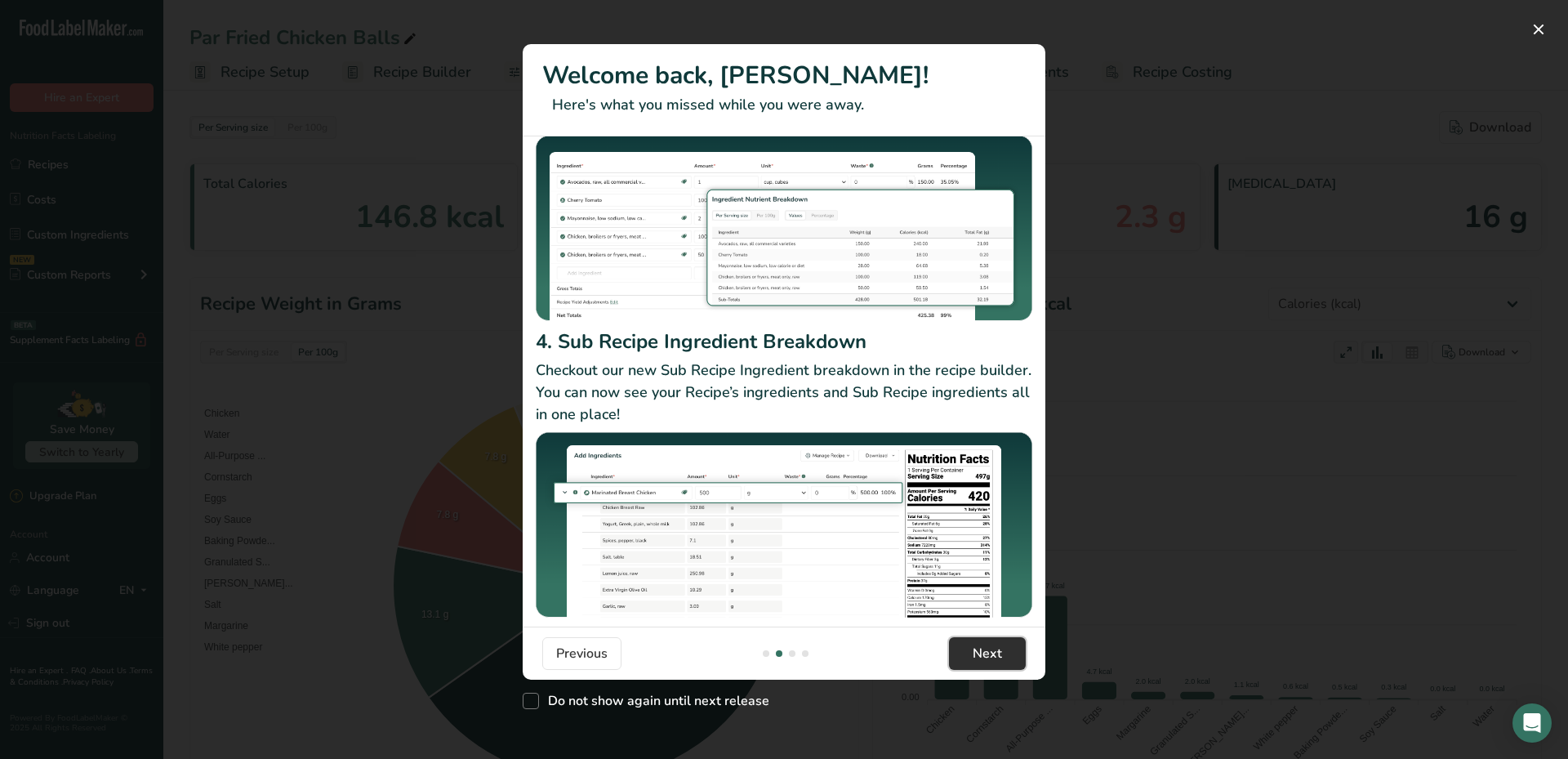
click at [989, 658] on span "Next" at bounding box center [987, 653] width 29 height 20
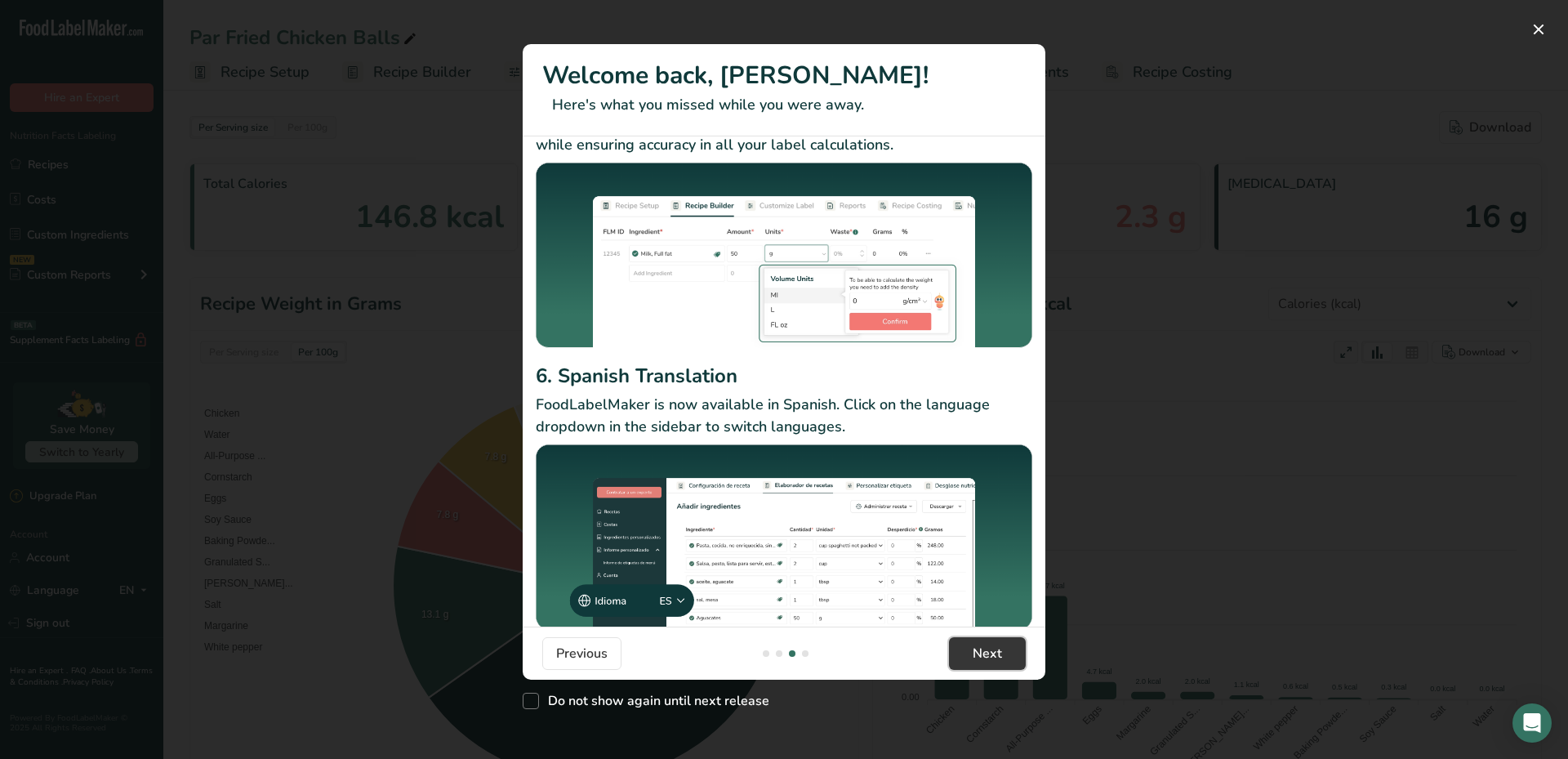
scroll to position [105, 0]
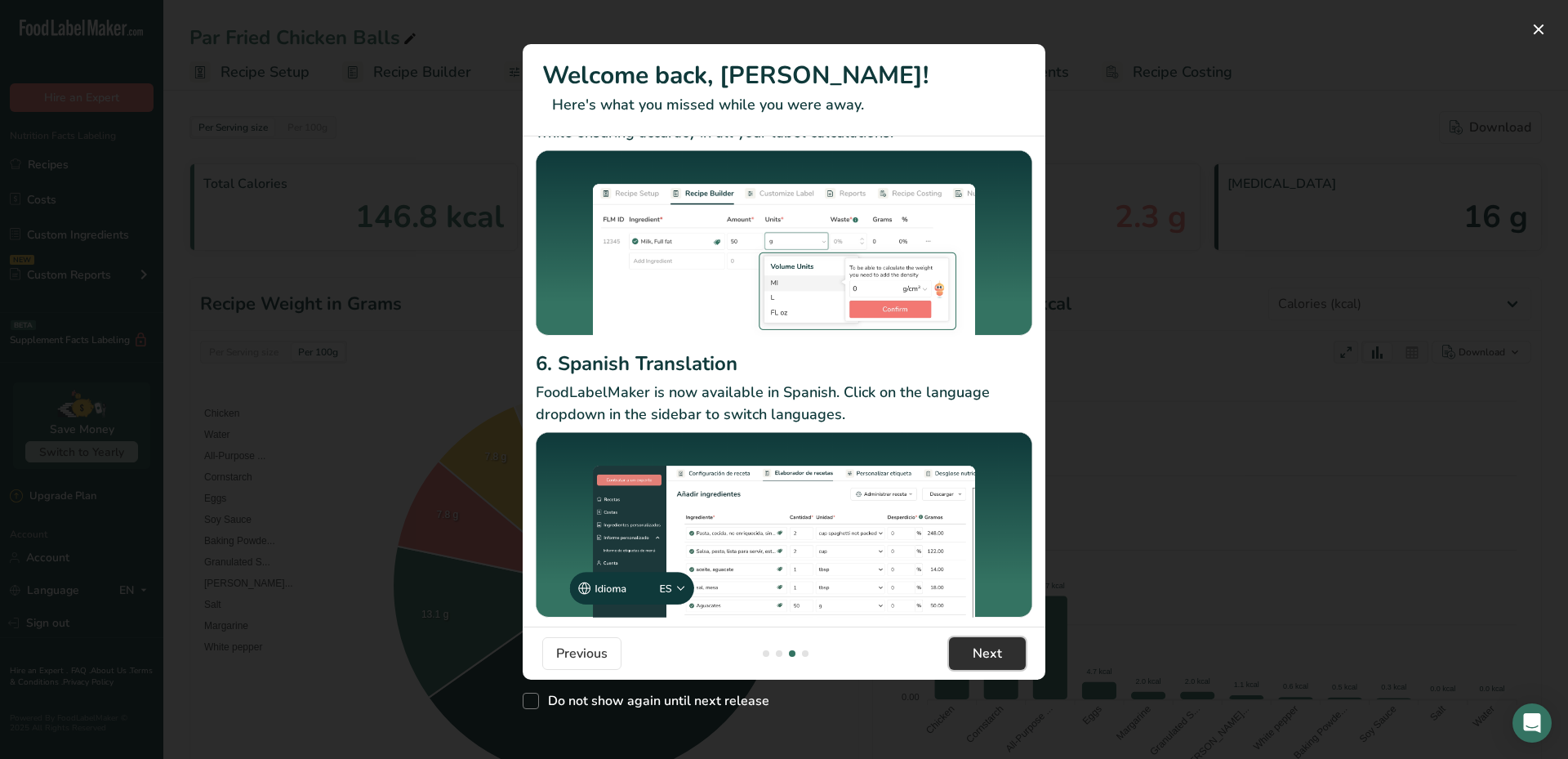
click at [996, 652] on span "Next" at bounding box center [987, 653] width 29 height 20
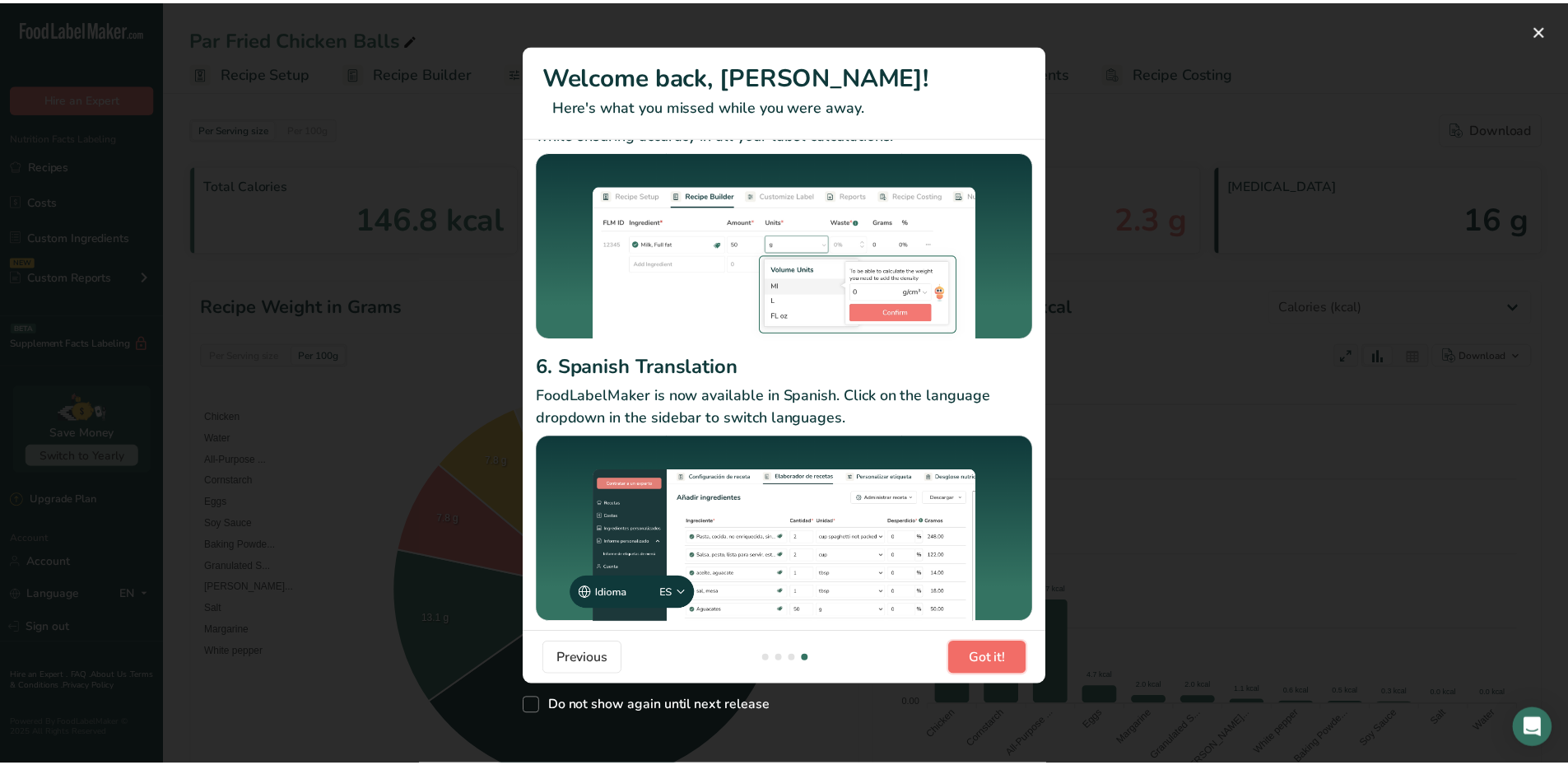
scroll to position [0, 1580]
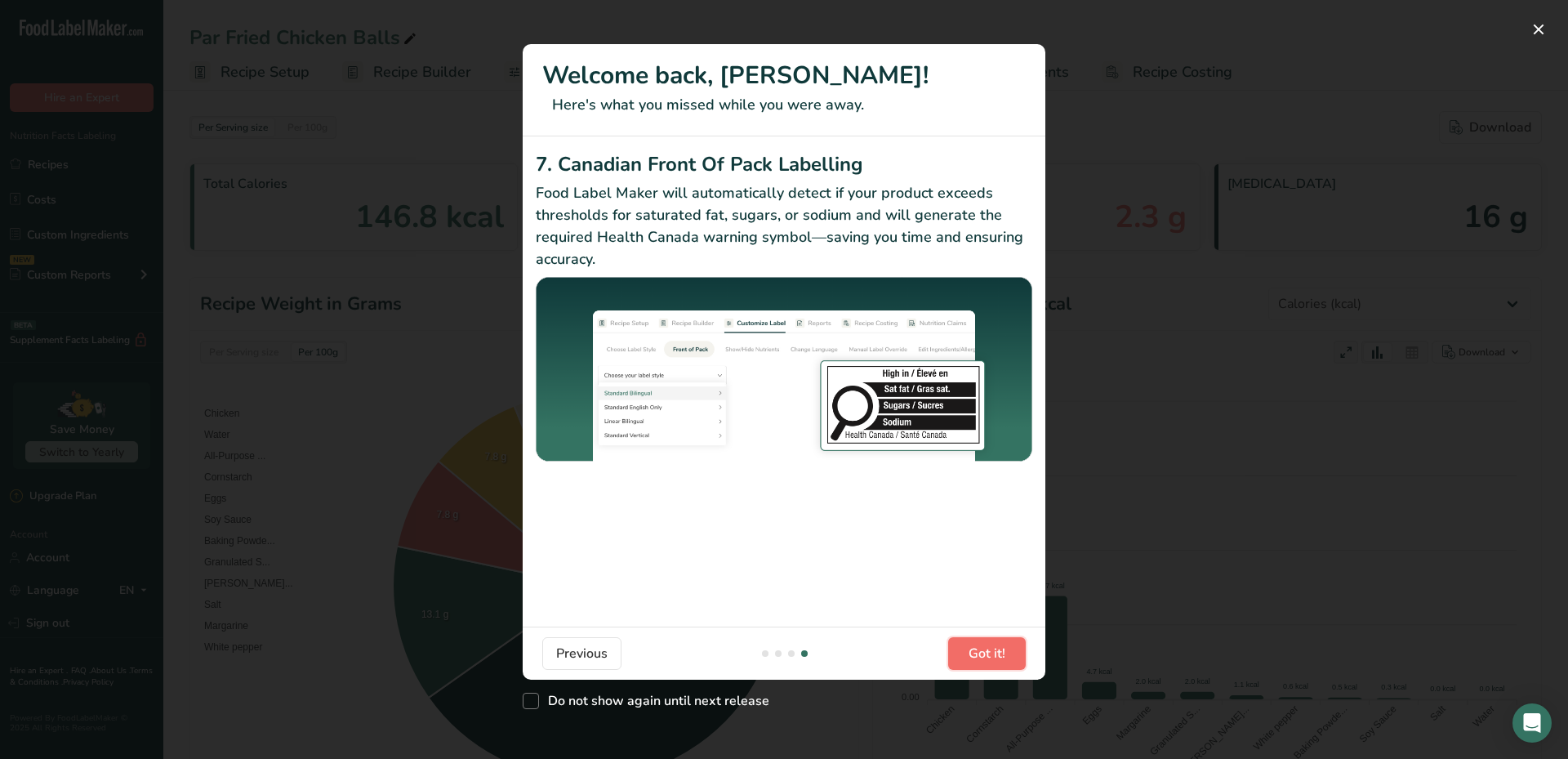
click at [990, 647] on span "Got it!" at bounding box center [987, 653] width 37 height 20
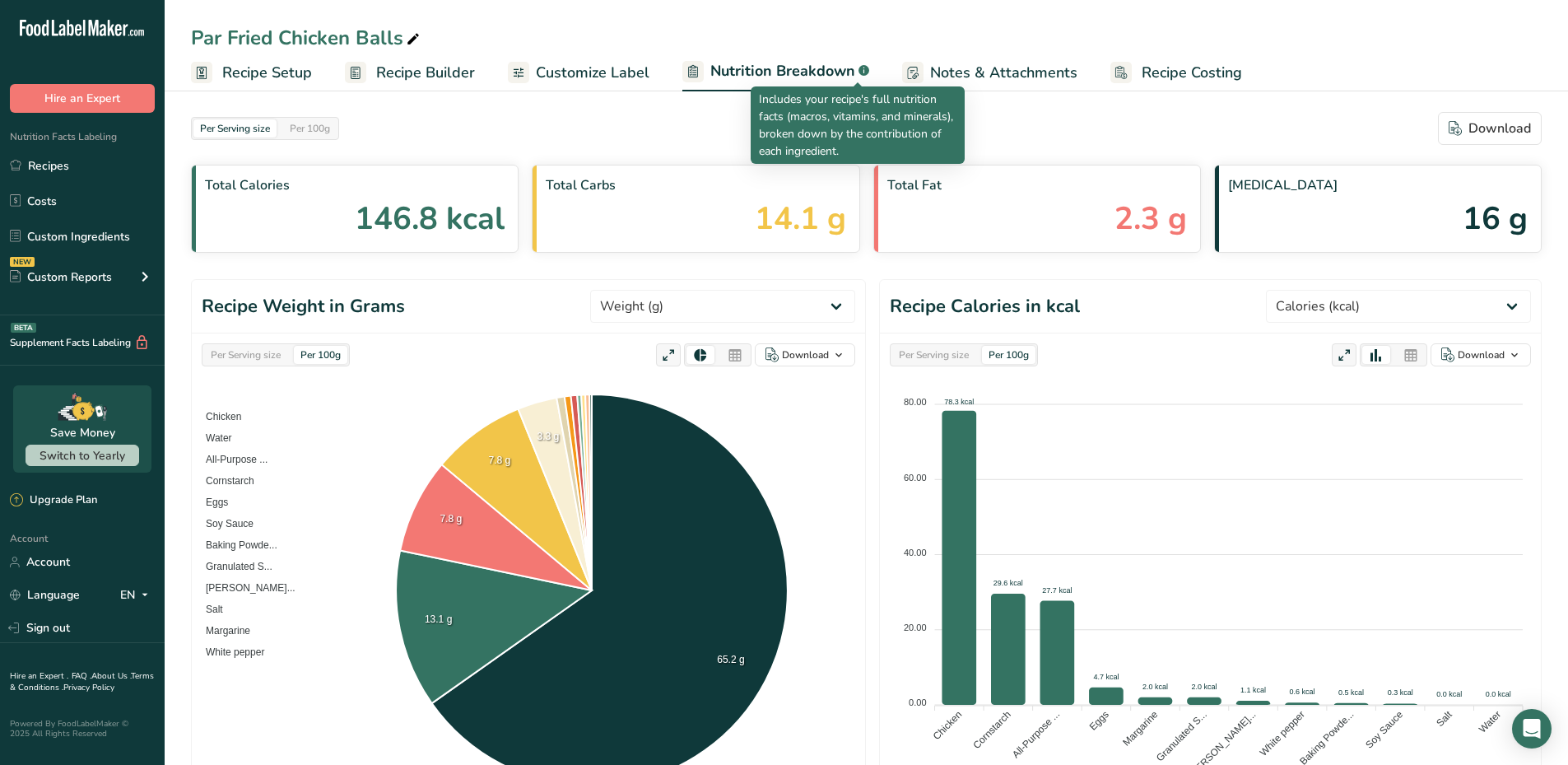
click at [858, 66] on icon ".a-a{fill:#347362;}.b-a{fill:#fff;}" at bounding box center [863, 70] width 10 height 10
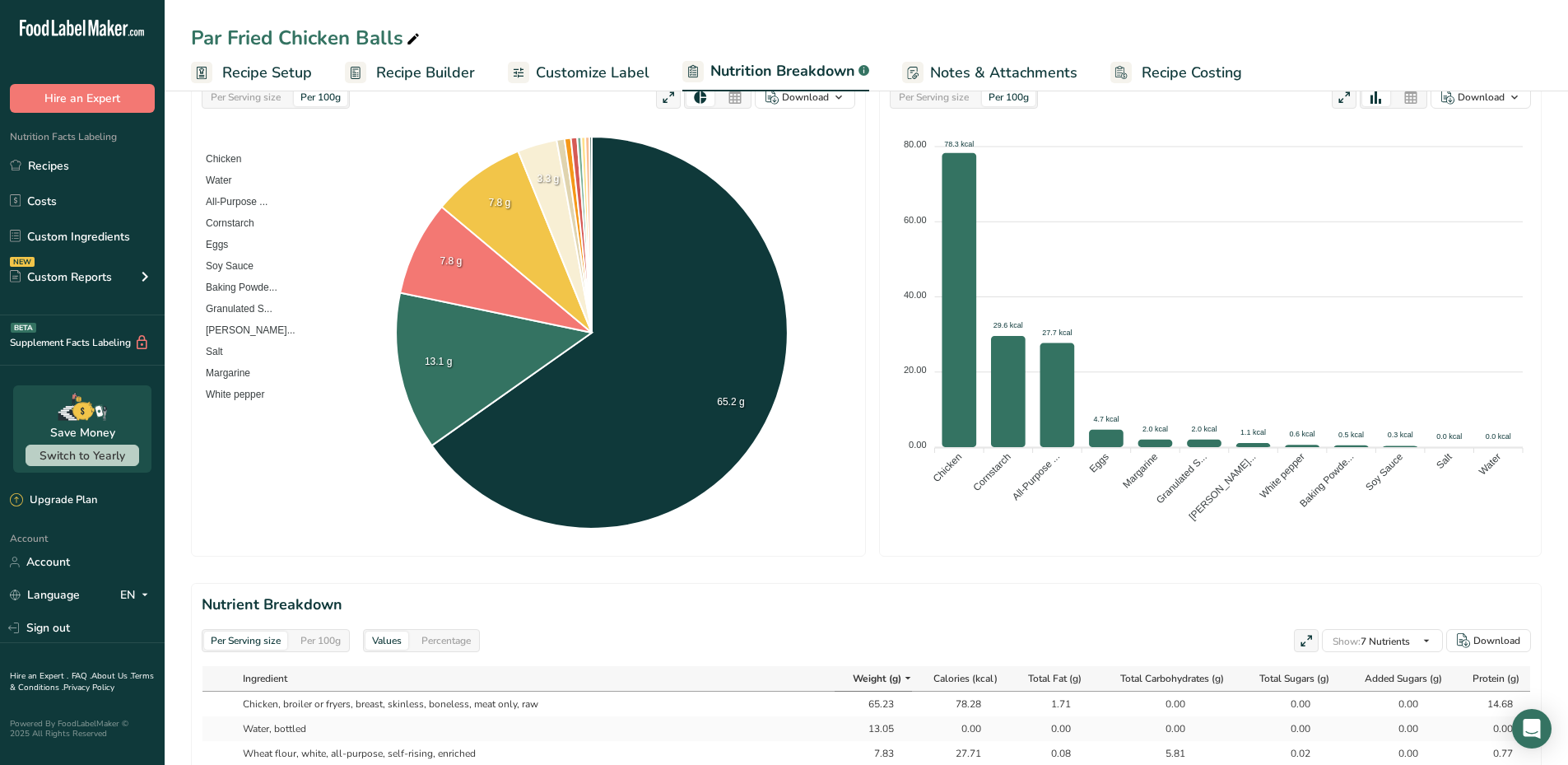
scroll to position [0, 0]
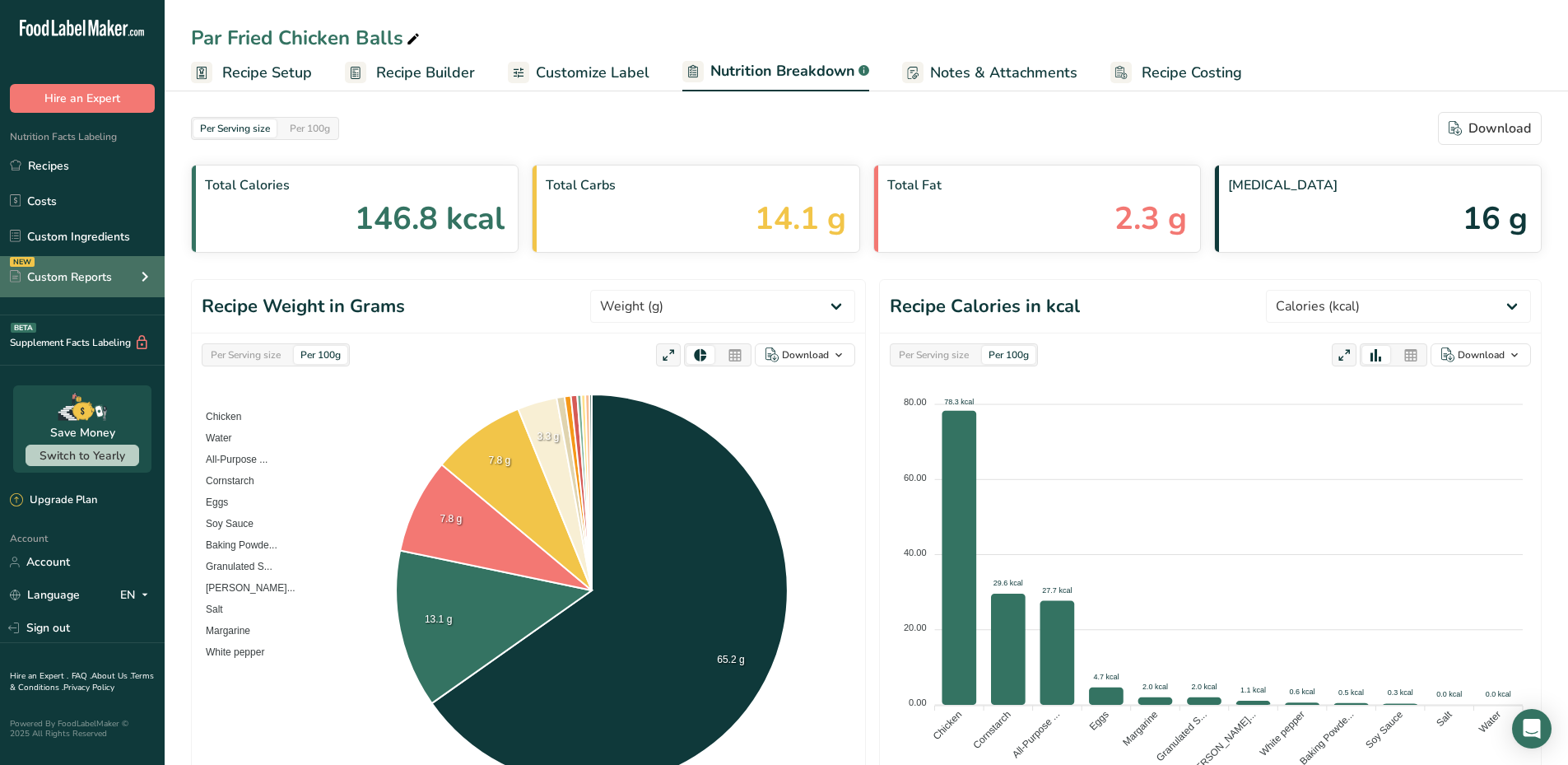
click at [133, 282] on div "NEW Custom Reports" at bounding box center [82, 276] width 165 height 41
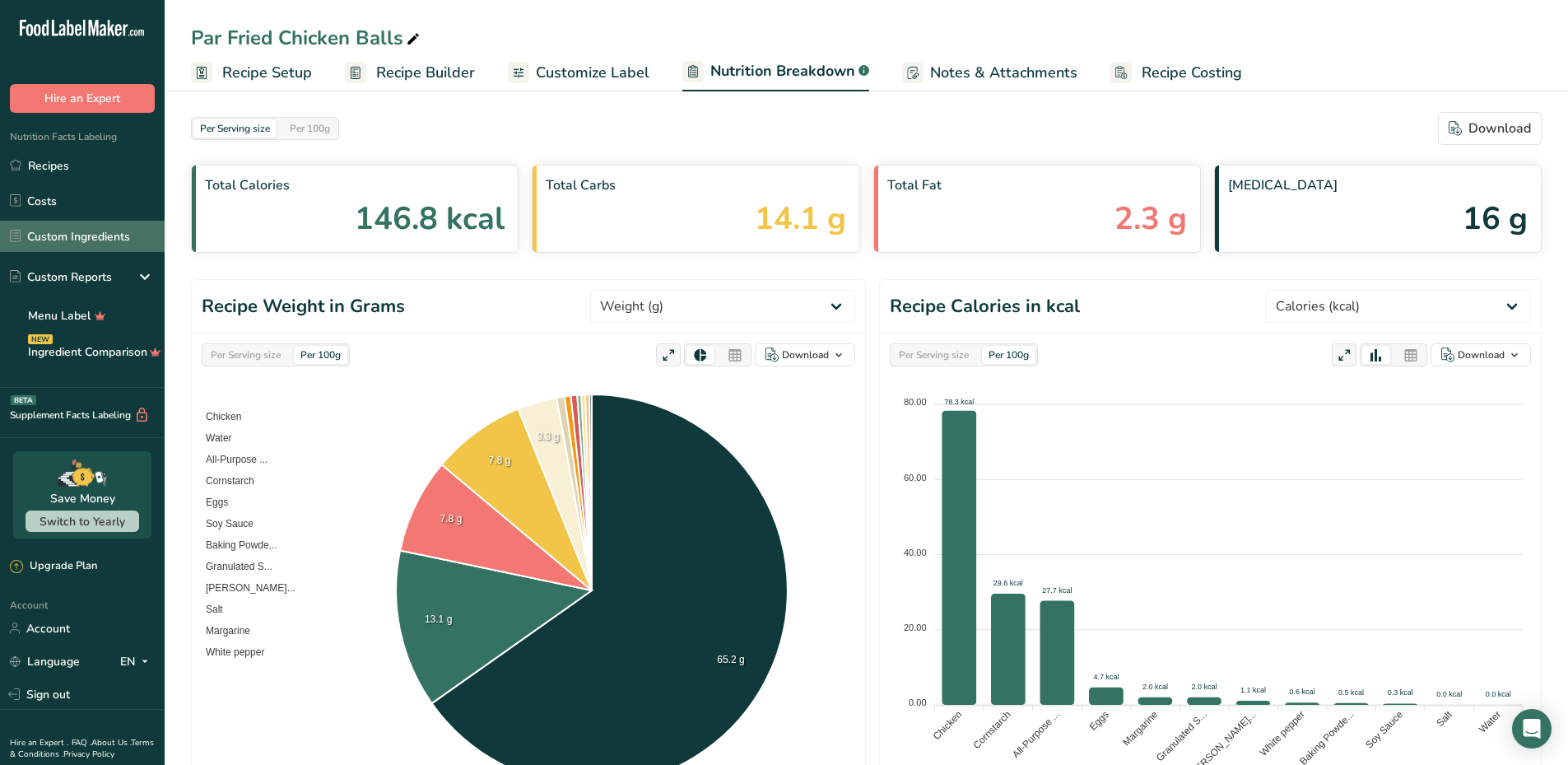
click at [115, 243] on link "Custom Ingredients" at bounding box center [82, 236] width 165 height 31
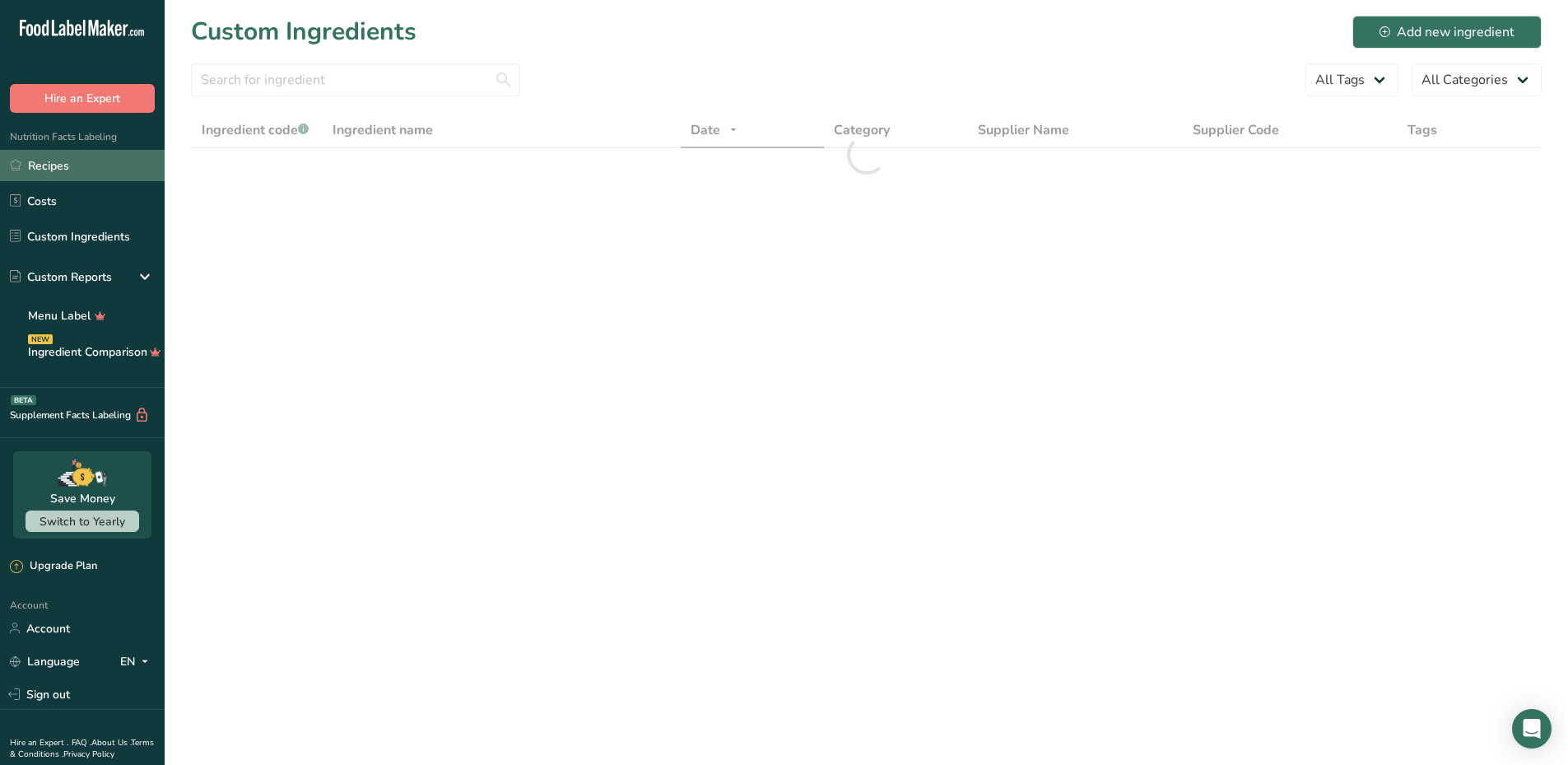
click at [94, 168] on link "Recipes" at bounding box center [82, 166] width 165 height 31
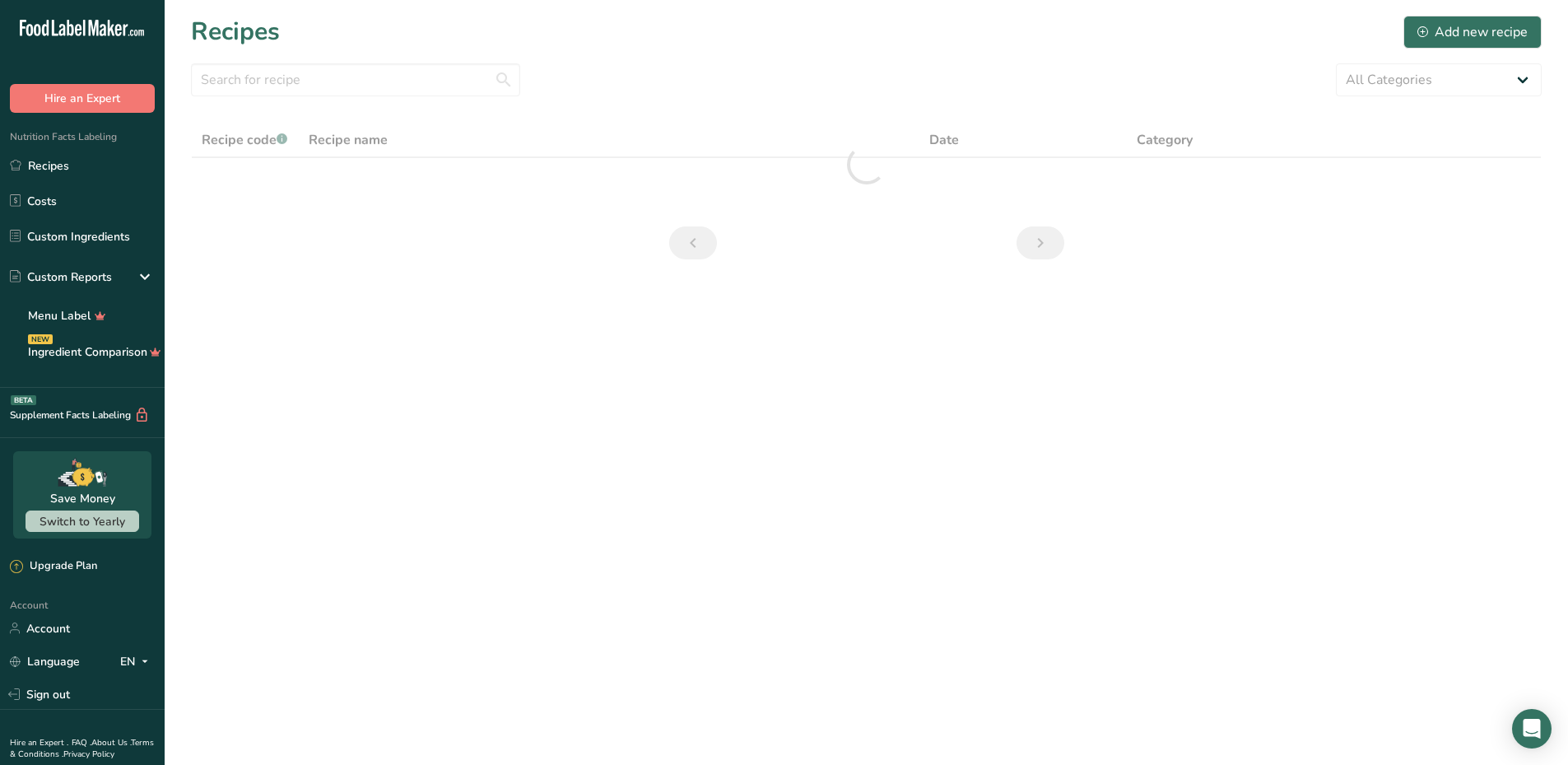
click at [88, 23] on icon ".a-20{fill:#fff;}" at bounding box center [100, 33] width 161 height 26
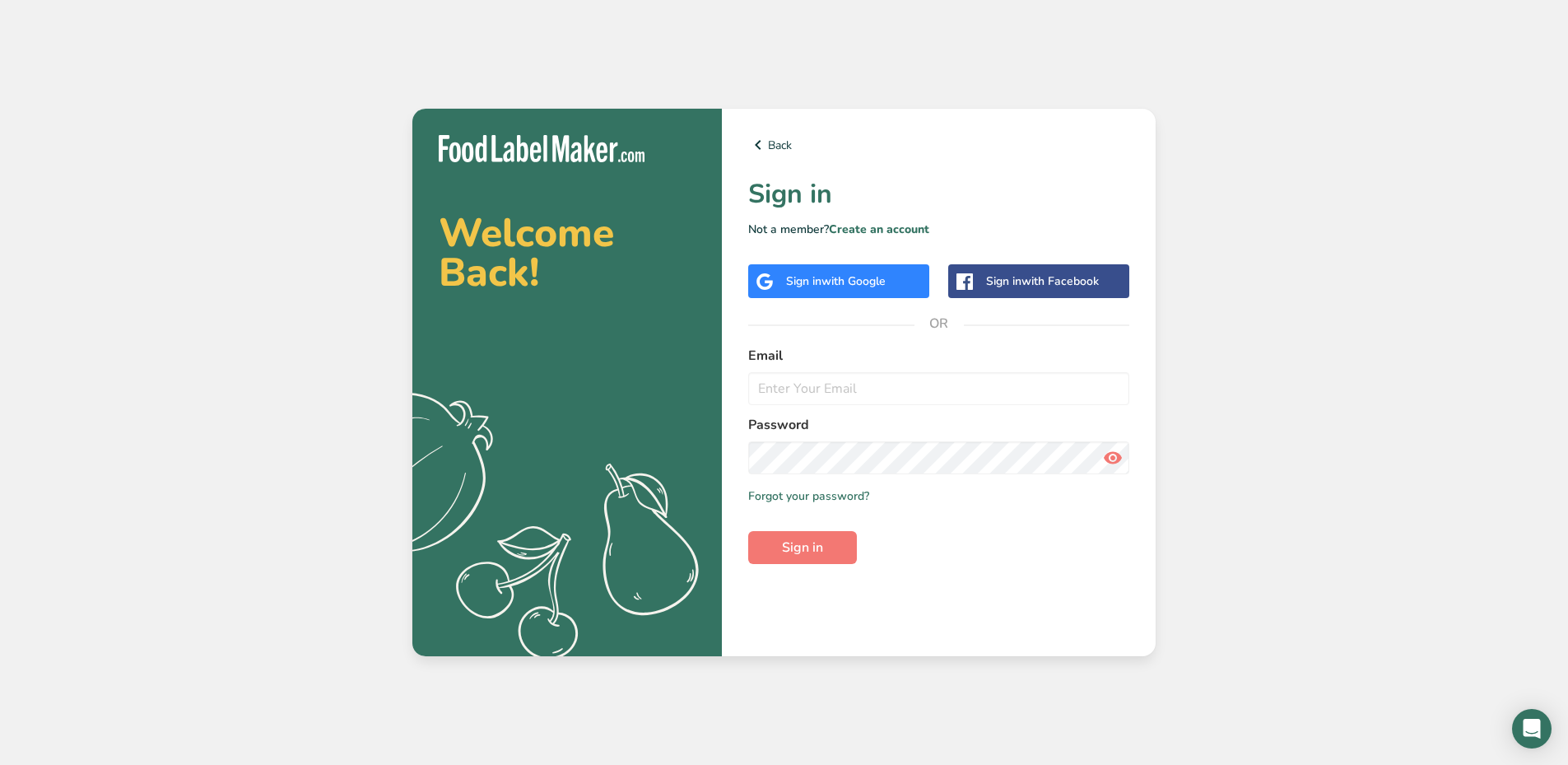
click at [825, 408] on form "Email Password Remember me Forgot your password? Sign in" at bounding box center [939, 454] width 381 height 218
click at [825, 396] on input "email" at bounding box center [939, 389] width 381 height 33
type input "[EMAIL_ADDRESS][DOMAIN_NAME]"
click at [827, 543] on button "Sign in" at bounding box center [803, 547] width 109 height 33
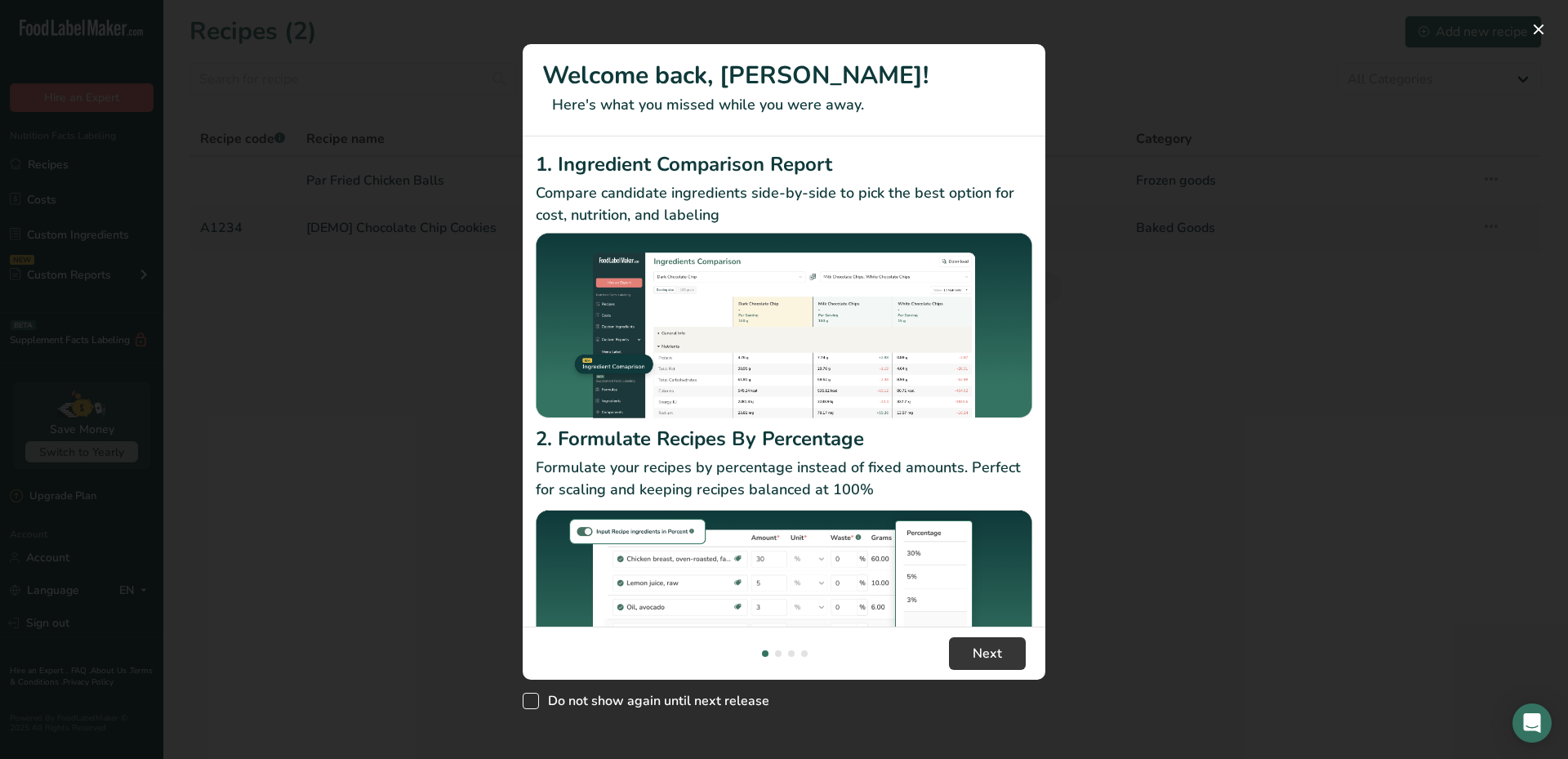
click at [640, 703] on span "Do not show again until next release" at bounding box center [654, 700] width 230 height 16
click at [534, 703] on input "Do not show again until next release" at bounding box center [528, 701] width 10 height 10
checkbox input "true"
click at [1007, 651] on button "Next" at bounding box center [988, 654] width 77 height 33
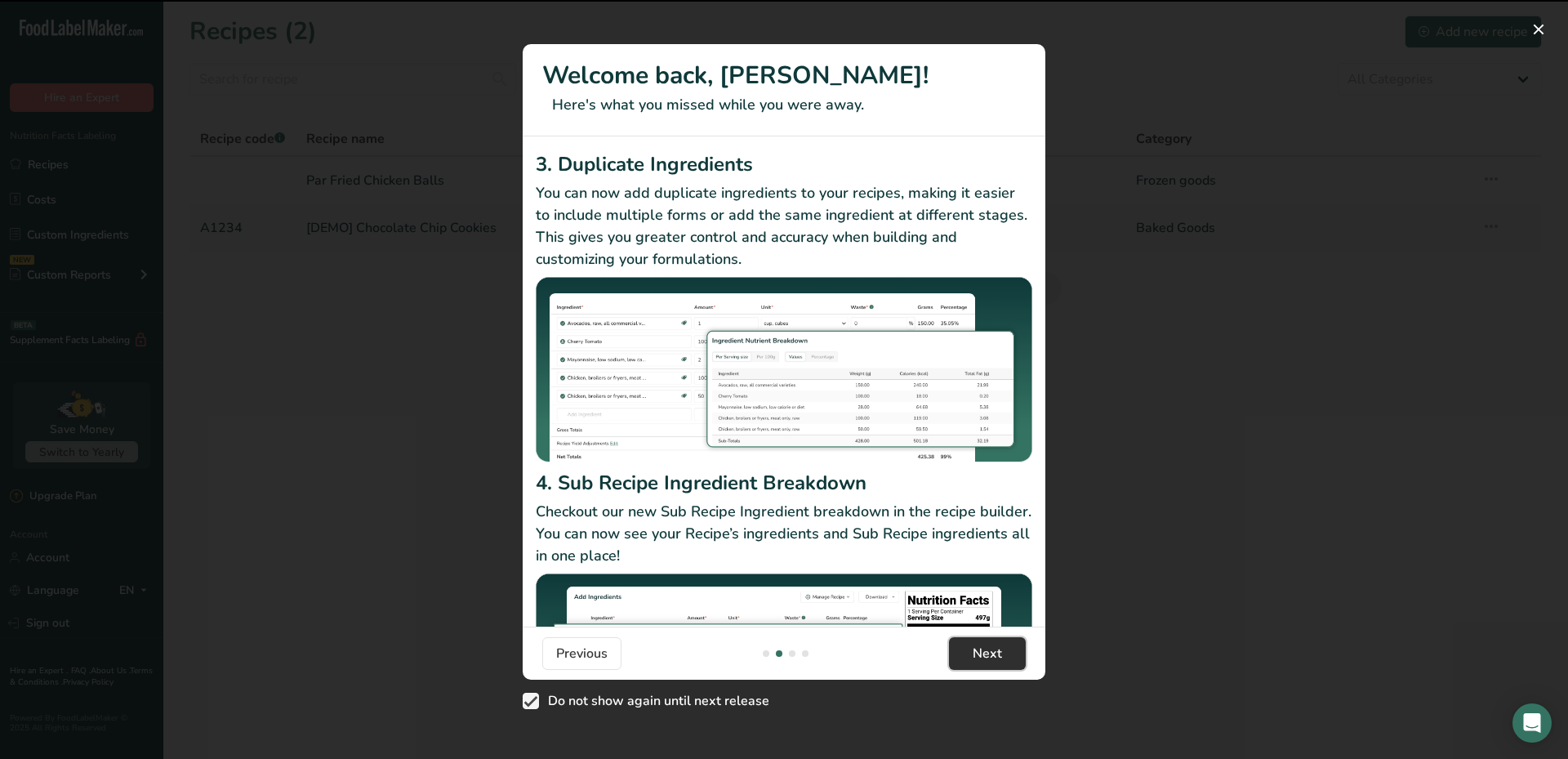
click at [1007, 651] on button "Next" at bounding box center [988, 654] width 77 height 33
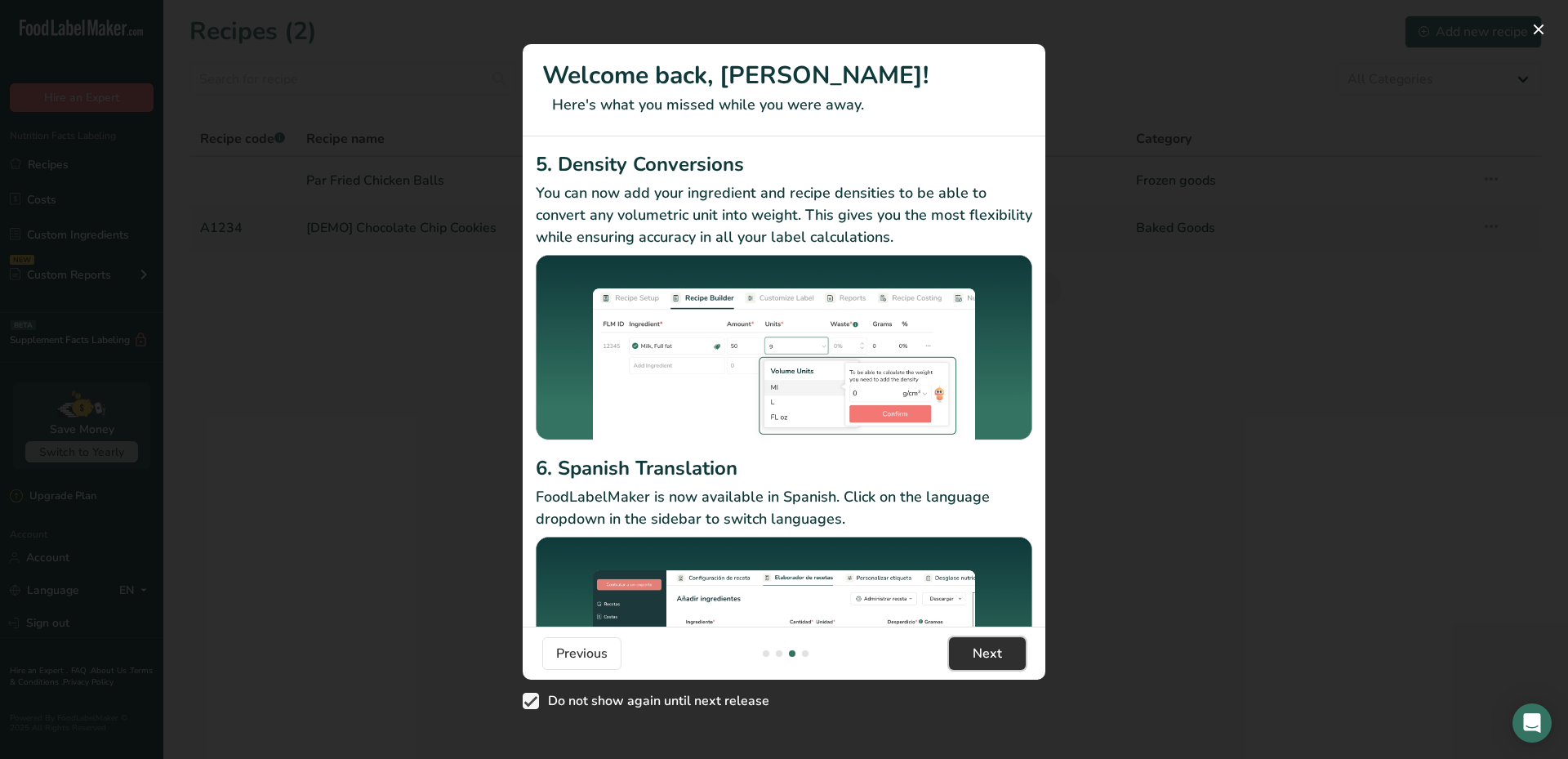
click at [1006, 651] on button "Next" at bounding box center [988, 654] width 77 height 33
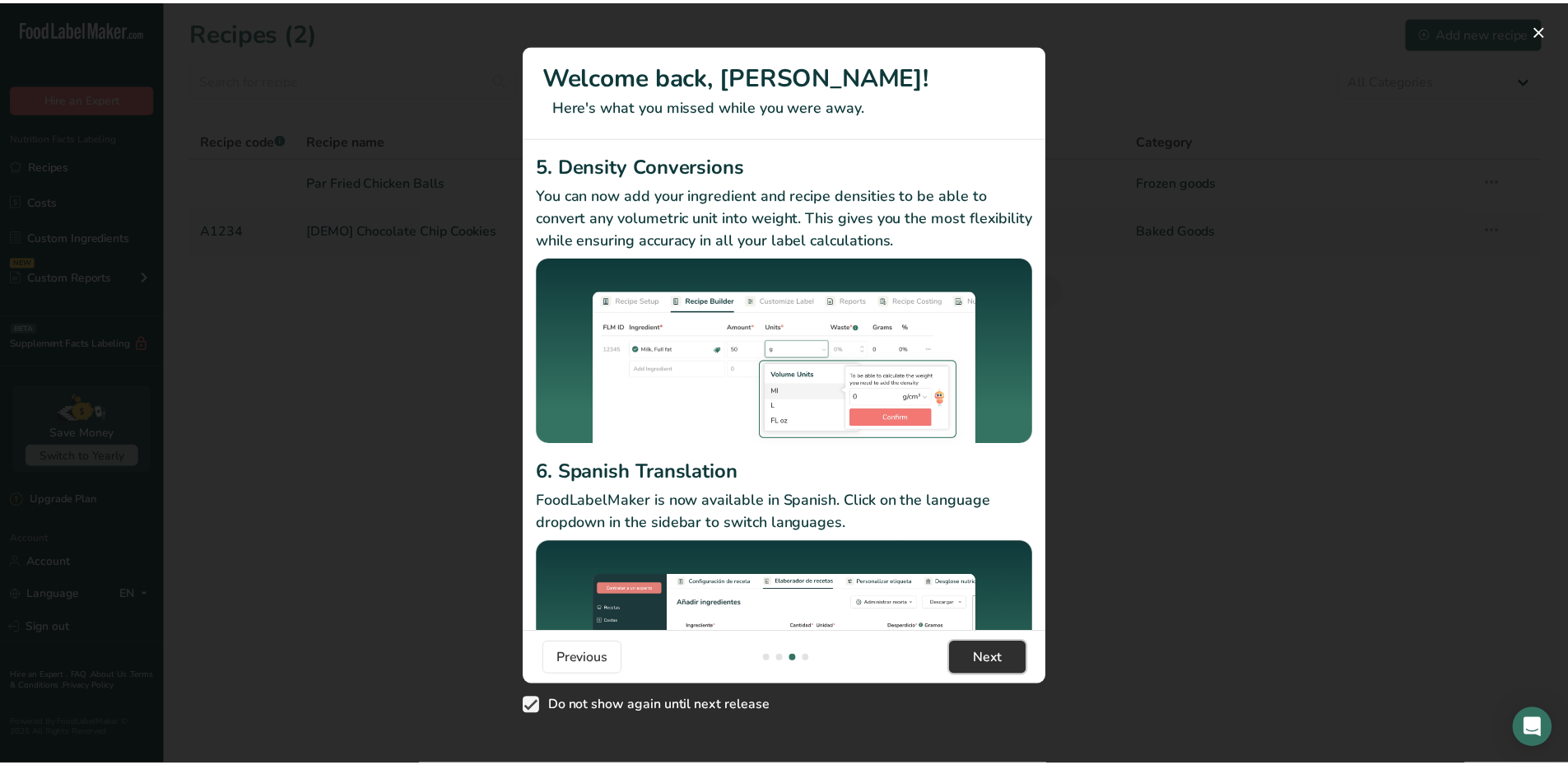
scroll to position [0, 1580]
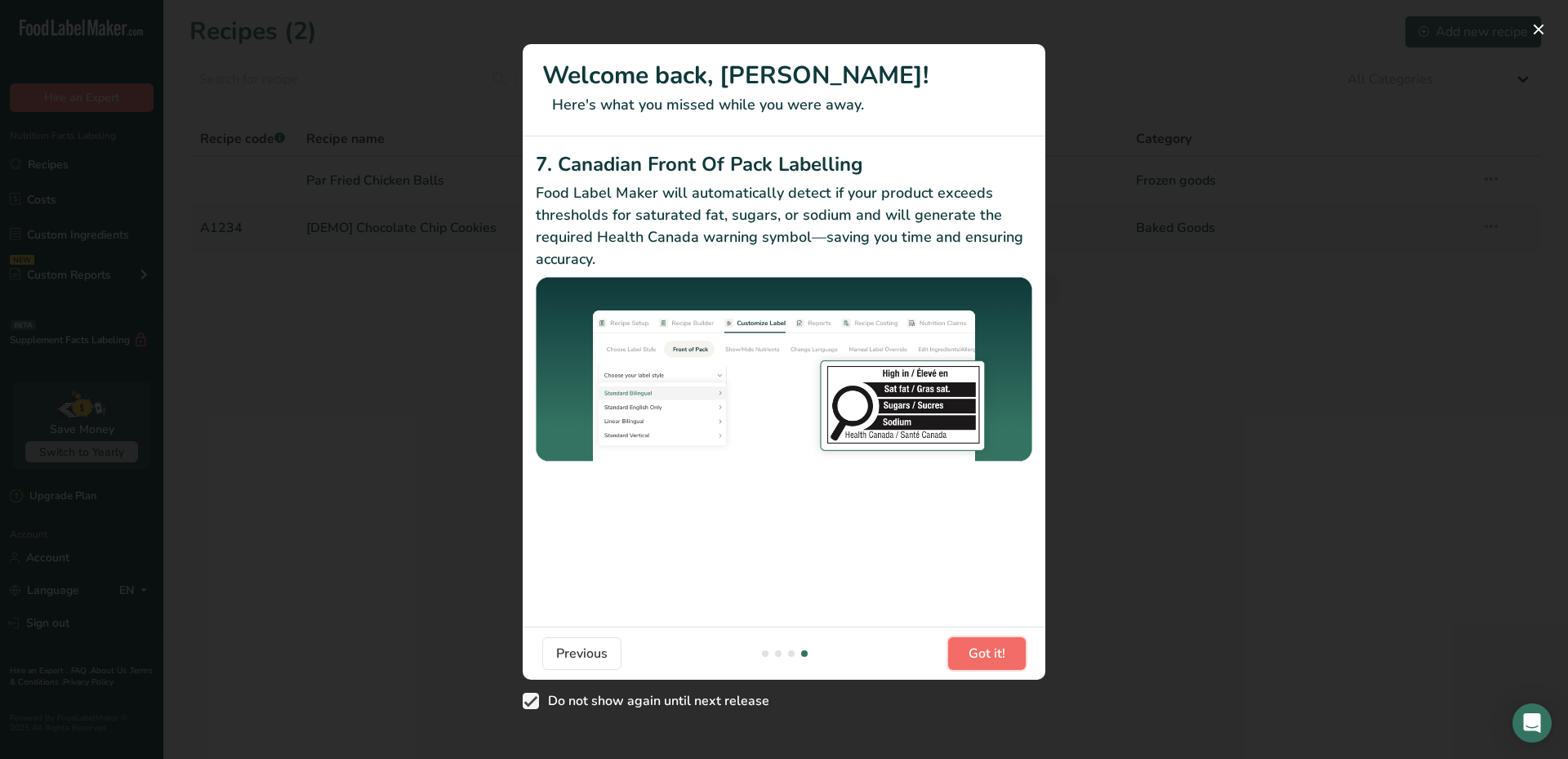
click at [1006, 652] on button "Got it!" at bounding box center [987, 654] width 78 height 33
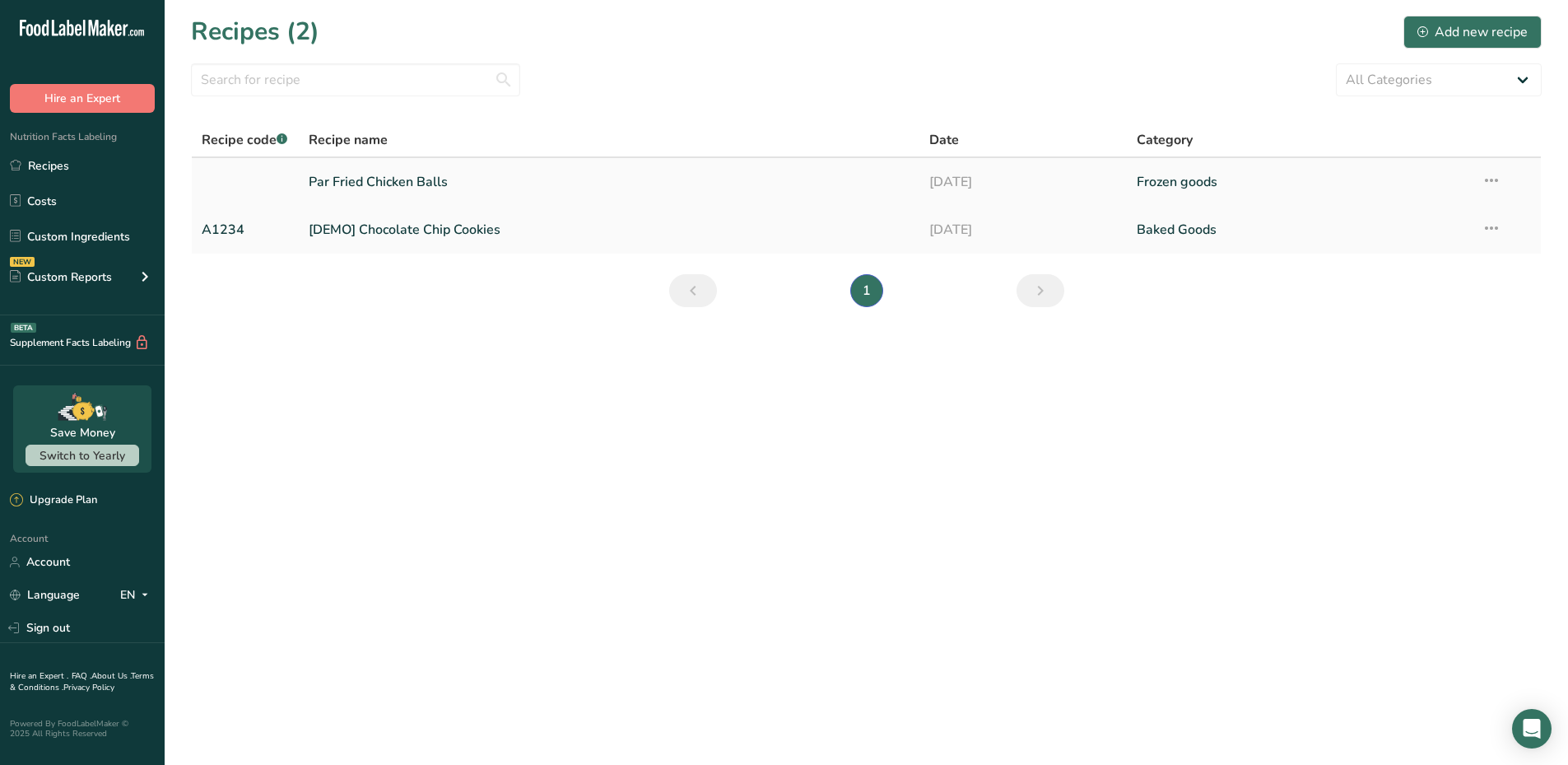
click at [379, 183] on link "Par Fried Chicken Balls" at bounding box center [609, 182] width 602 height 35
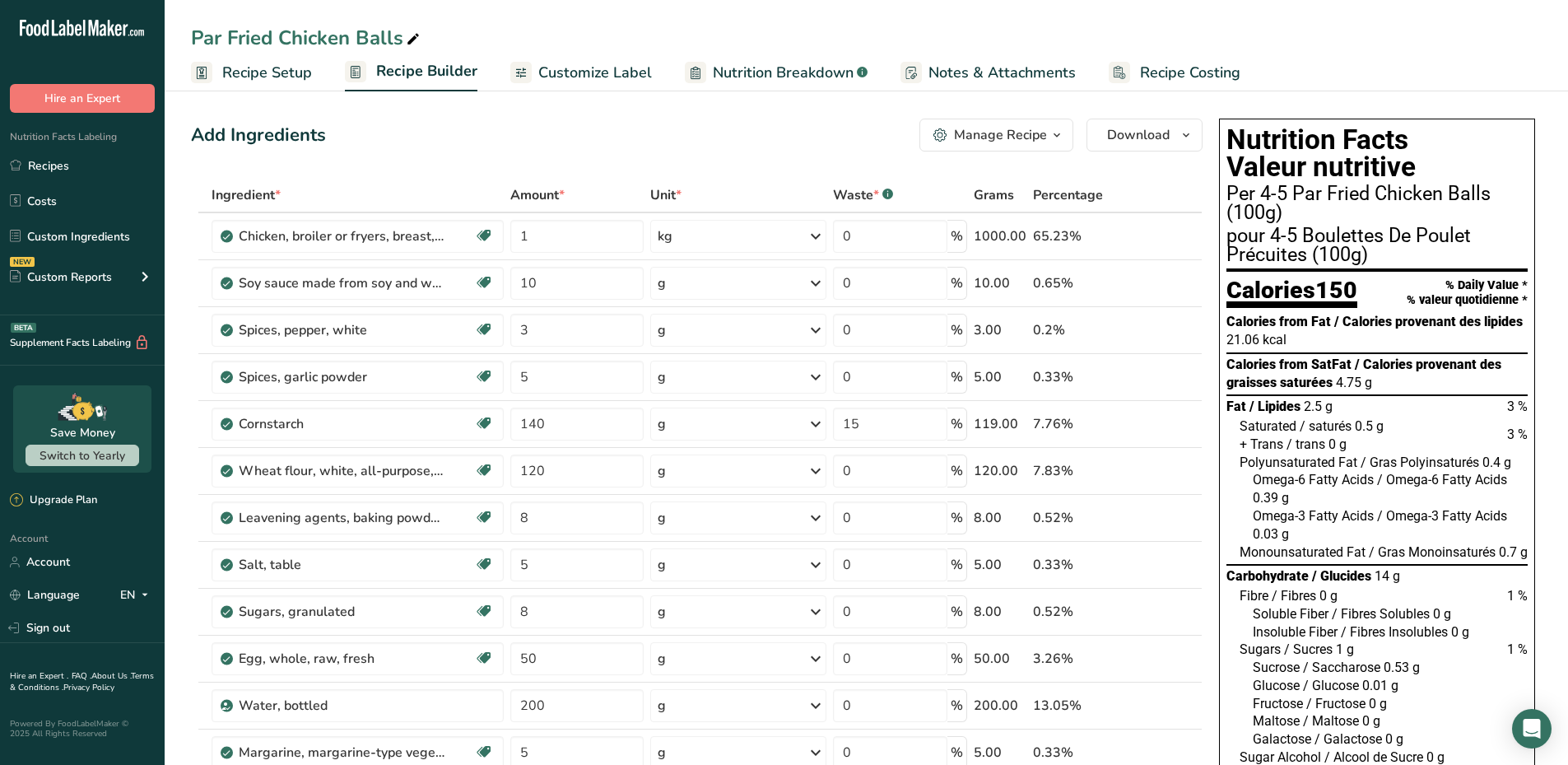
click at [792, 73] on span "Nutrition Breakdown" at bounding box center [783, 73] width 141 height 22
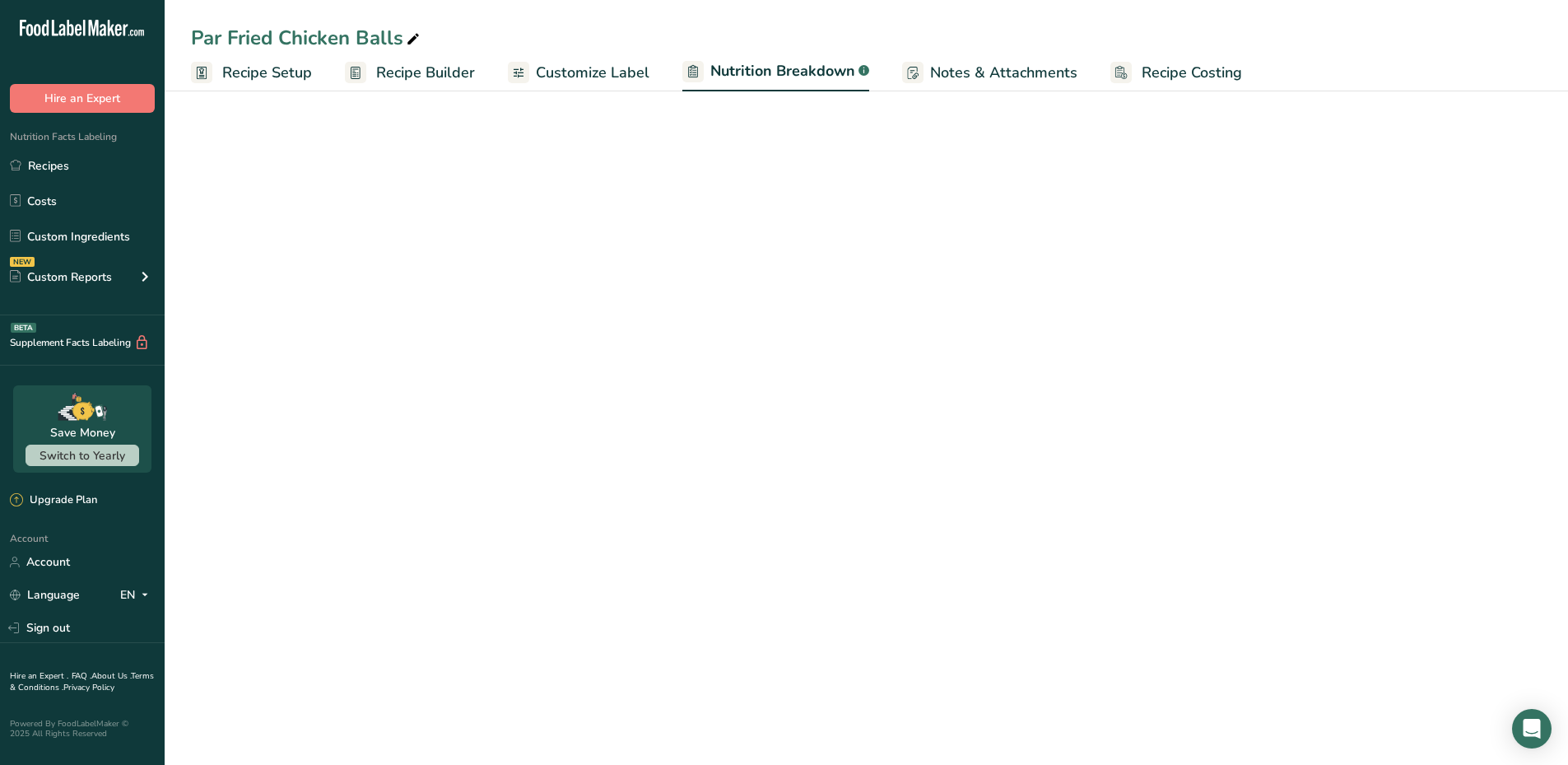
select select "Calories"
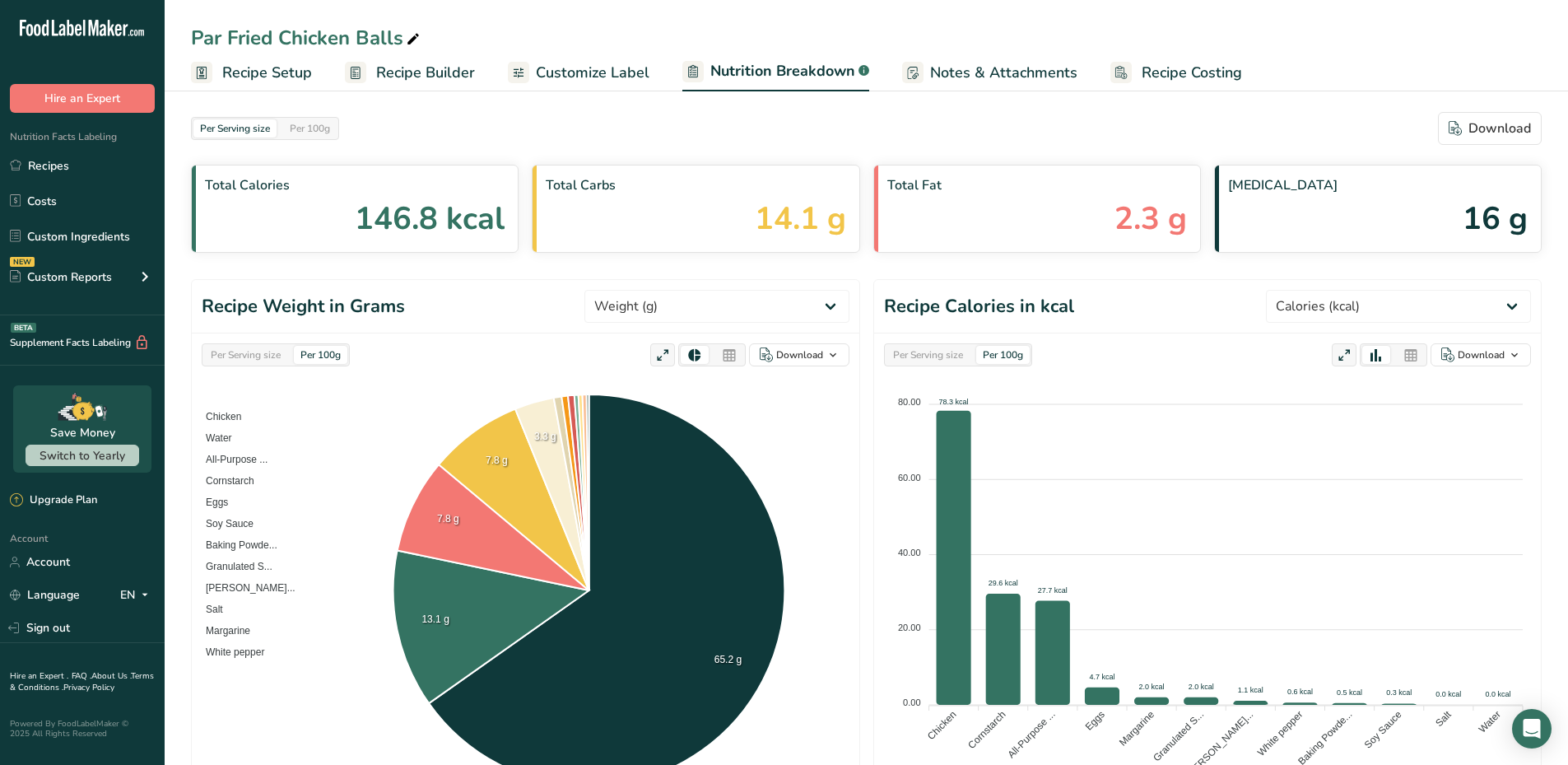
click at [566, 76] on span "Customize Label" at bounding box center [593, 73] width 114 height 22
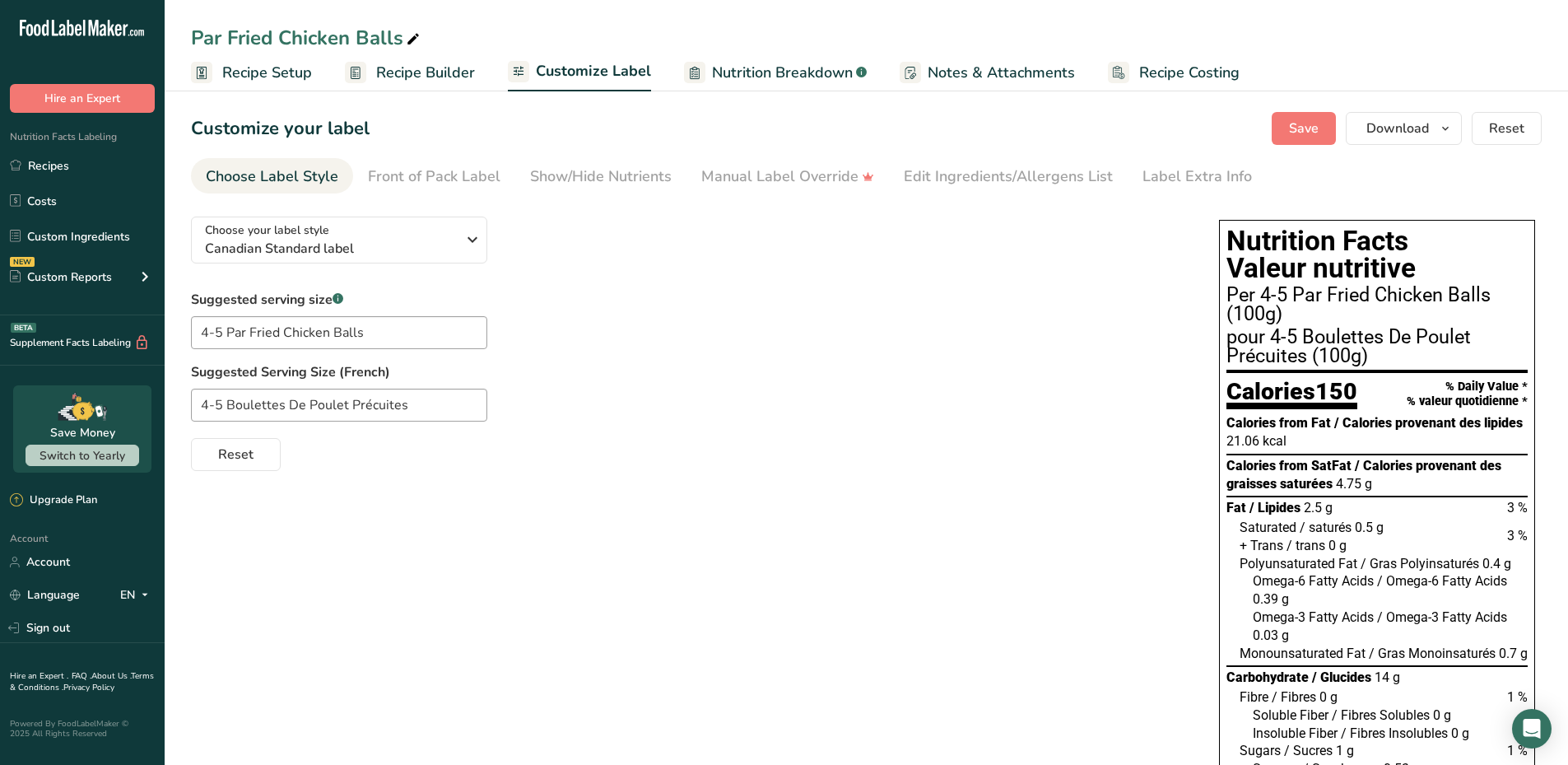
click at [792, 79] on span "Nutrition Breakdown" at bounding box center [782, 73] width 141 height 22
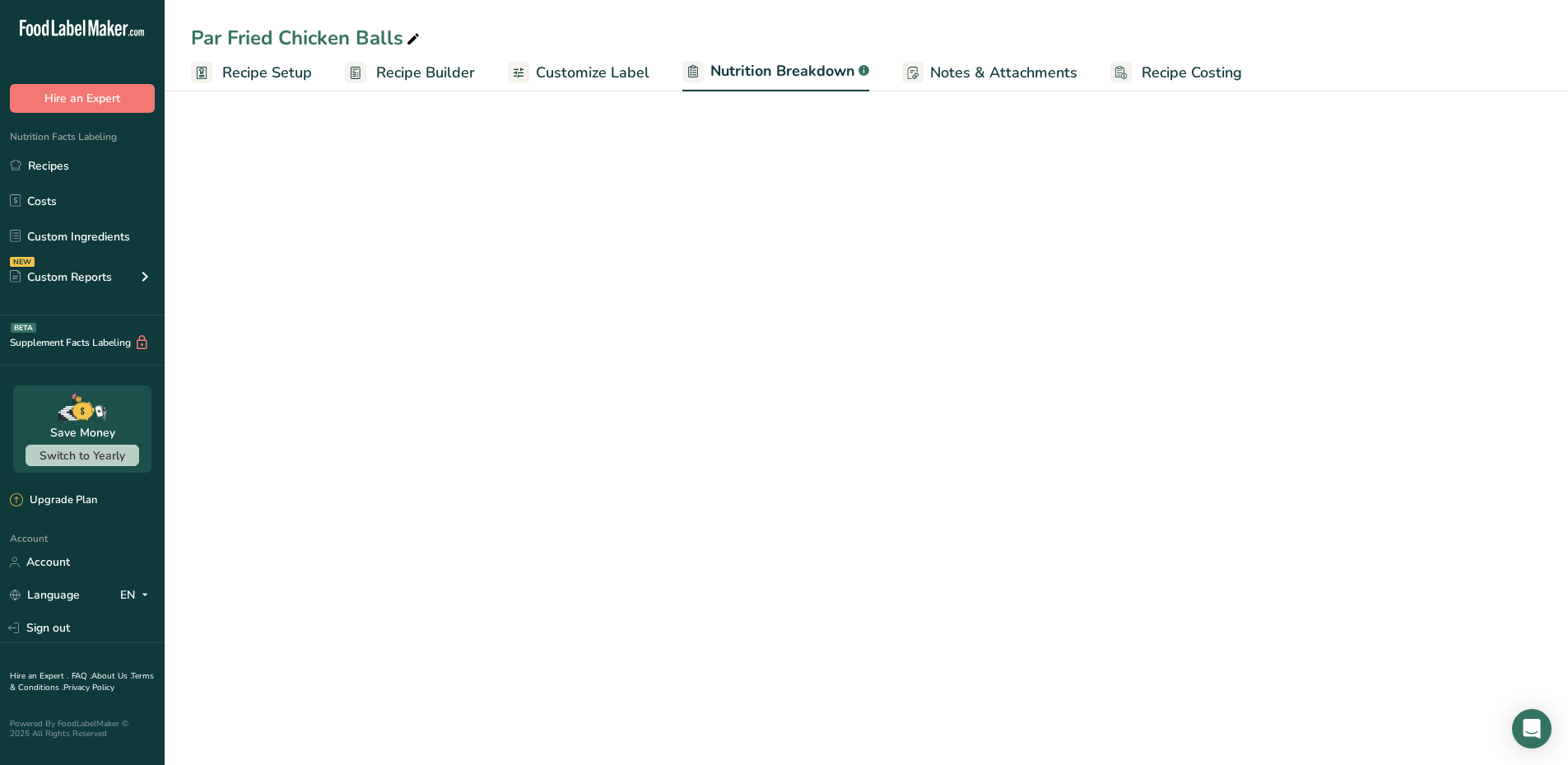
select select "Calories"
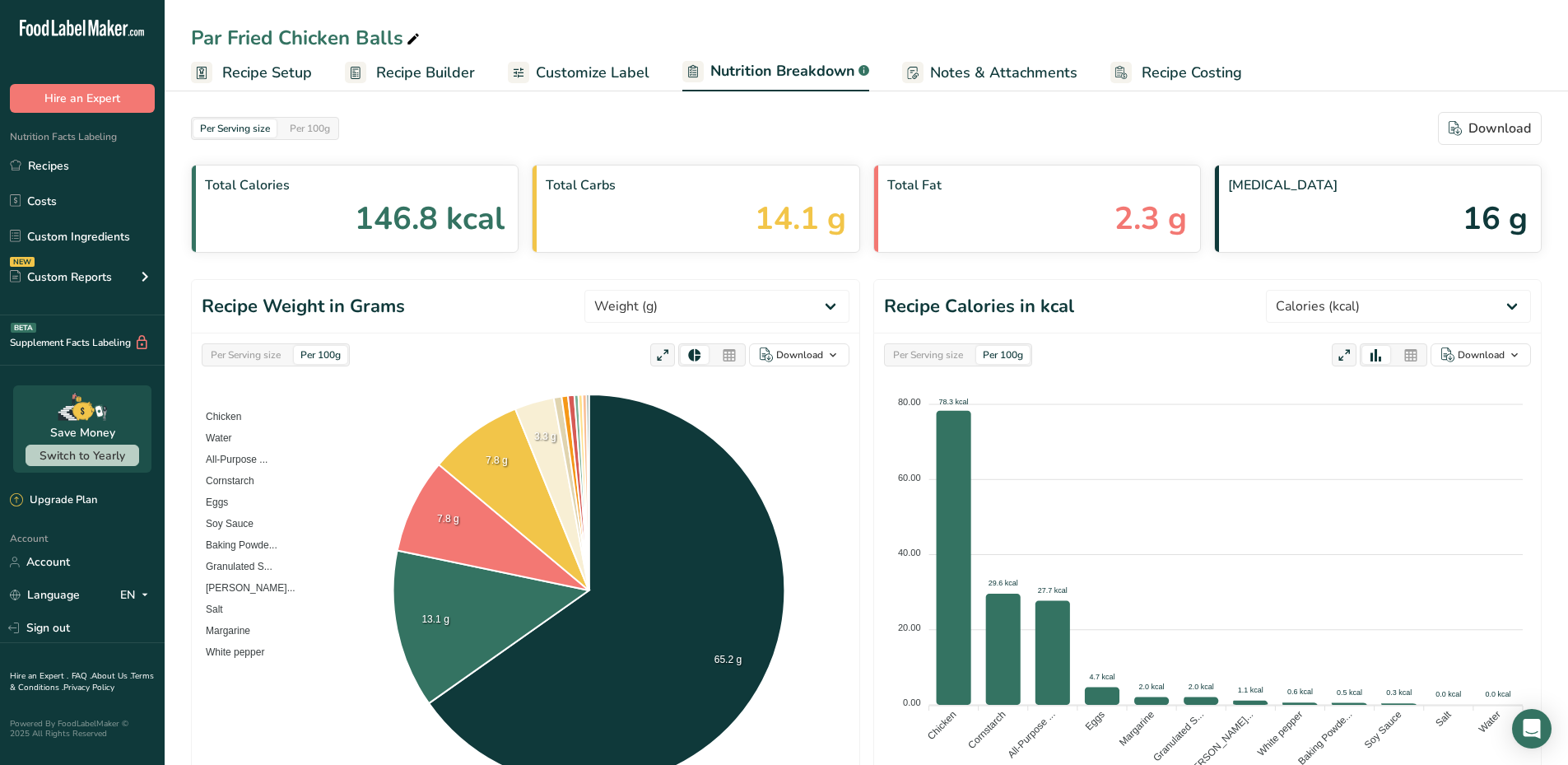
drag, startPoint x: 774, startPoint y: 75, endPoint x: 722, endPoint y: 128, distance: 74.2
click at [722, 128] on div "Per Serving size Per 100g Download" at bounding box center [866, 129] width 1350 height 33
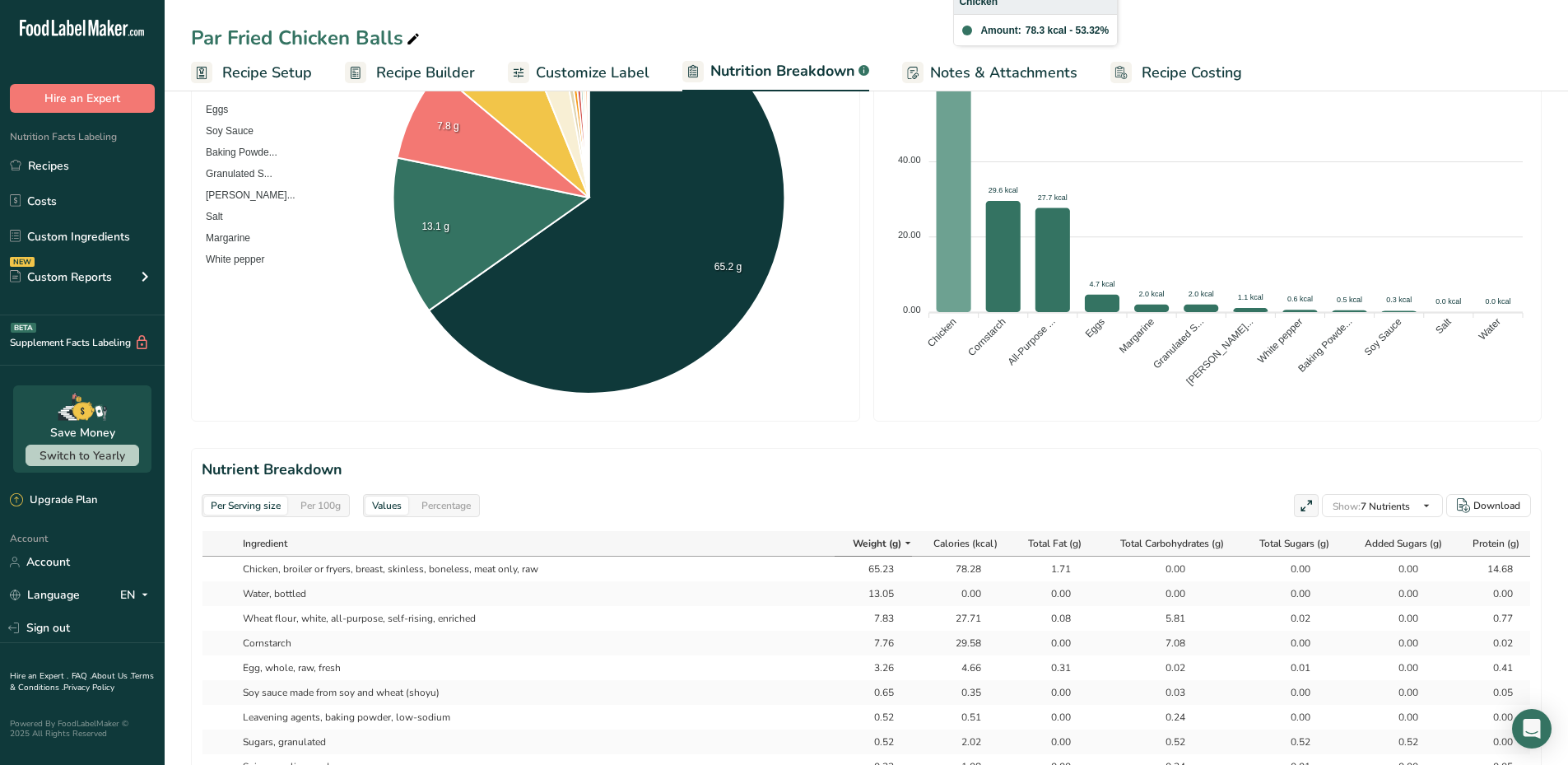
scroll to position [576, 0]
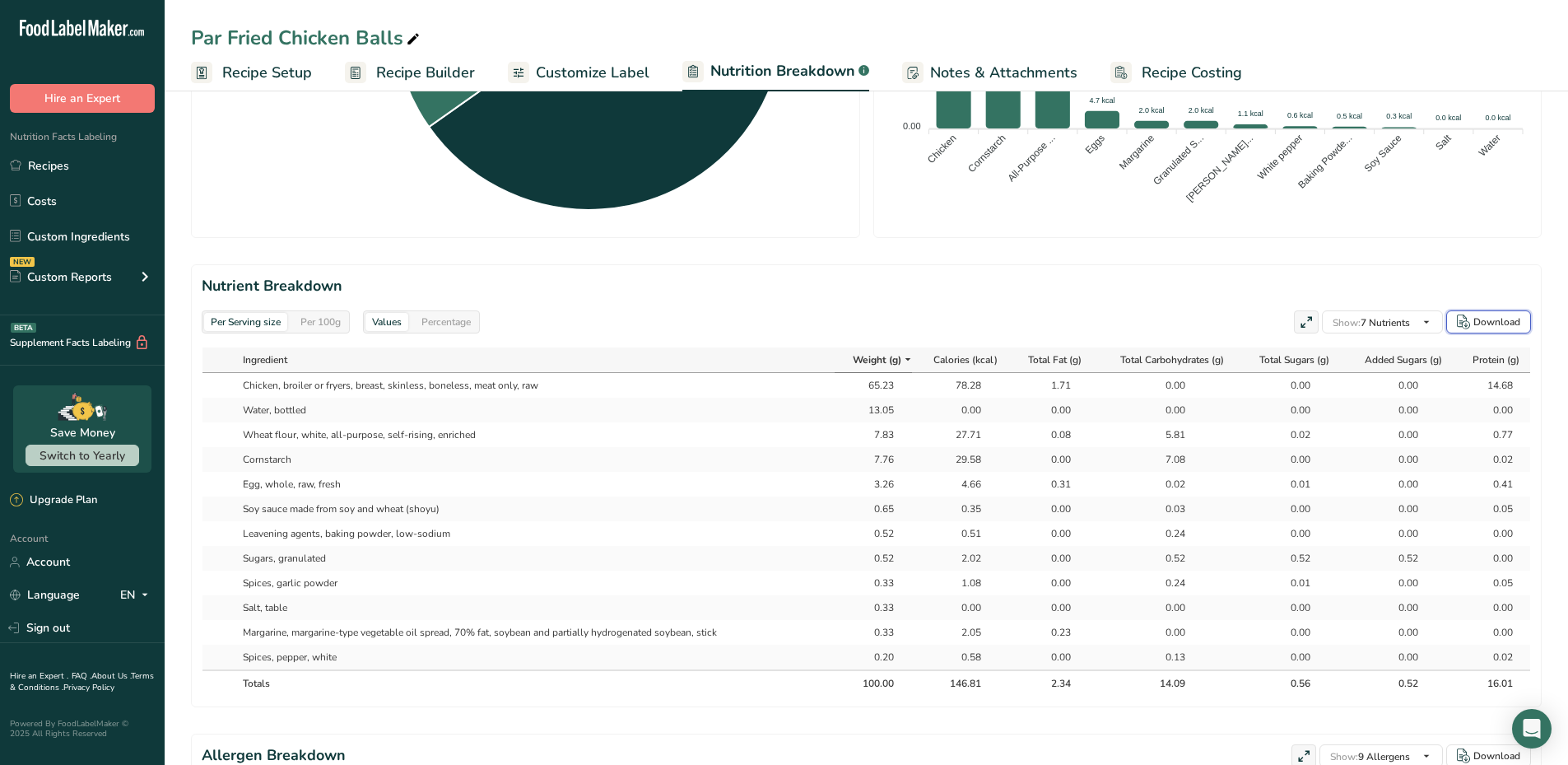
click at [1480, 328] on div "Download" at bounding box center [1496, 321] width 47 height 15
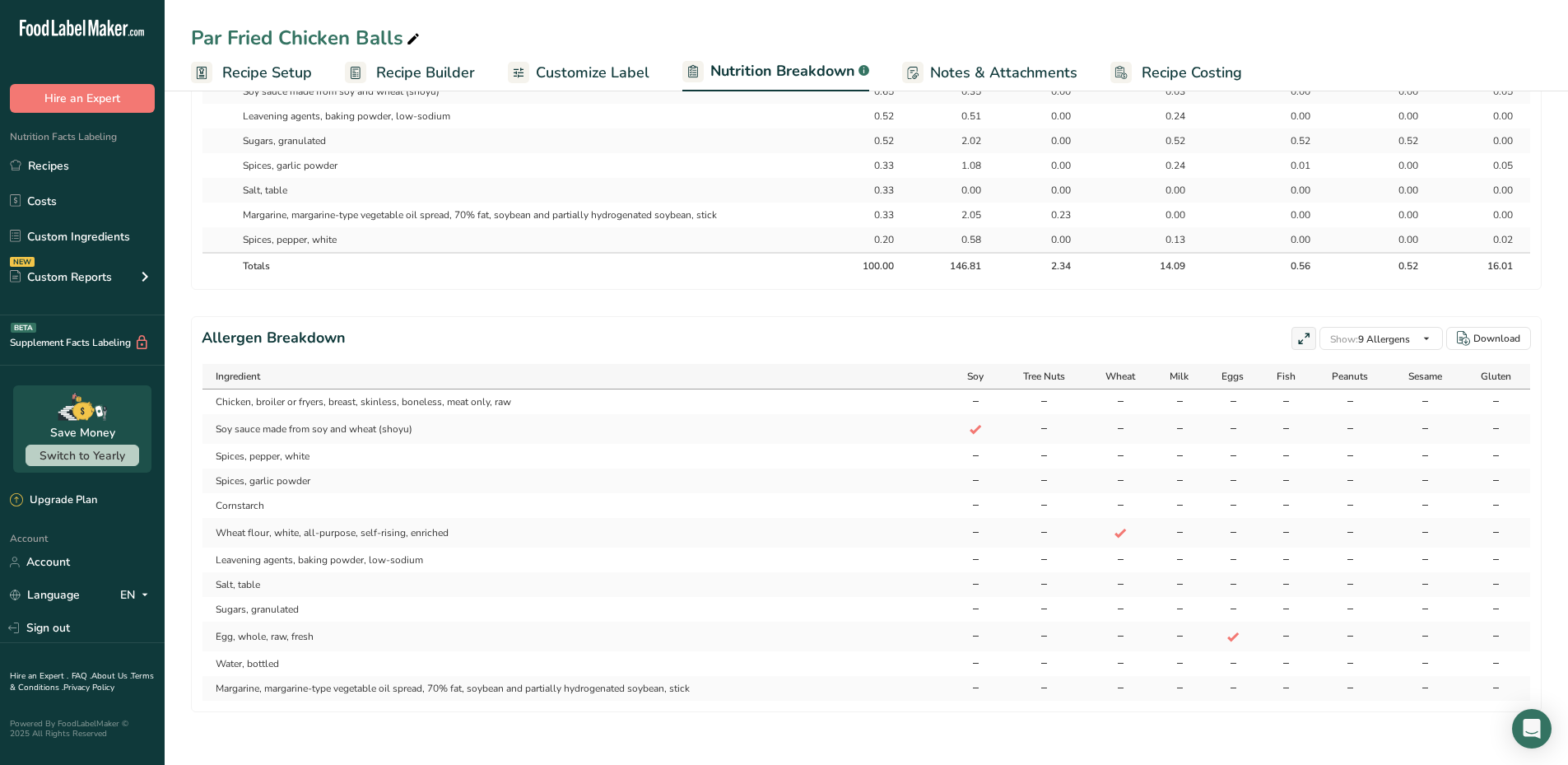
scroll to position [1006, 0]
click at [1487, 350] on section "Allergen Breakdown Show: 9 Allergens All Allergens (56) Soy Tree Nuts Wheat Mil…" at bounding box center [866, 514] width 1350 height 396
click at [1486, 345] on button "Download" at bounding box center [1489, 338] width 85 height 23
click at [1203, 623] on td "-" at bounding box center [1179, 636] width 51 height 29
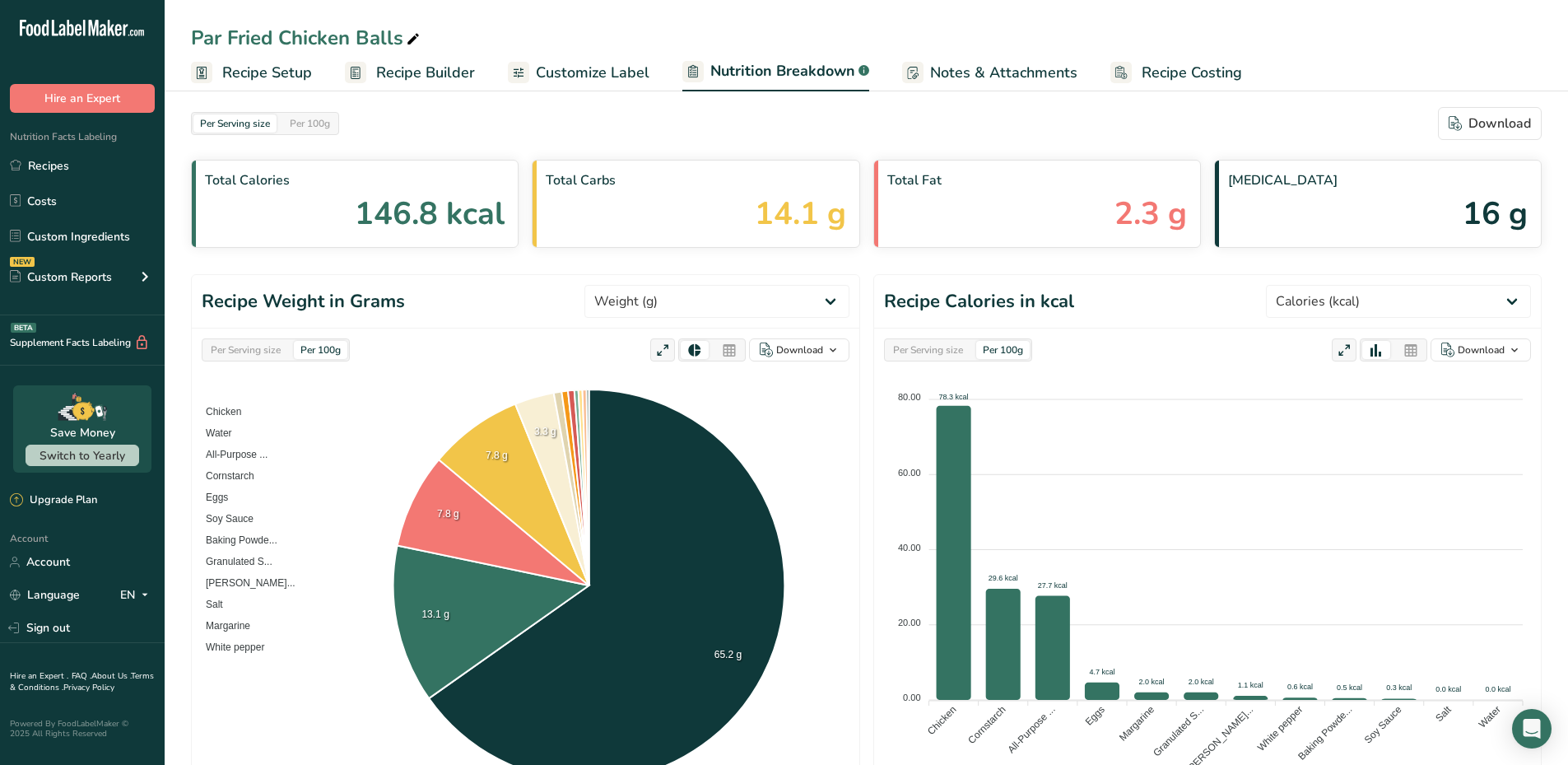
scroll to position [0, 0]
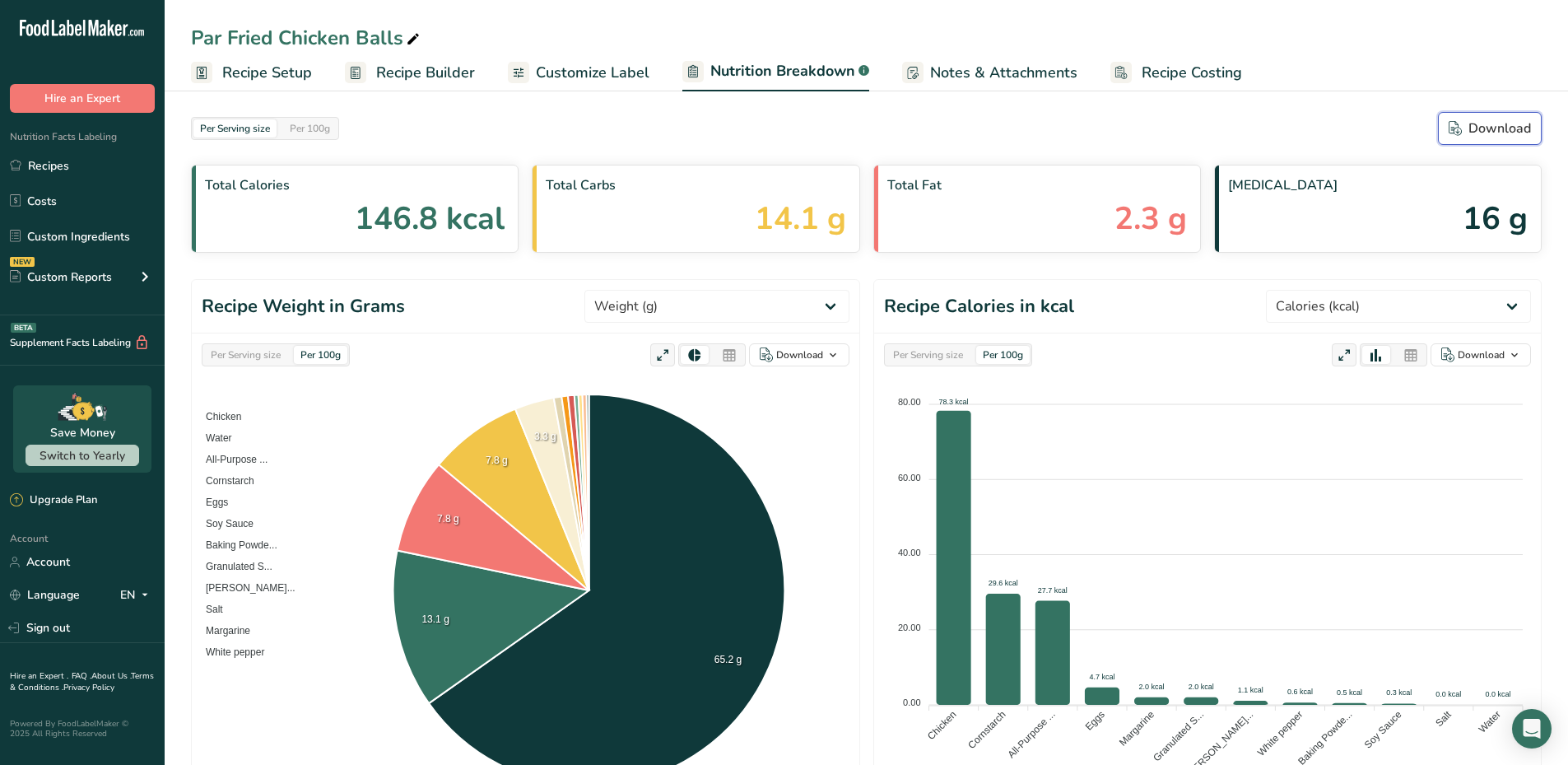
click at [1495, 129] on div "Download" at bounding box center [1489, 128] width 82 height 20
click at [1515, 127] on div "Download" at bounding box center [1489, 128] width 82 height 20
click at [1510, 122] on div "Download" at bounding box center [1489, 128] width 82 height 20
select select "Calories"
